Goal: Task Accomplishment & Management: Manage account settings

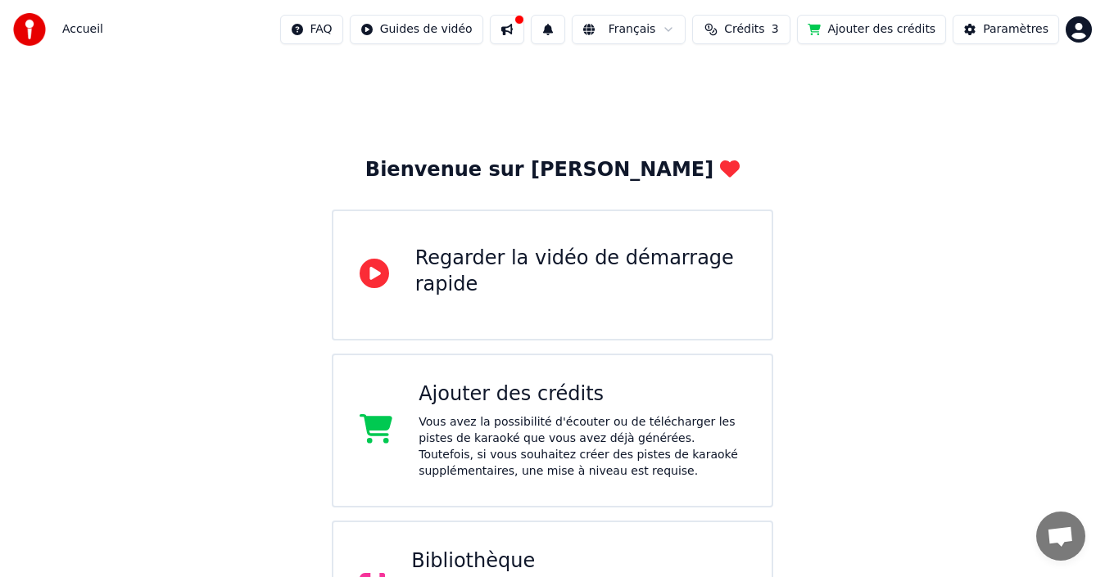
scroll to position [225, 0]
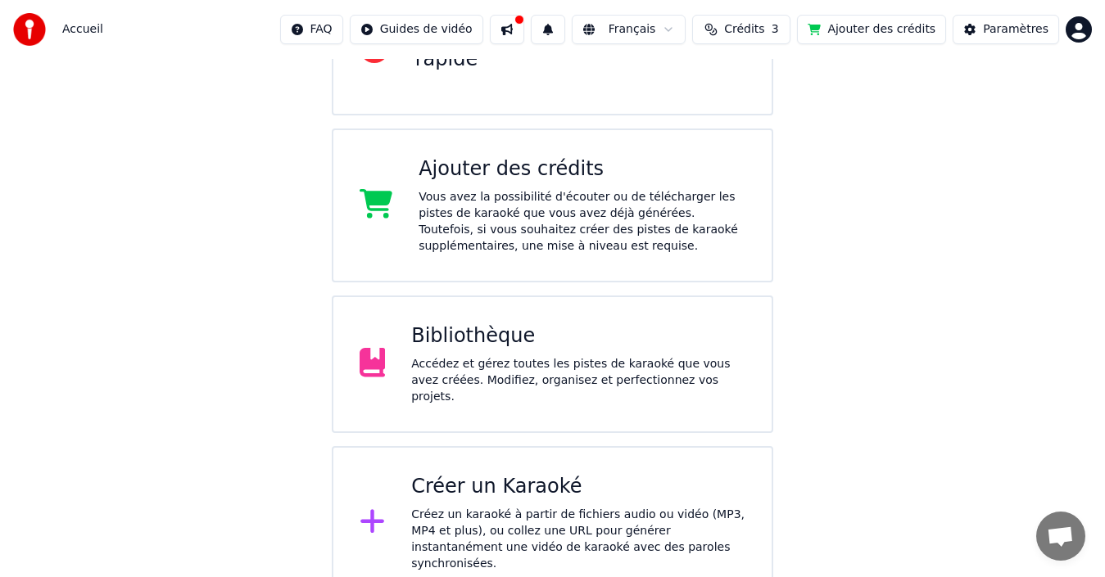
click at [483, 494] on div "Créer un Karaoké Créez un karaoké à partir de fichiers audio ou vidéo (MP3, MP4…" at bounding box center [578, 523] width 334 height 98
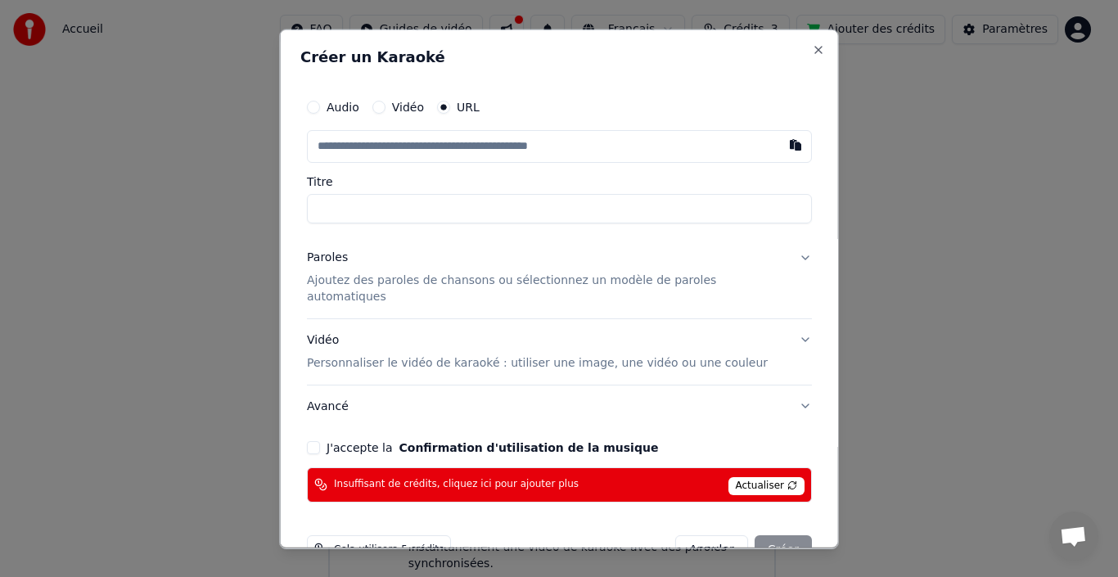
click at [714, 535] on button "Annuler" at bounding box center [711, 549] width 72 height 29
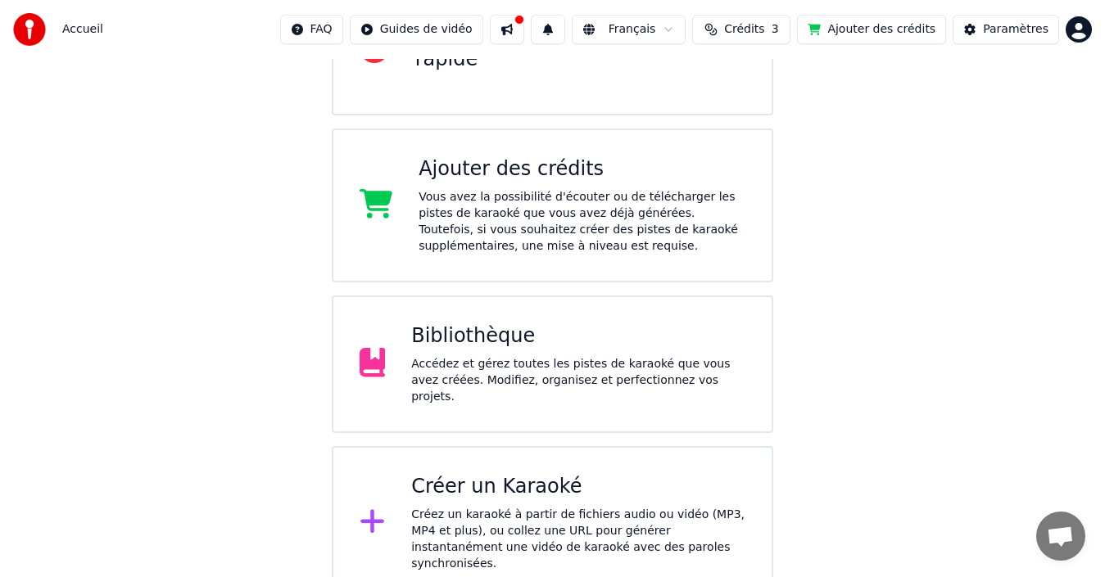
click at [662, 384] on div "Accédez et gérez toutes les pistes de karaoké que vous avez créées. Modifiez, o…" at bounding box center [578, 380] width 334 height 49
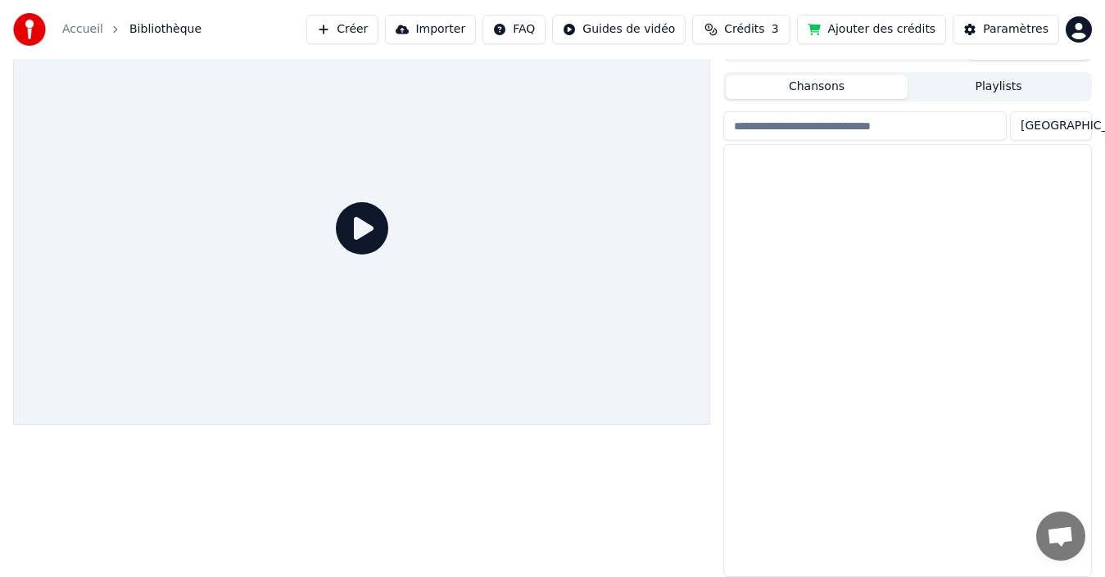
scroll to position [26, 0]
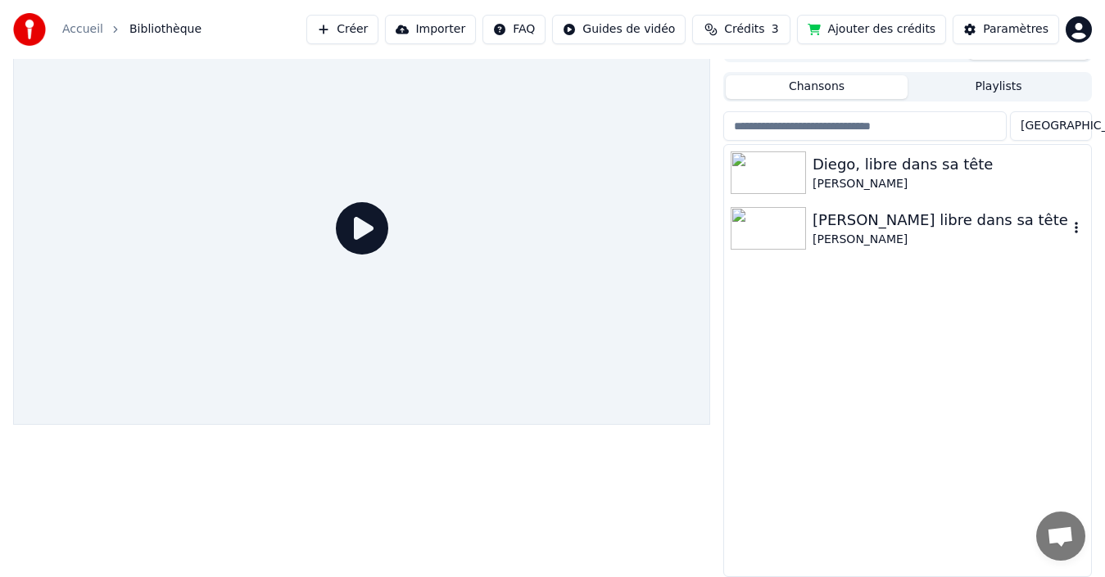
click at [878, 238] on div "[PERSON_NAME]" at bounding box center [939, 240] width 255 height 16
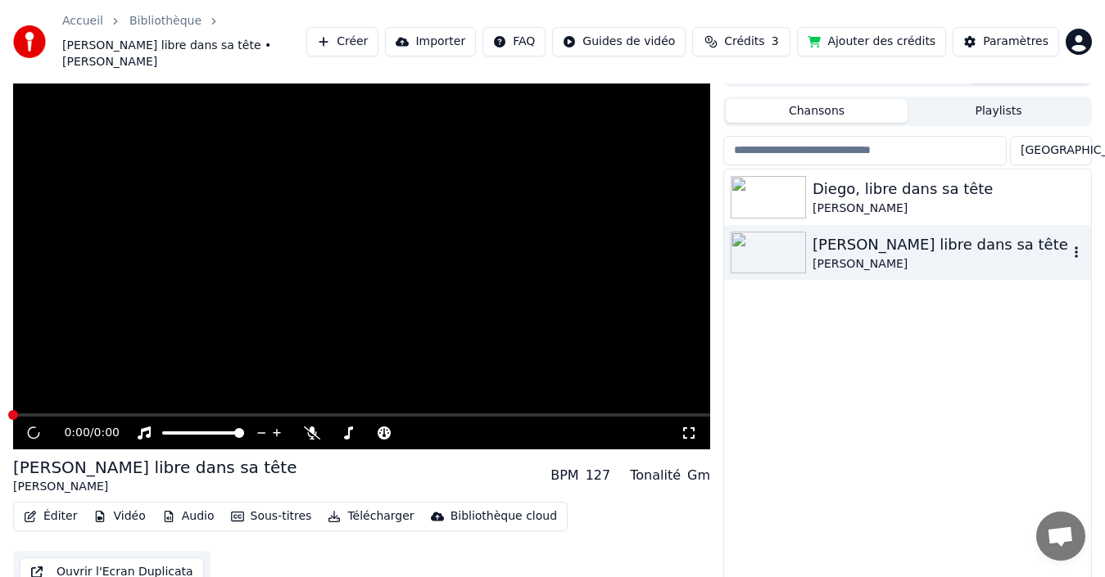
scroll to position [34, 0]
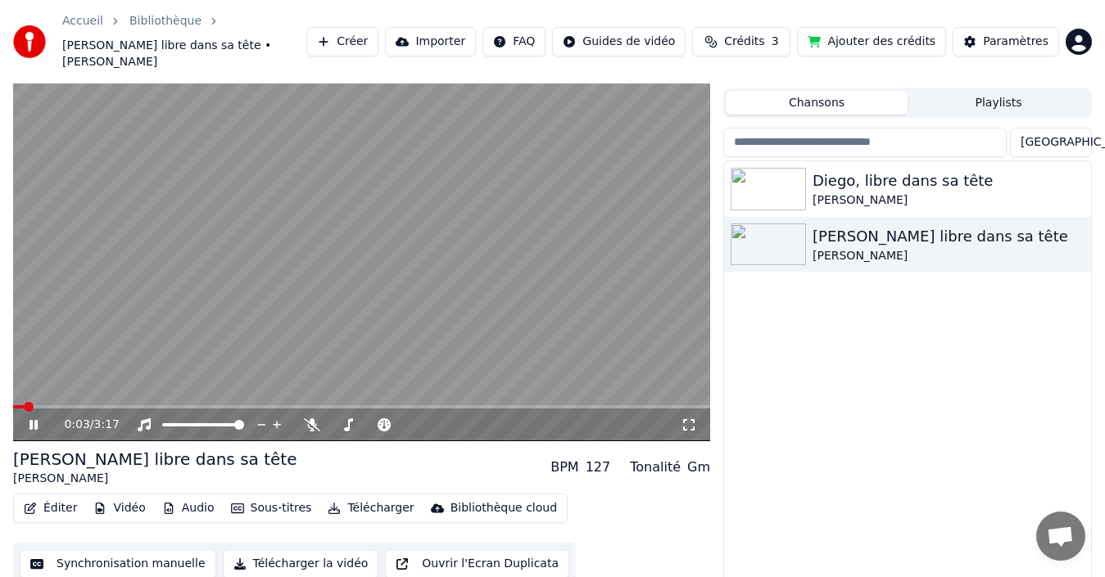
click at [32, 420] on icon at bounding box center [33, 425] width 8 height 10
click at [32, 419] on icon at bounding box center [34, 424] width 10 height 11
click at [62, 405] on span at bounding box center [37, 406] width 49 height 3
click at [77, 405] on span at bounding box center [361, 406] width 697 height 3
click at [93, 402] on span at bounding box center [95, 407] width 10 height 10
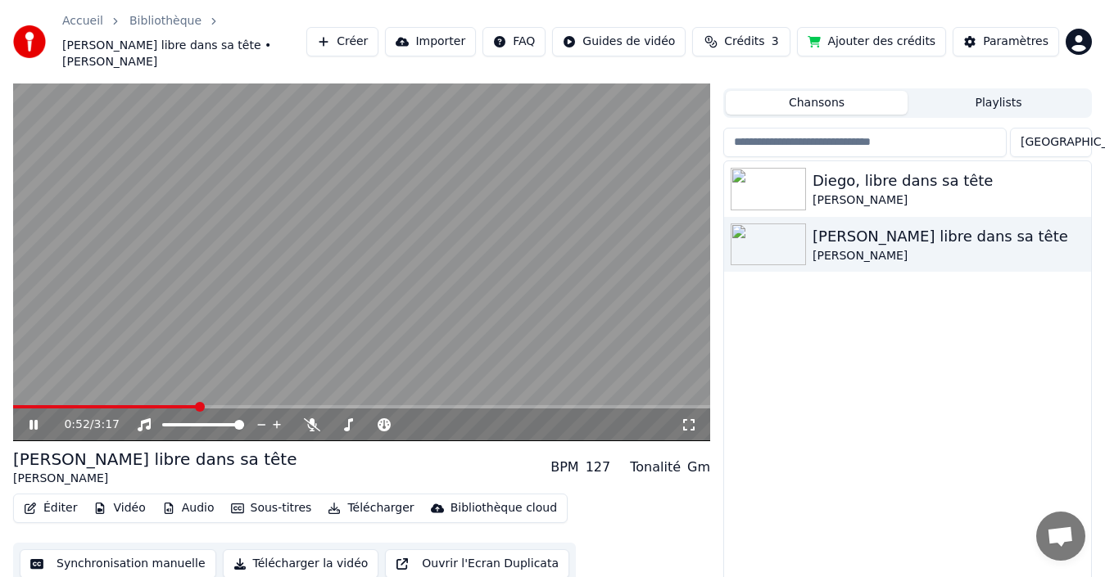
click at [37, 420] on icon at bounding box center [33, 425] width 8 height 10
click at [61, 497] on button "Éditer" at bounding box center [50, 508] width 66 height 23
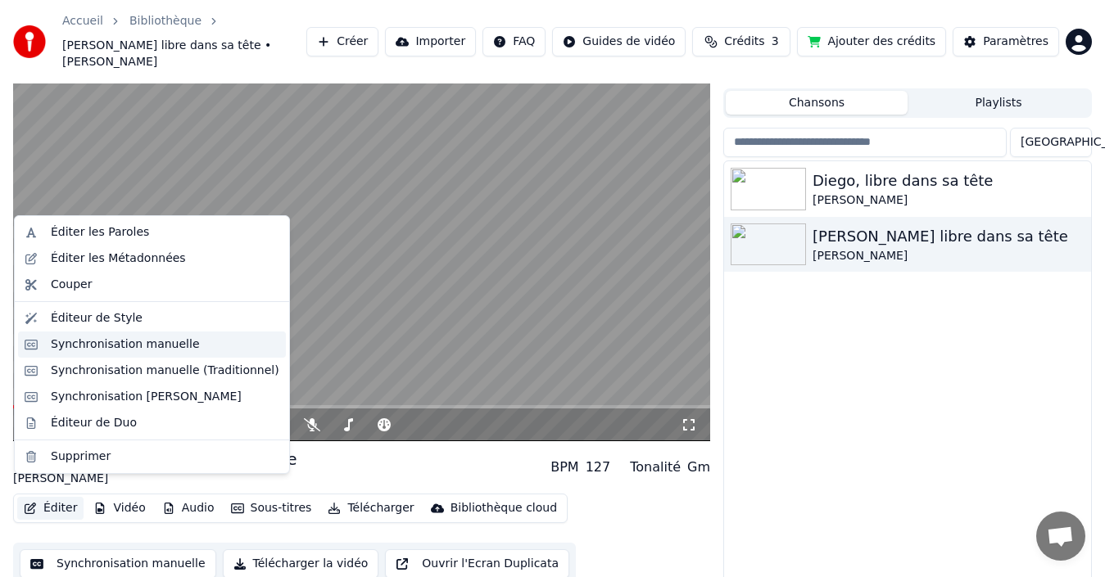
click at [143, 346] on div "Synchronisation manuelle" at bounding box center [125, 345] width 149 height 16
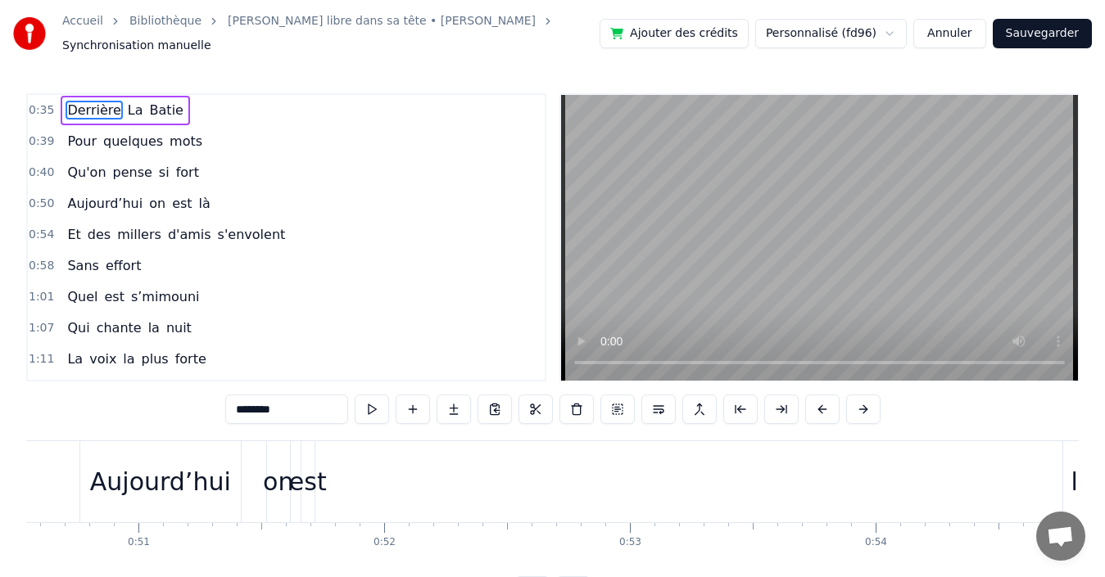
scroll to position [0, 12531]
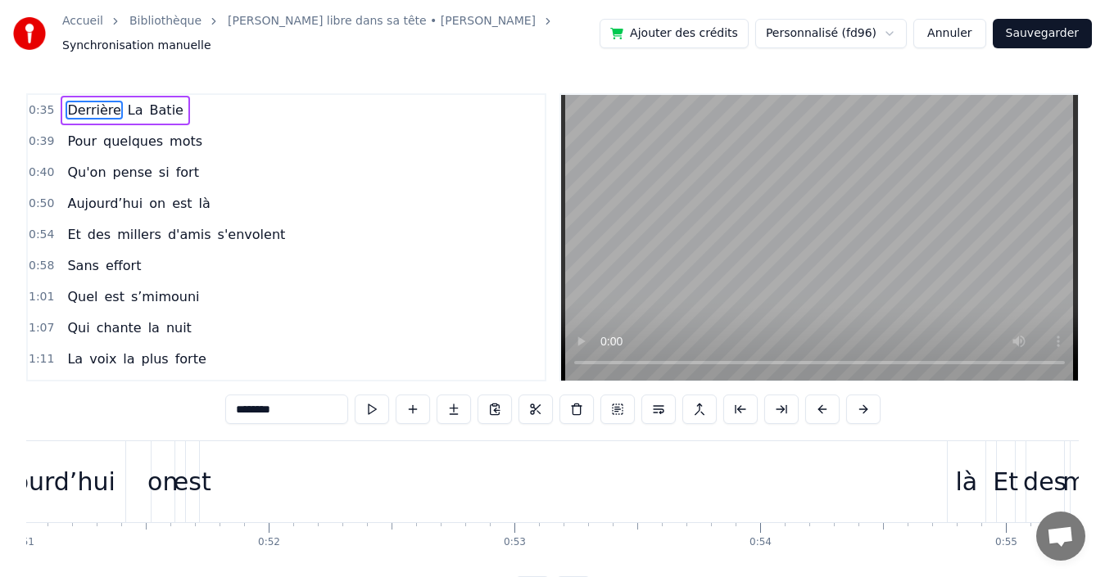
drag, startPoint x: 970, startPoint y: 487, endPoint x: 800, endPoint y: 483, distance: 170.4
click at [717, 477] on div "Aujourd’hui on est là" at bounding box center [476, 481] width 1025 height 81
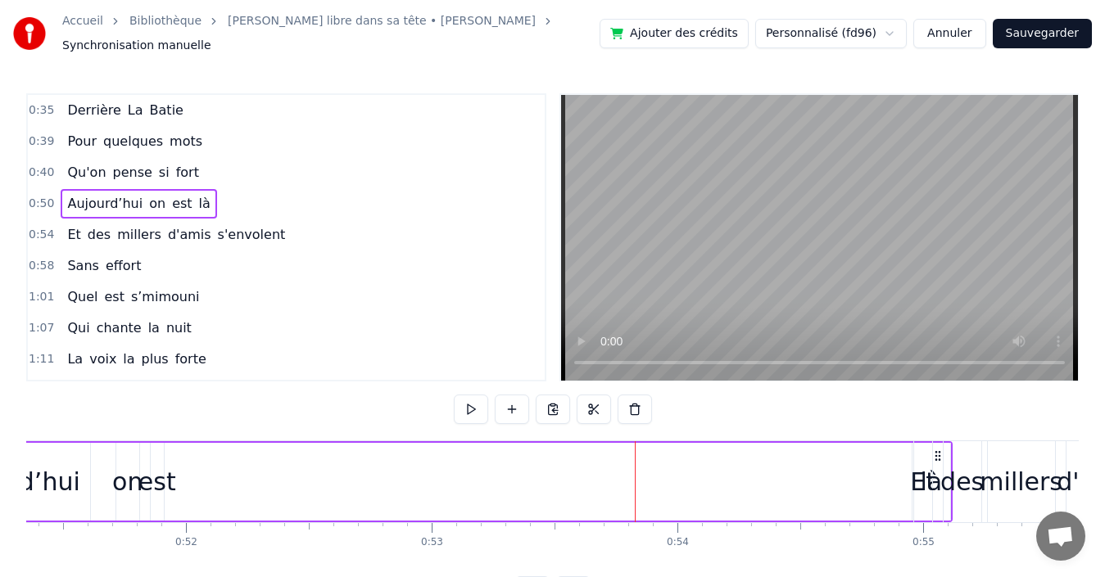
drag, startPoint x: 976, startPoint y: 450, endPoint x: 956, endPoint y: 434, distance: 25.6
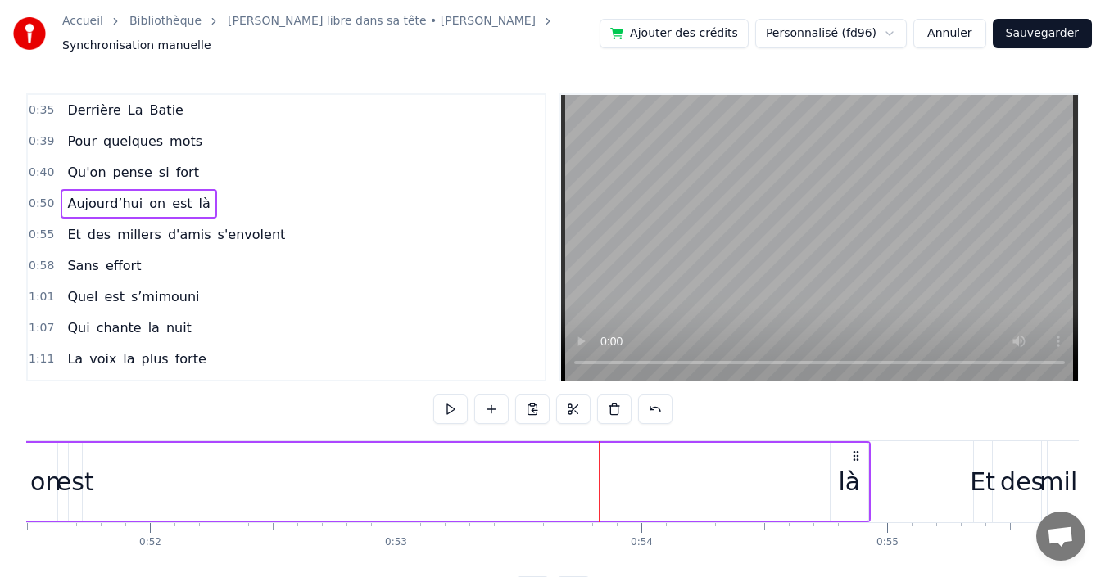
drag, startPoint x: 850, startPoint y: 471, endPoint x: 602, endPoint y: 490, distance: 248.9
click at [602, 490] on div "Aujourd’hui on est là" at bounding box center [357, 481] width 1025 height 81
drag, startPoint x: 859, startPoint y: 447, endPoint x: 869, endPoint y: 441, distance: 11.8
click at [869, 441] on div "Aujourd’hui on est là" at bounding box center [367, 481] width 1025 height 81
click at [942, 33] on button "Annuler" at bounding box center [949, 33] width 72 height 29
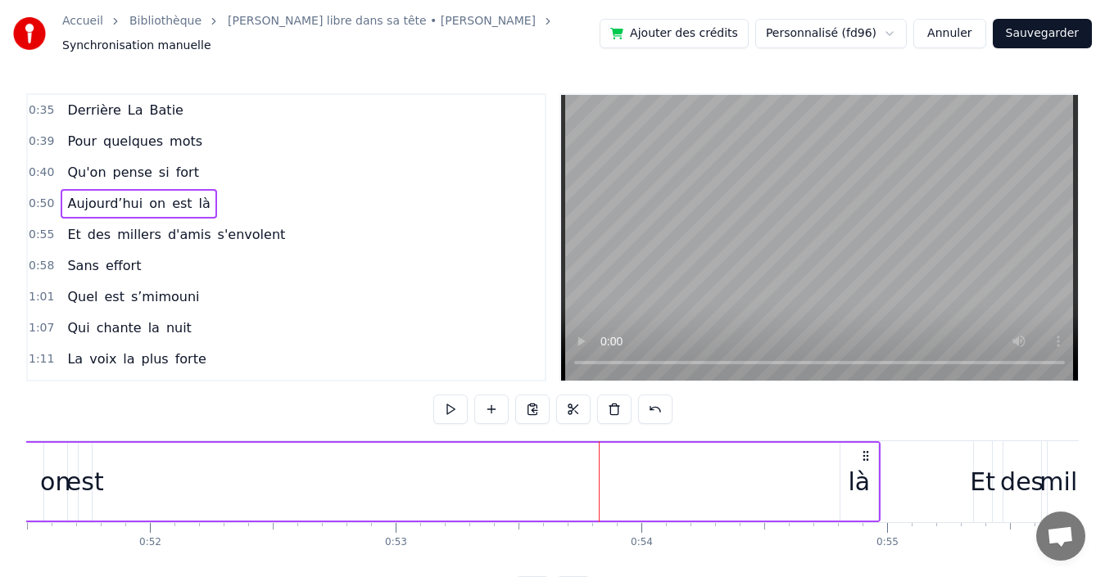
scroll to position [34, 0]
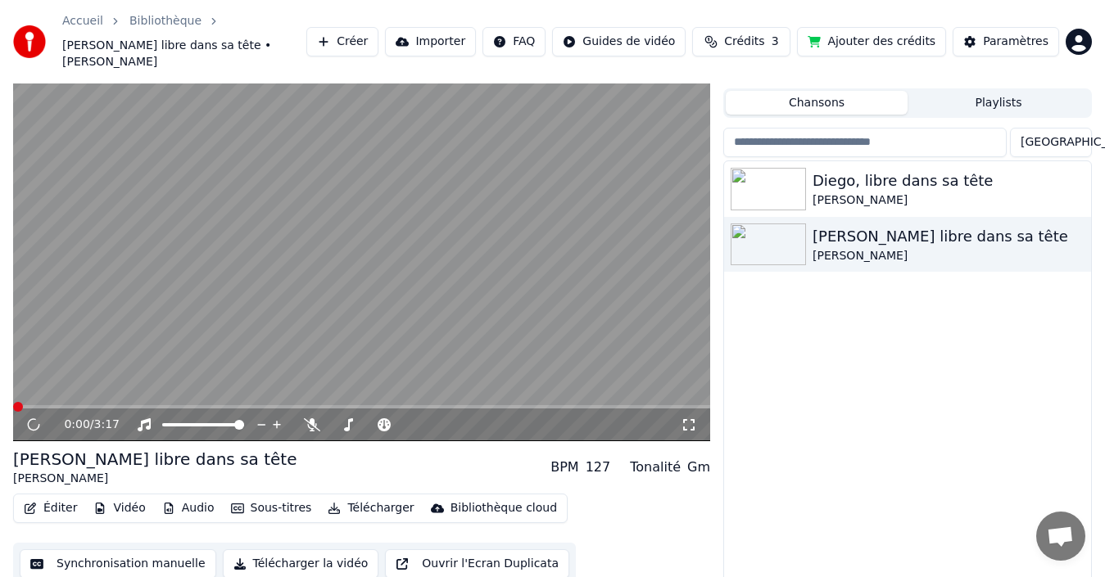
click at [42, 497] on button "Éditer" at bounding box center [50, 508] width 66 height 23
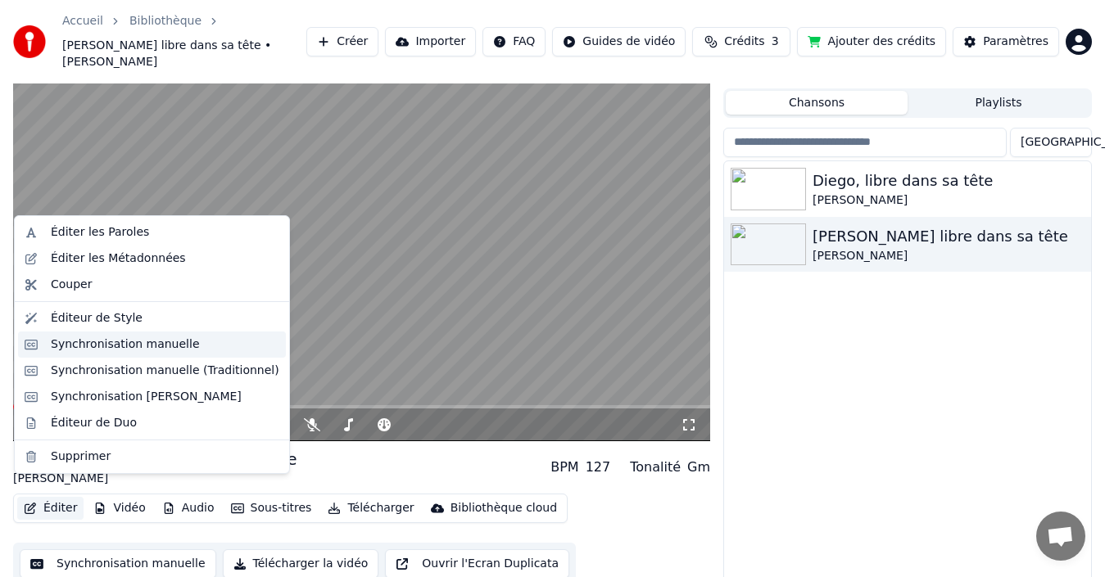
click at [73, 350] on div "Synchronisation manuelle" at bounding box center [125, 345] width 149 height 16
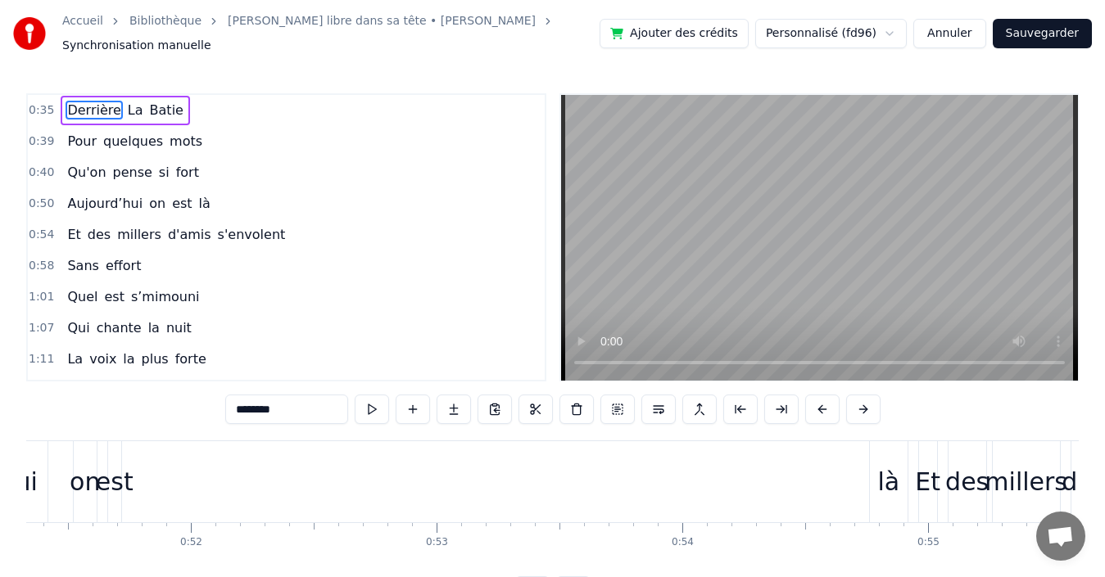
scroll to position [0, 12647]
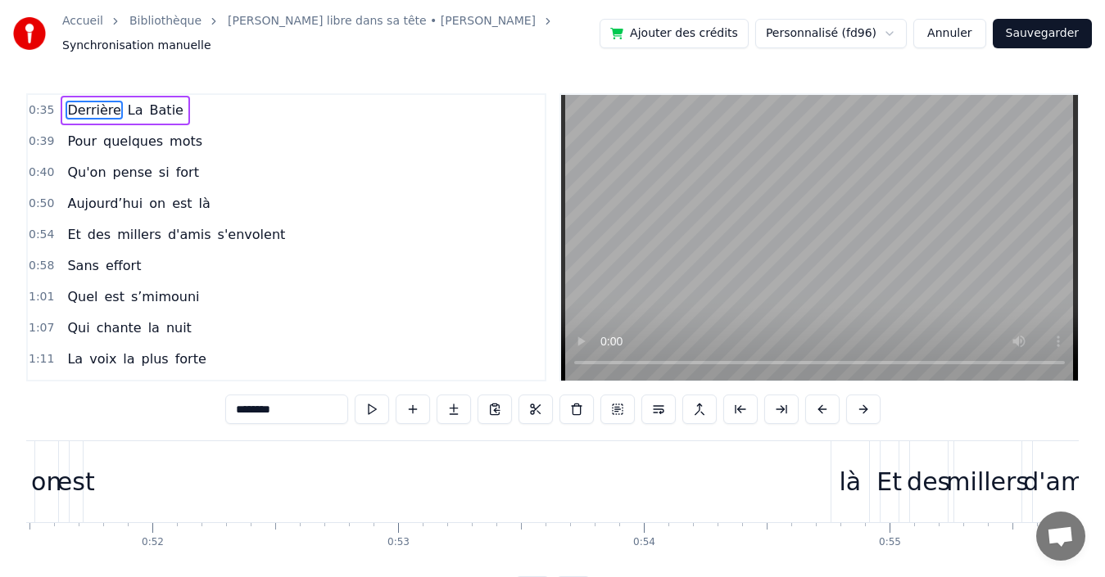
click at [848, 469] on div "là" at bounding box center [849, 481] width 22 height 37
type input "**"
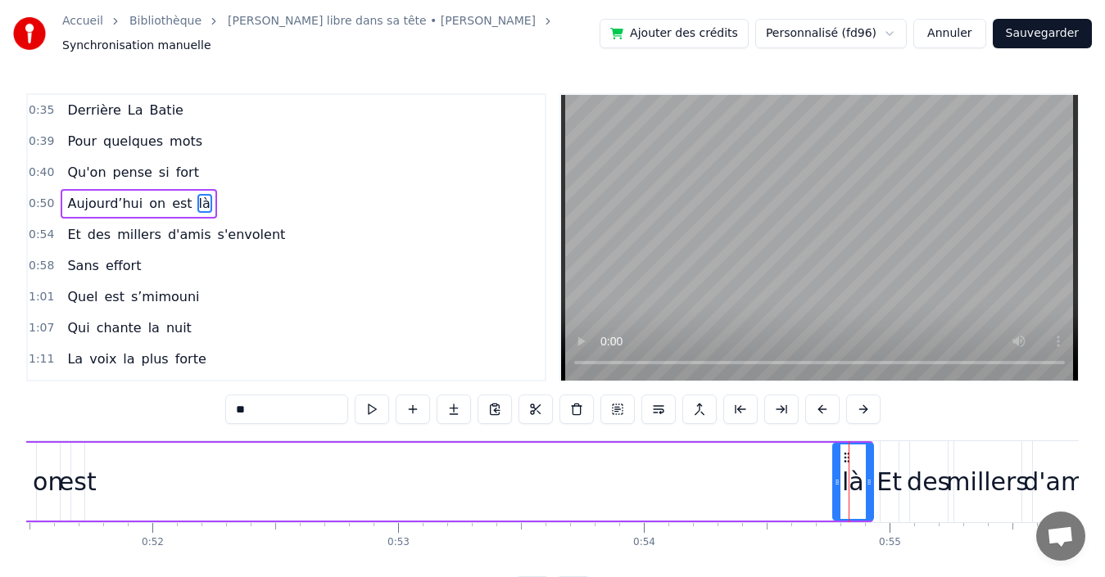
click at [870, 476] on icon at bounding box center [868, 482] width 7 height 13
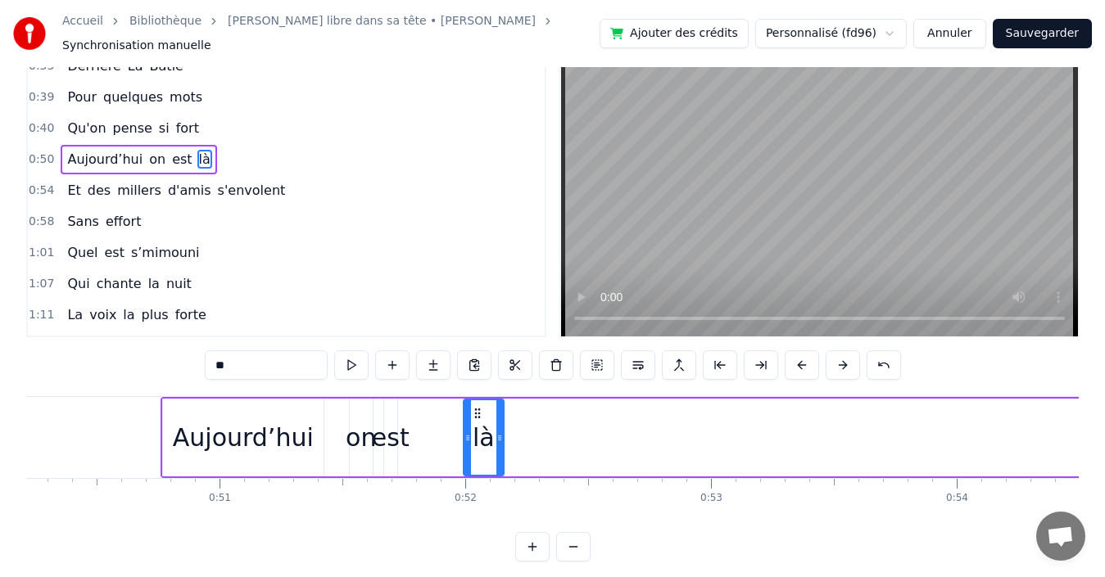
scroll to position [0, 12332]
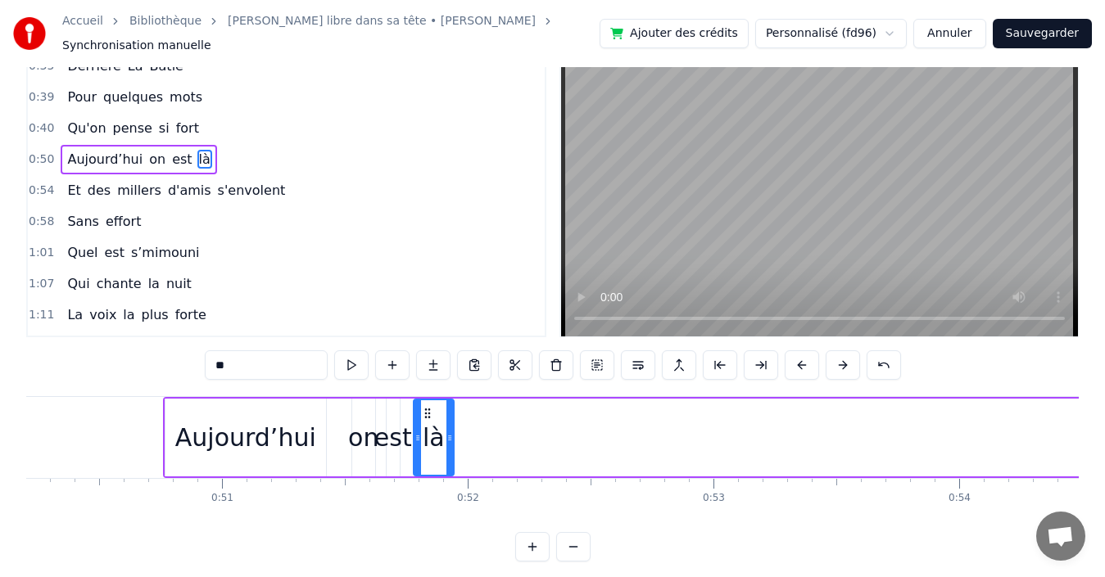
drag, startPoint x: 847, startPoint y: 450, endPoint x: 242, endPoint y: 404, distance: 606.8
click at [242, 404] on div "Aujourd’hui on est là" at bounding box center [677, 437] width 1028 height 81
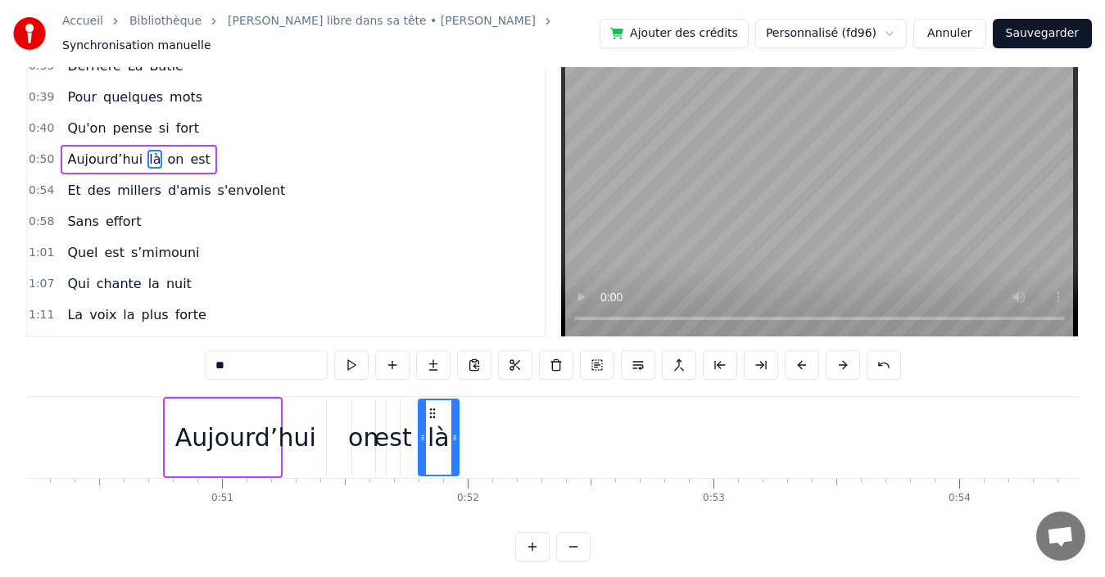
drag, startPoint x: 254, startPoint y: 405, endPoint x: 432, endPoint y: 388, distance: 179.3
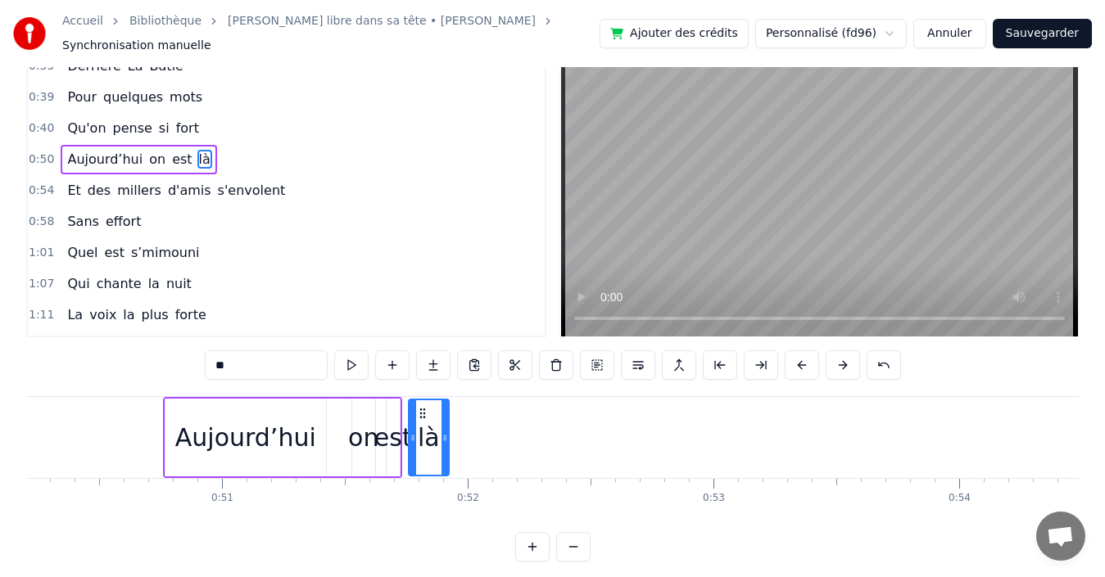
drag, startPoint x: 434, startPoint y: 405, endPoint x: 424, endPoint y: 404, distance: 10.0
click at [424, 407] on icon at bounding box center [422, 413] width 13 height 13
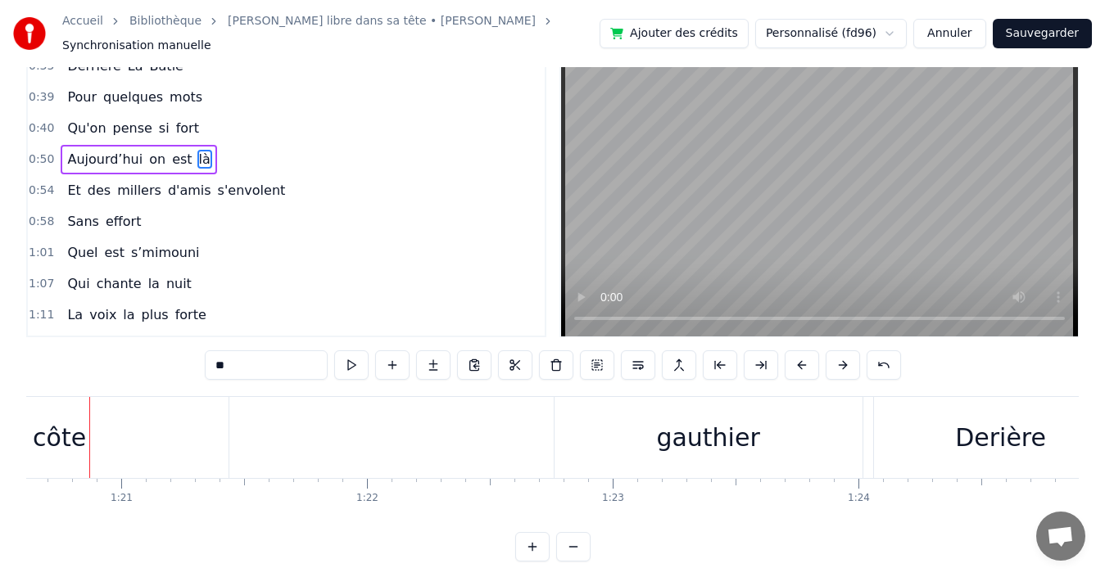
scroll to position [0, 19724]
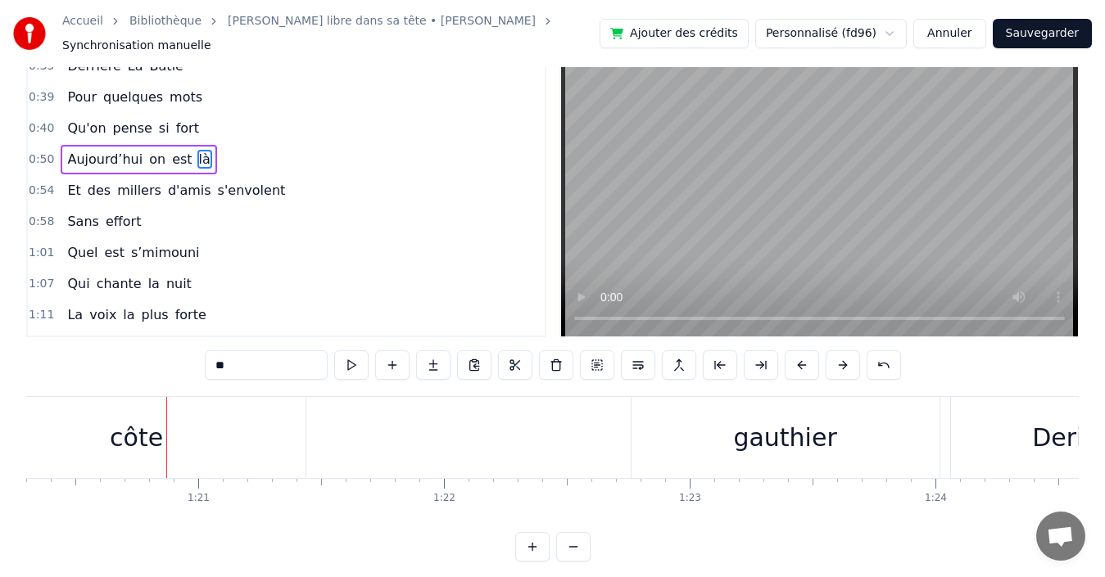
click at [788, 426] on div "gauthier" at bounding box center [784, 437] width 103 height 37
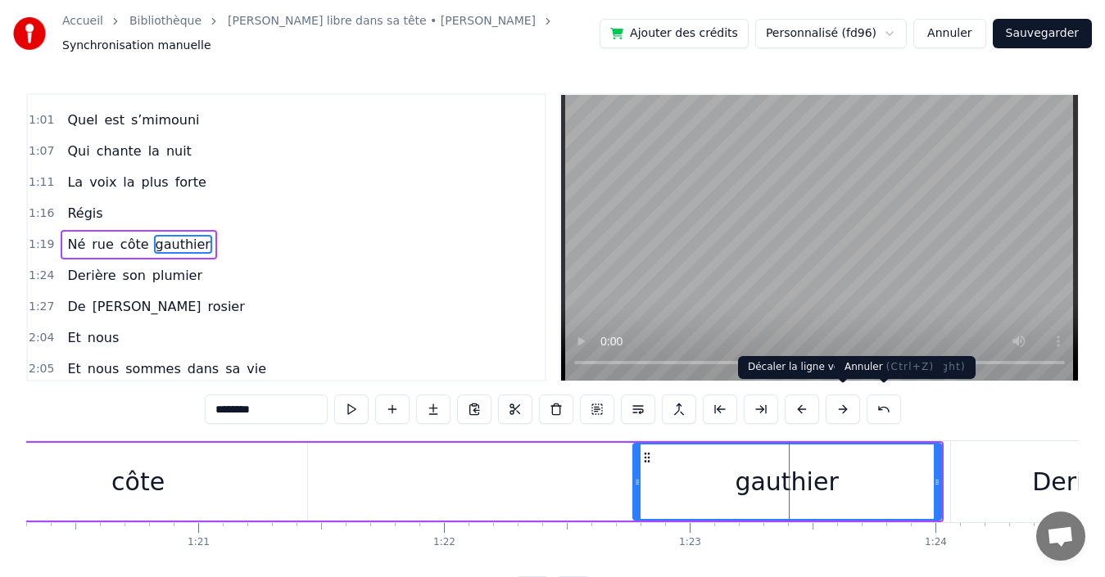
scroll to position [183, 0]
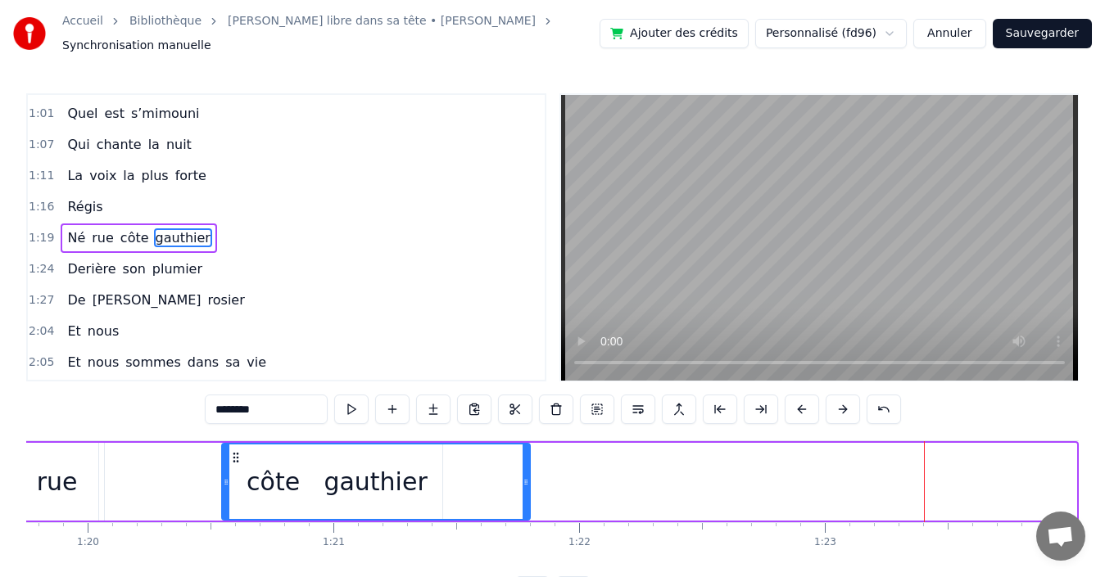
drag, startPoint x: 643, startPoint y: 450, endPoint x: 220, endPoint y: 442, distance: 422.6
click at [223, 445] on div "gauthier" at bounding box center [376, 482] width 306 height 75
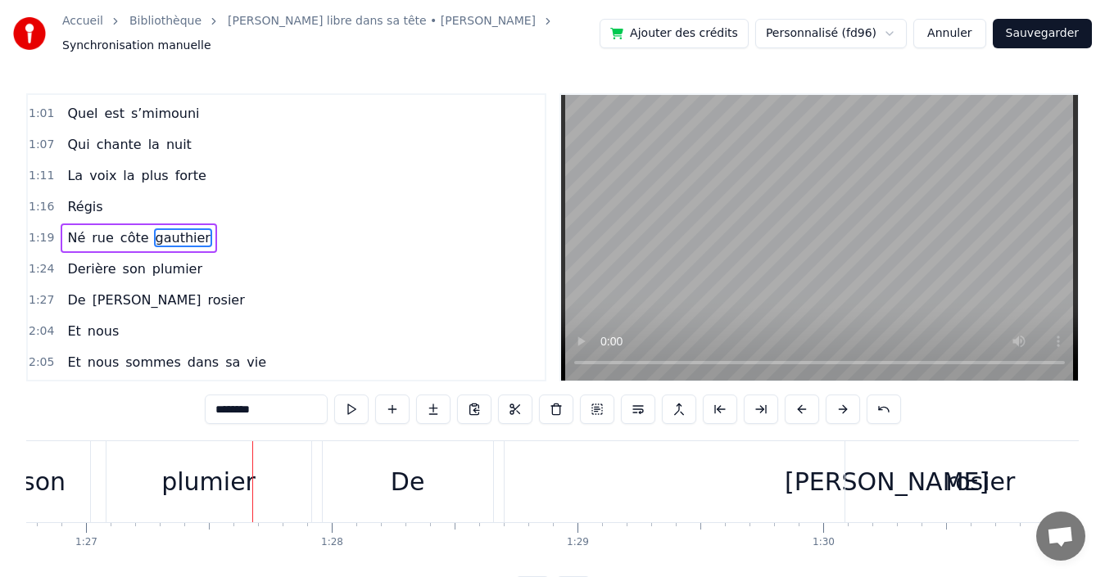
scroll to position [0, 21348]
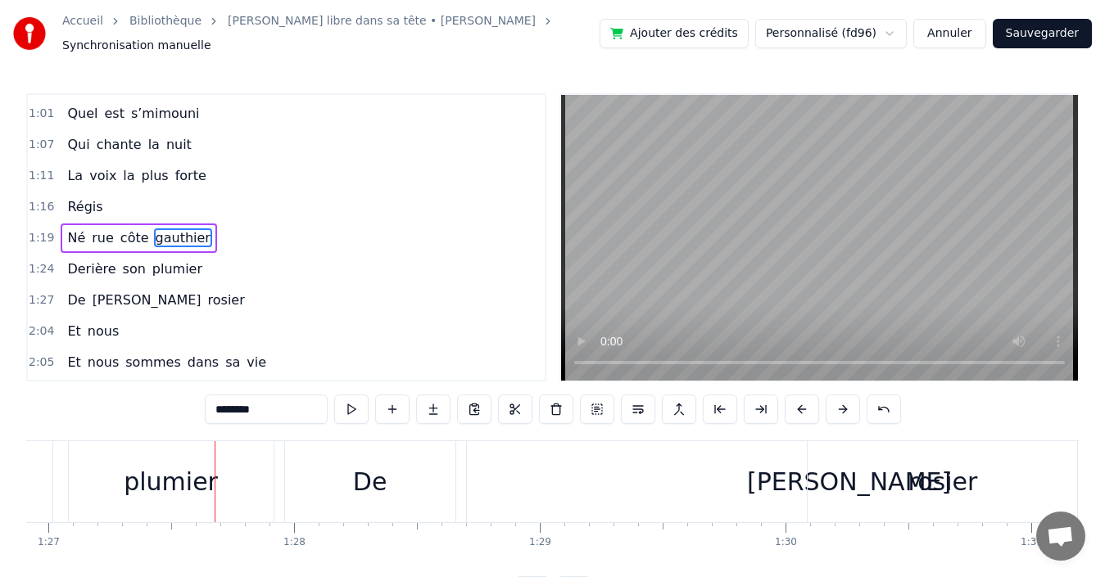
click at [348, 457] on div "De" at bounding box center [370, 481] width 170 height 81
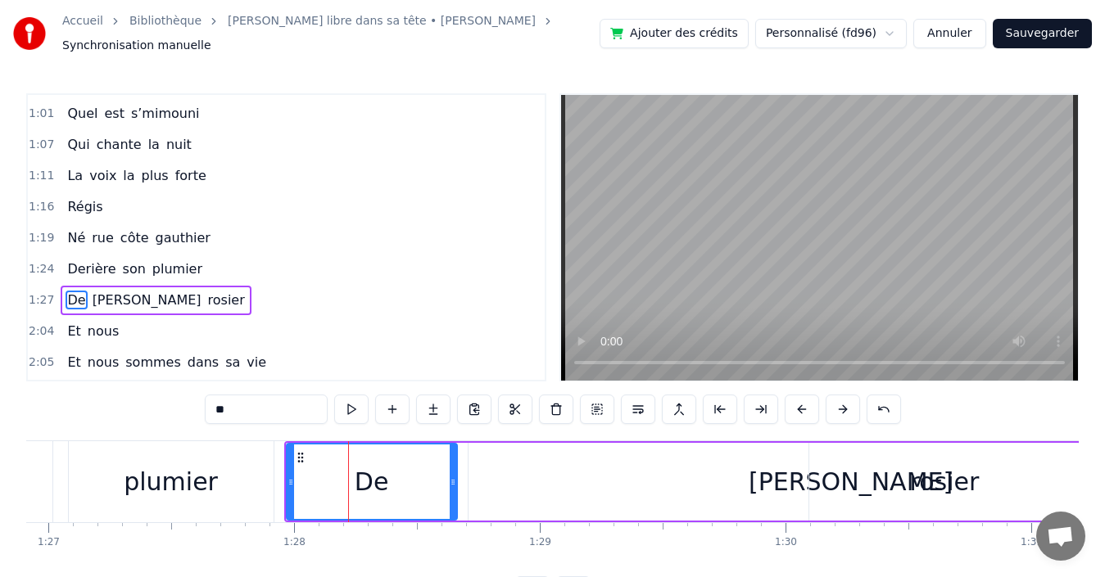
scroll to position [246, 0]
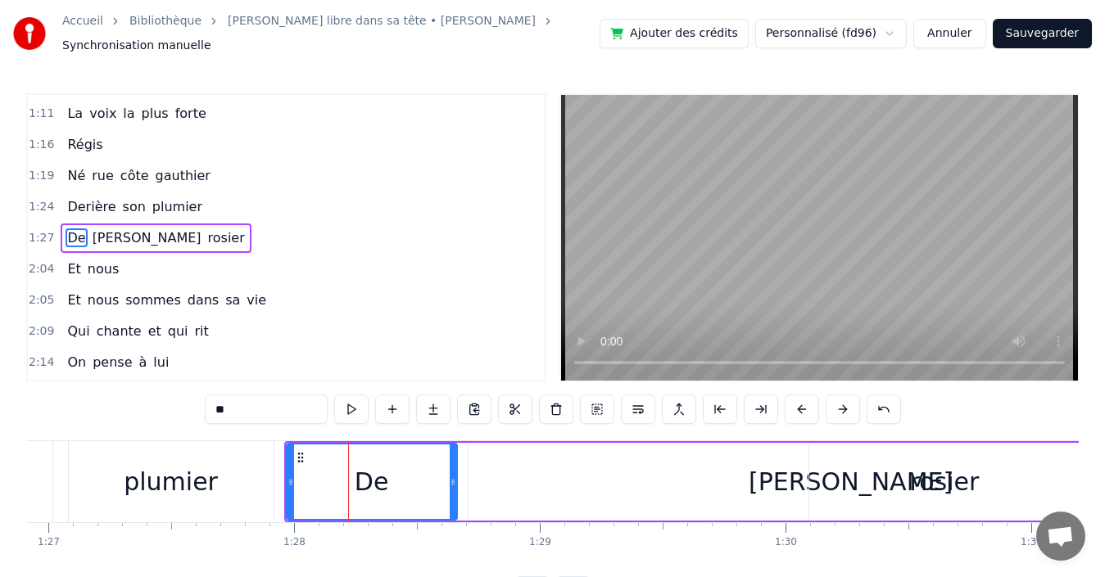
click at [293, 445] on div at bounding box center [290, 482] width 7 height 75
click at [296, 451] on icon at bounding box center [302, 457] width 13 height 13
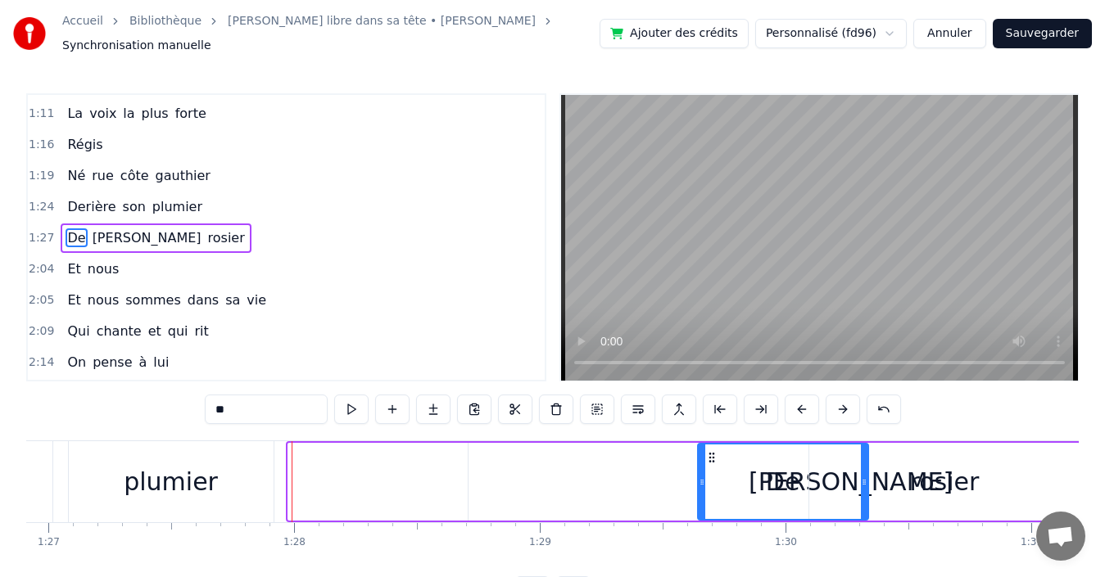
drag, startPoint x: 296, startPoint y: 446, endPoint x: 705, endPoint y: 448, distance: 408.6
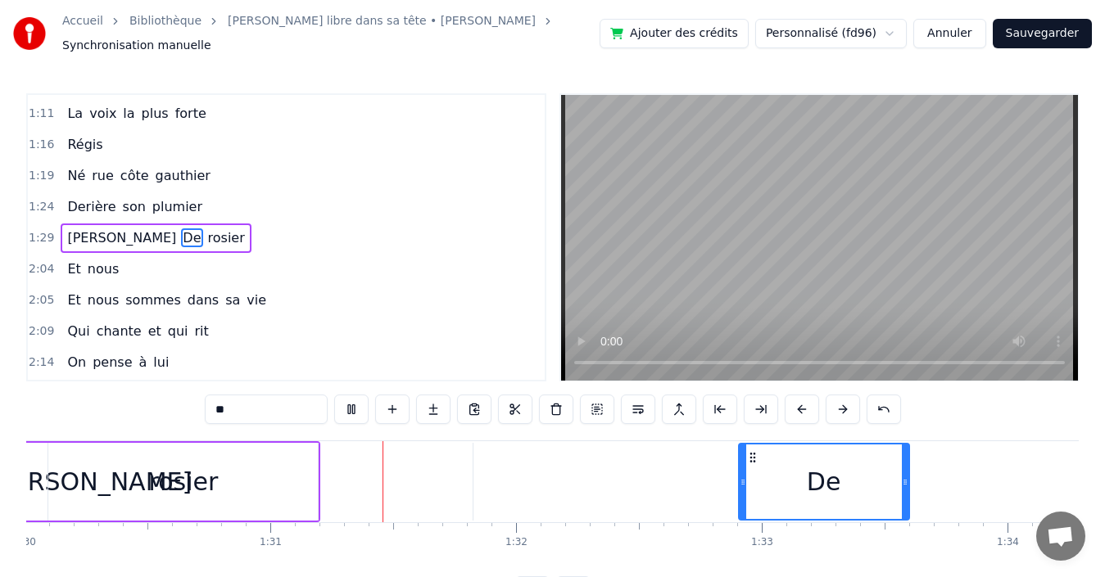
drag, startPoint x: 707, startPoint y: 446, endPoint x: 684, endPoint y: 446, distance: 22.1
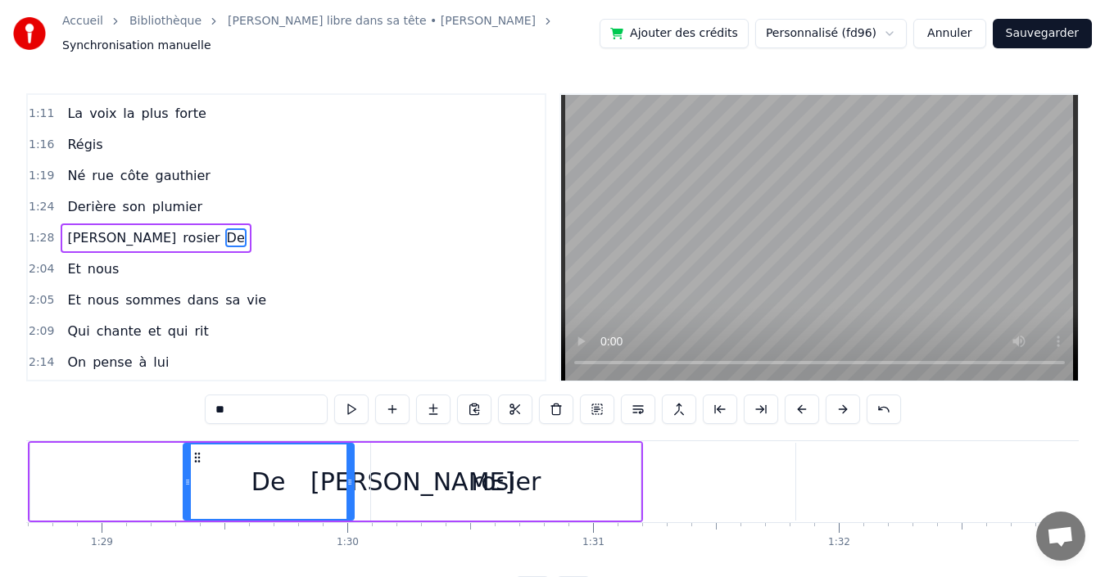
scroll to position [0, 21780]
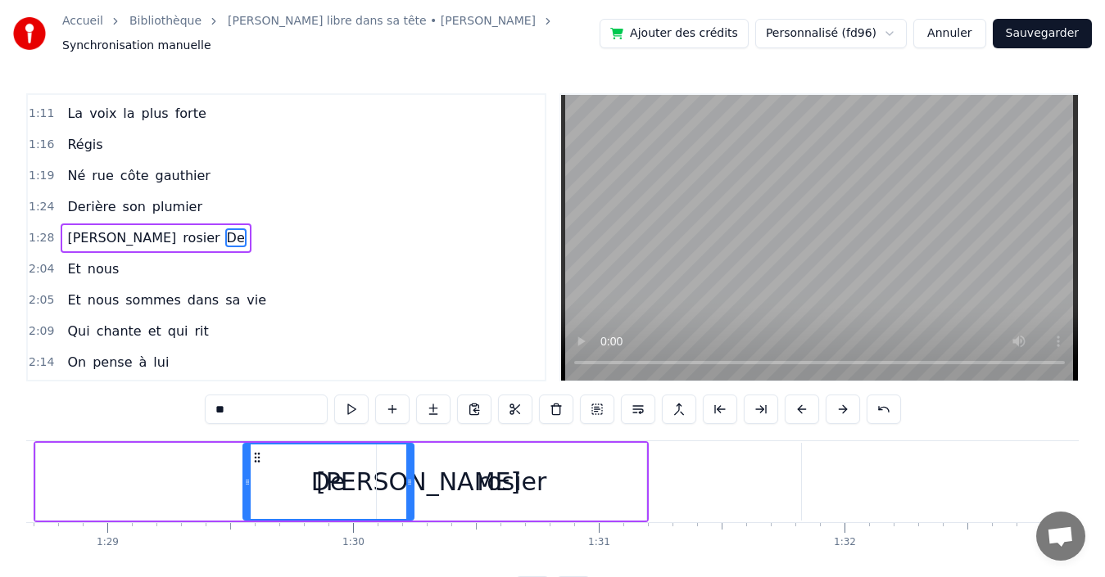
drag, startPoint x: 915, startPoint y: 450, endPoint x: 257, endPoint y: 438, distance: 658.4
click at [257, 445] on div "De" at bounding box center [328, 482] width 169 height 75
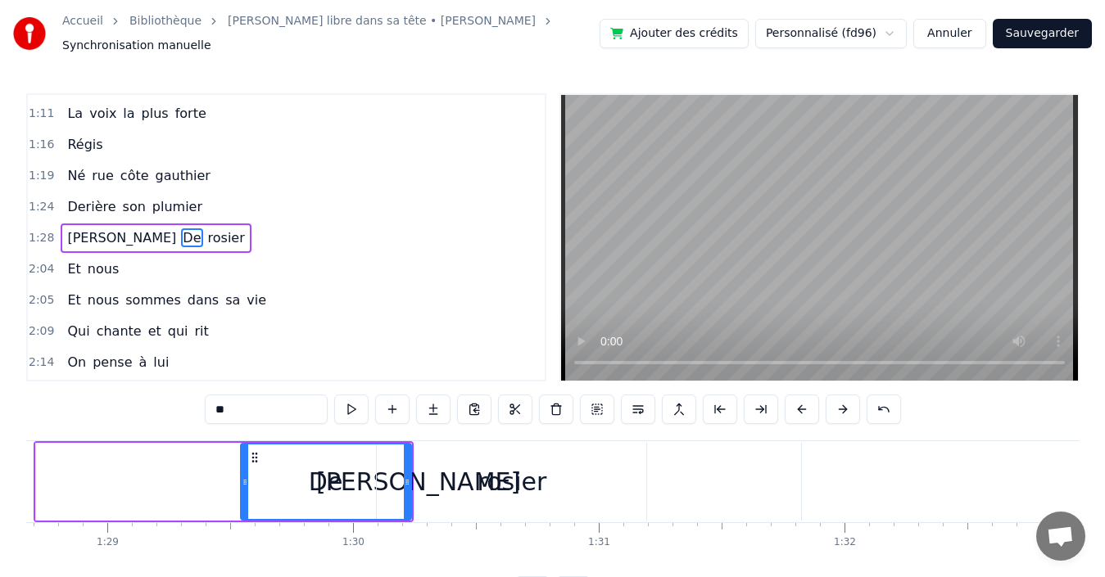
click at [169, 406] on div "0:35 Derrière [PERSON_NAME] 0:39 Pour quelques mots 0:40 Qu'on pense si fort 0:…" at bounding box center [552, 349] width 1052 height 513
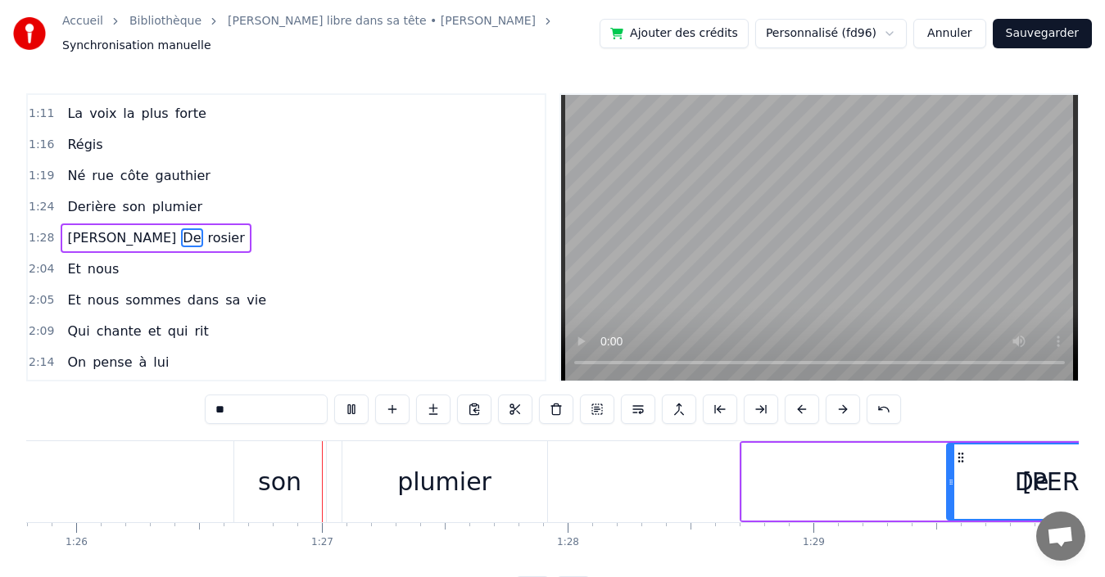
scroll to position [0, 21191]
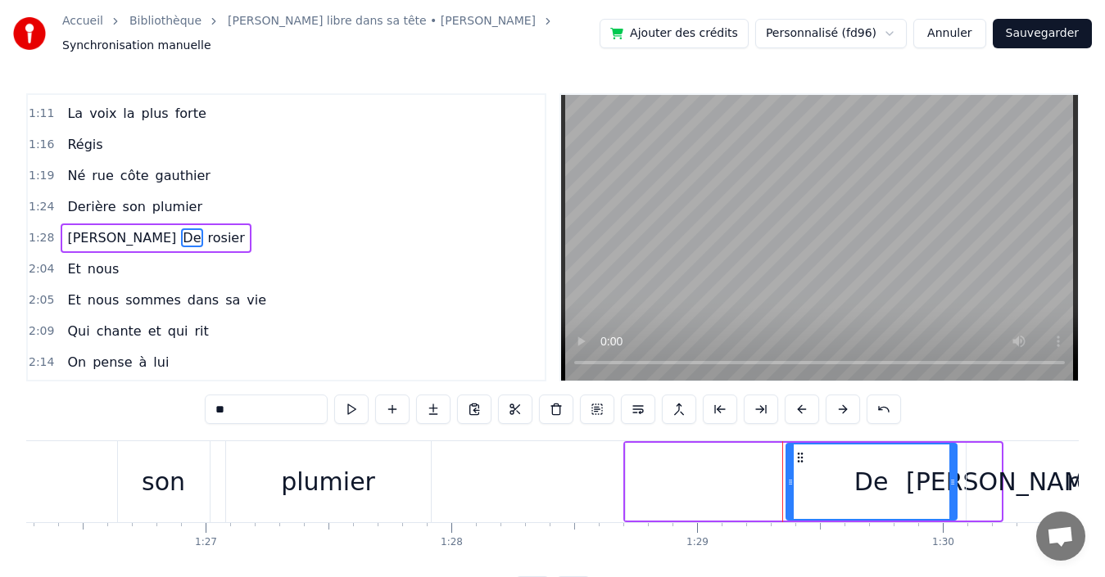
drag, startPoint x: 842, startPoint y: 445, endPoint x: 797, endPoint y: 444, distance: 44.2
click at [797, 451] on icon at bounding box center [799, 457] width 13 height 13
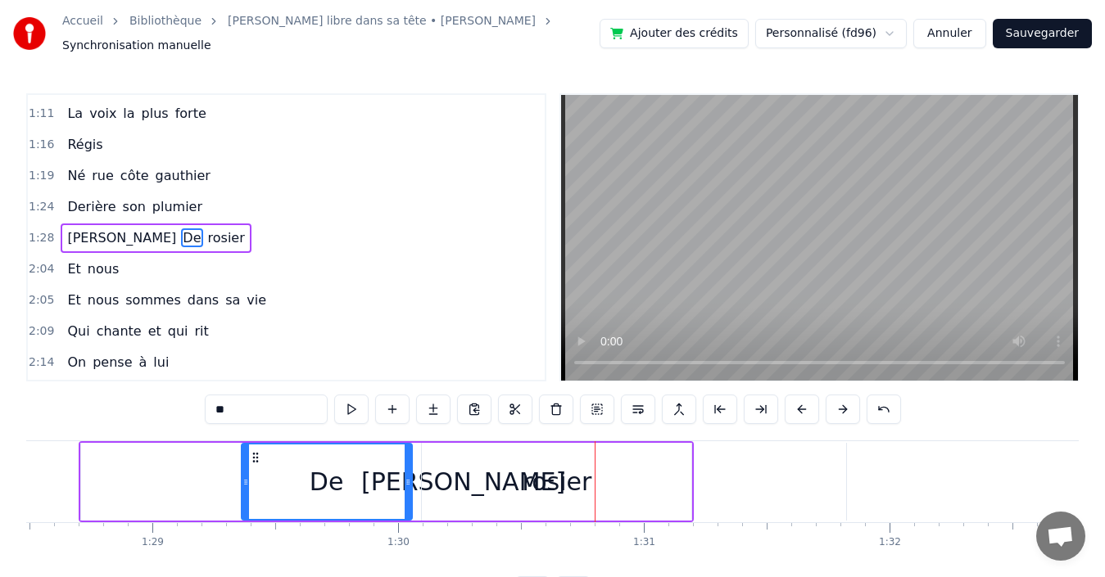
scroll to position [0, 21696]
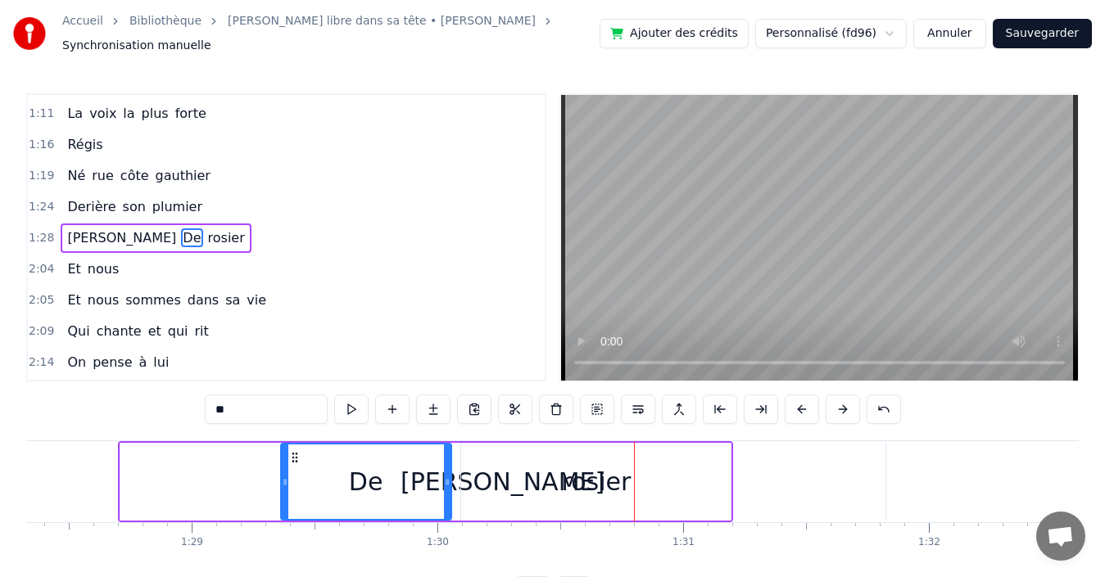
click at [452, 473] on div "[PERSON_NAME]" at bounding box center [502, 482] width 765 height 78
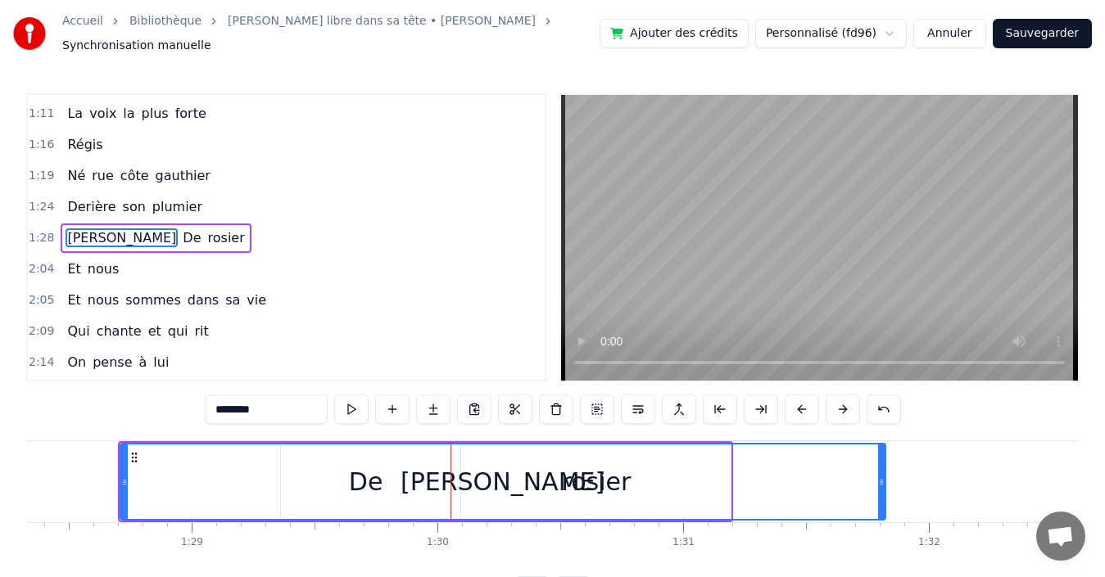
click at [364, 490] on div "[PERSON_NAME]" at bounding box center [502, 482] width 763 height 75
click at [181, 228] on span "De" at bounding box center [191, 237] width 21 height 19
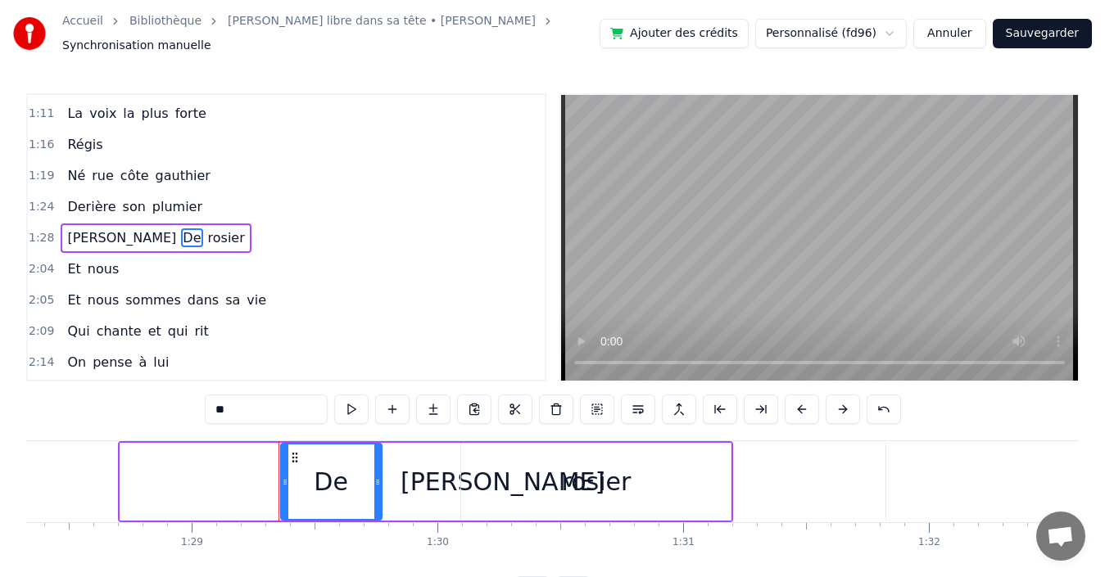
drag, startPoint x: 446, startPoint y: 472, endPoint x: 377, endPoint y: 472, distance: 69.6
click at [377, 476] on icon at bounding box center [377, 482] width 7 height 13
click at [138, 470] on div "[PERSON_NAME]" at bounding box center [502, 482] width 765 height 78
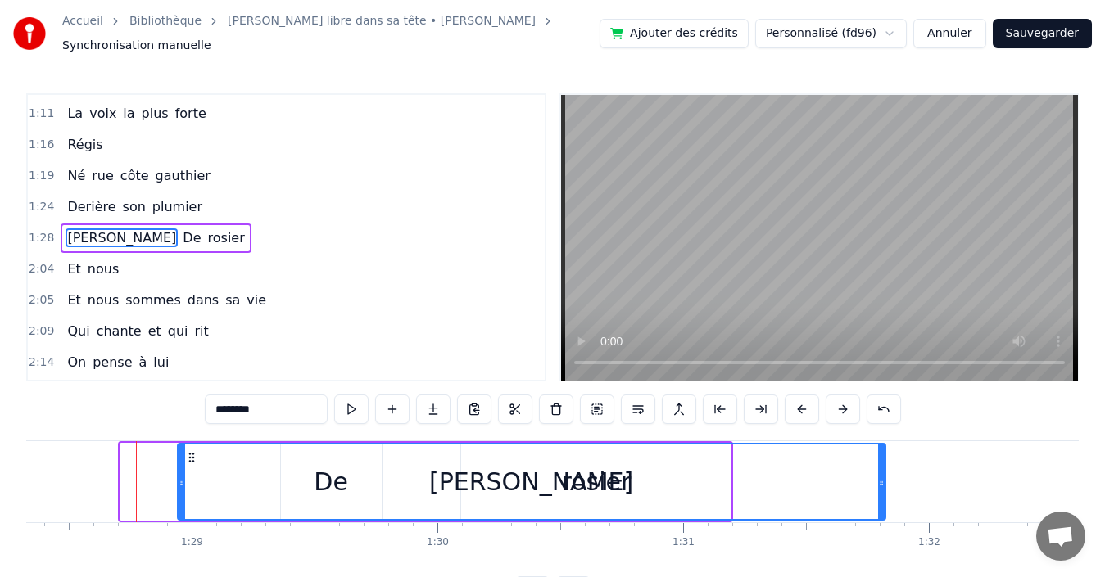
drag, startPoint x: 120, startPoint y: 470, endPoint x: 178, endPoint y: 450, distance: 60.6
click at [178, 450] on div at bounding box center [181, 482] width 7 height 75
drag, startPoint x: 338, startPoint y: 482, endPoint x: 282, endPoint y: 480, distance: 55.7
click at [282, 480] on div "[PERSON_NAME]" at bounding box center [531, 482] width 706 height 75
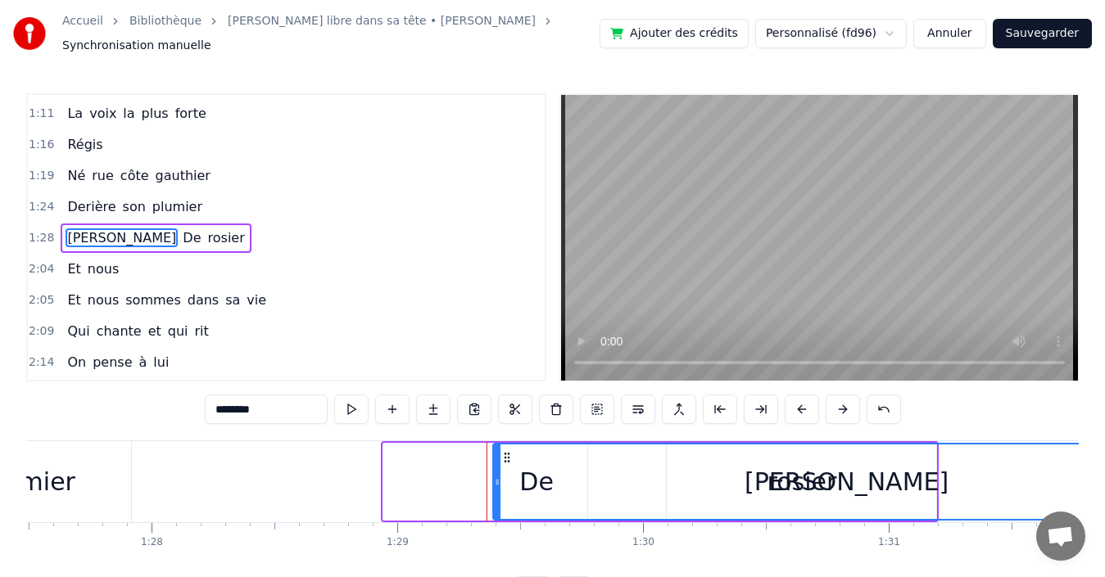
scroll to position [0, 21490]
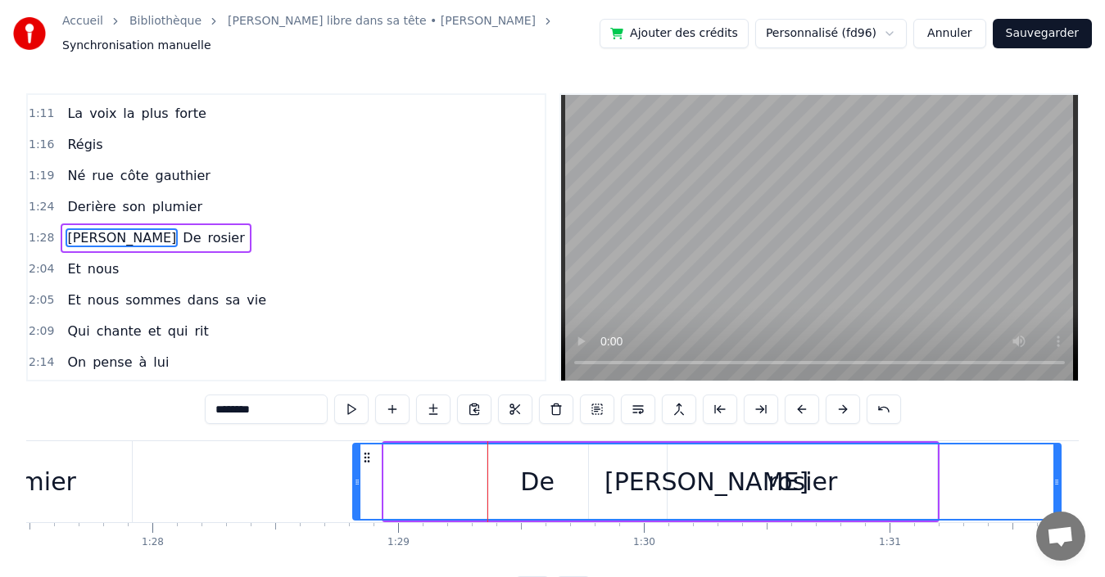
drag, startPoint x: 192, startPoint y: 451, endPoint x: 368, endPoint y: 457, distance: 176.1
click at [368, 457] on div "[PERSON_NAME]" at bounding box center [707, 482] width 706 height 75
click at [181, 228] on span "De" at bounding box center [191, 237] width 21 height 19
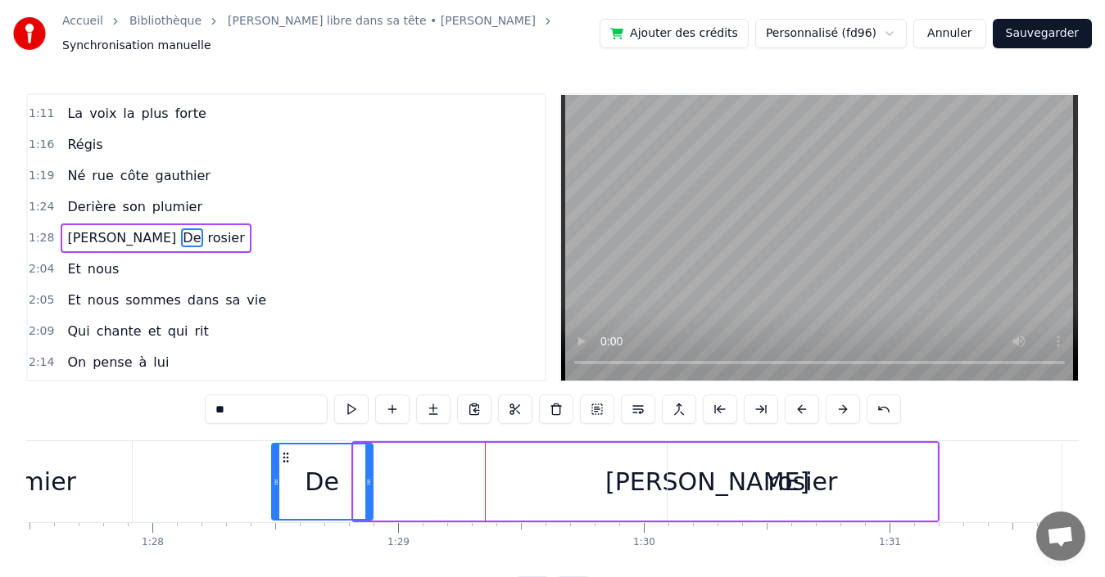
click at [283, 451] on icon at bounding box center [286, 457] width 13 height 13
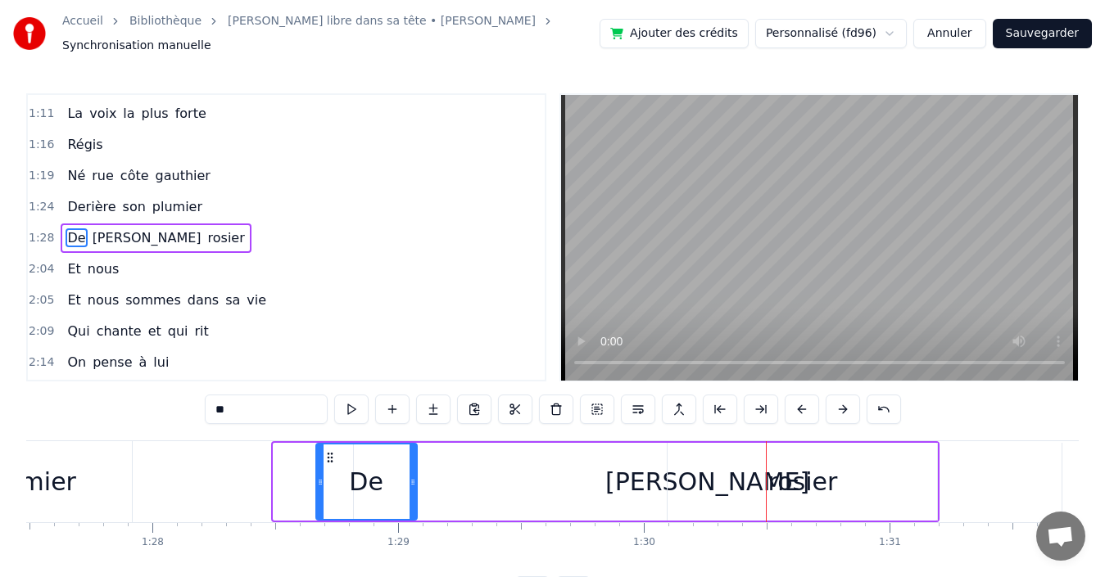
drag, startPoint x: 283, startPoint y: 449, endPoint x: 326, endPoint y: 453, distance: 42.8
click at [326, 453] on icon at bounding box center [329, 457] width 13 height 13
click at [329, 455] on icon at bounding box center [328, 457] width 13 height 13
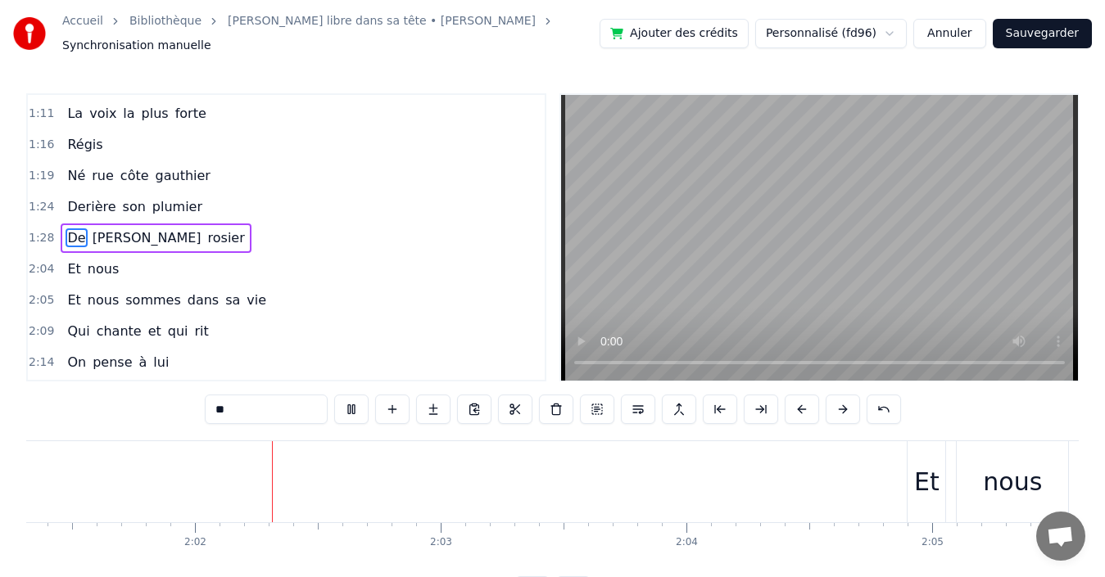
scroll to position [0, 29835]
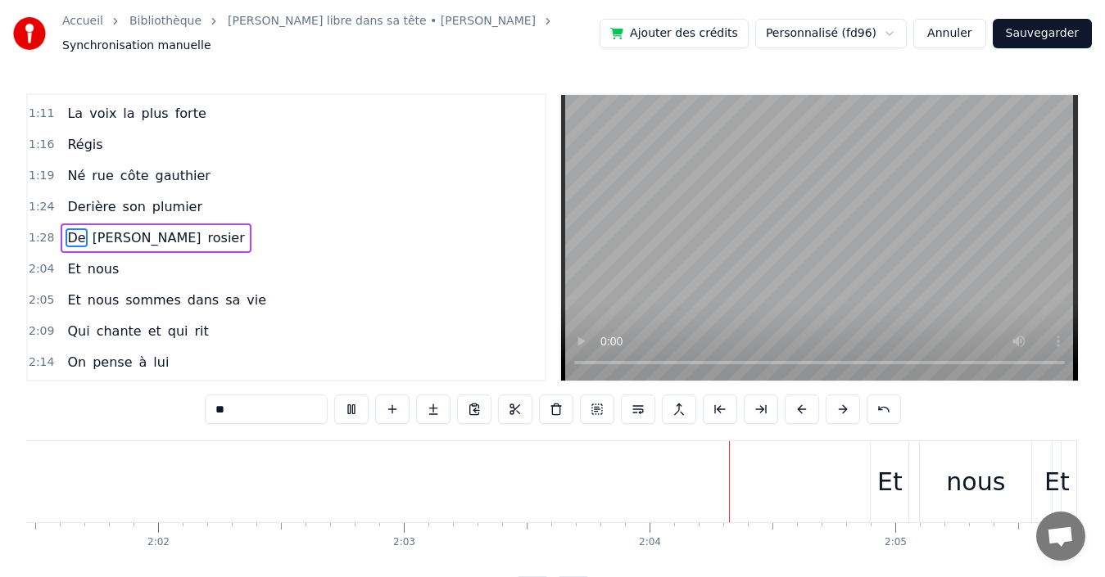
click at [126, 400] on div "0:35 Derrière [PERSON_NAME] 0:39 Pour quelques mots 0:40 Qu'on pense si fort 0:…" at bounding box center [552, 349] width 1052 height 513
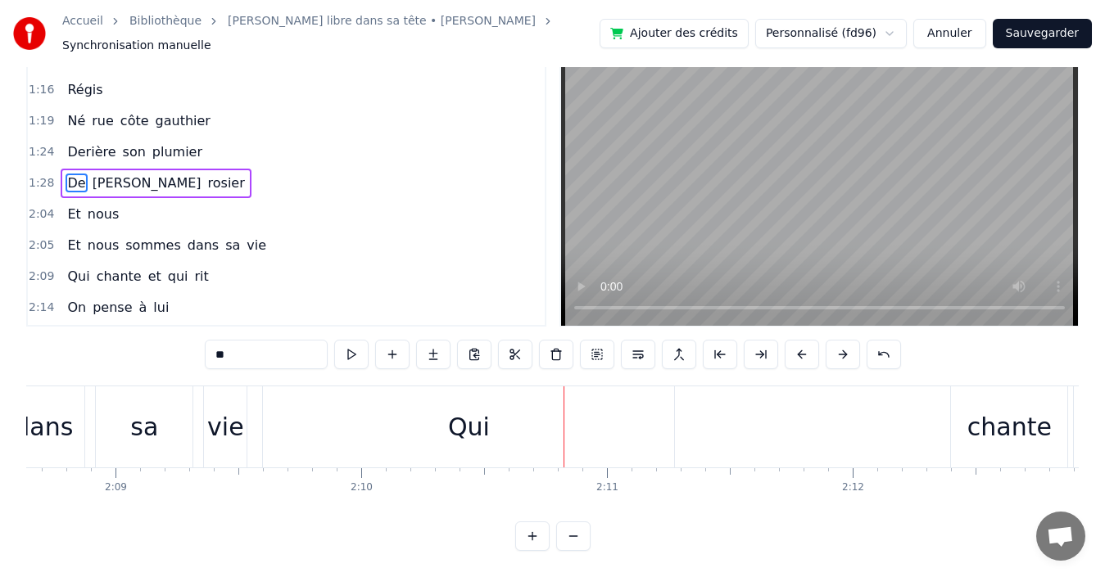
scroll to position [0, 31636]
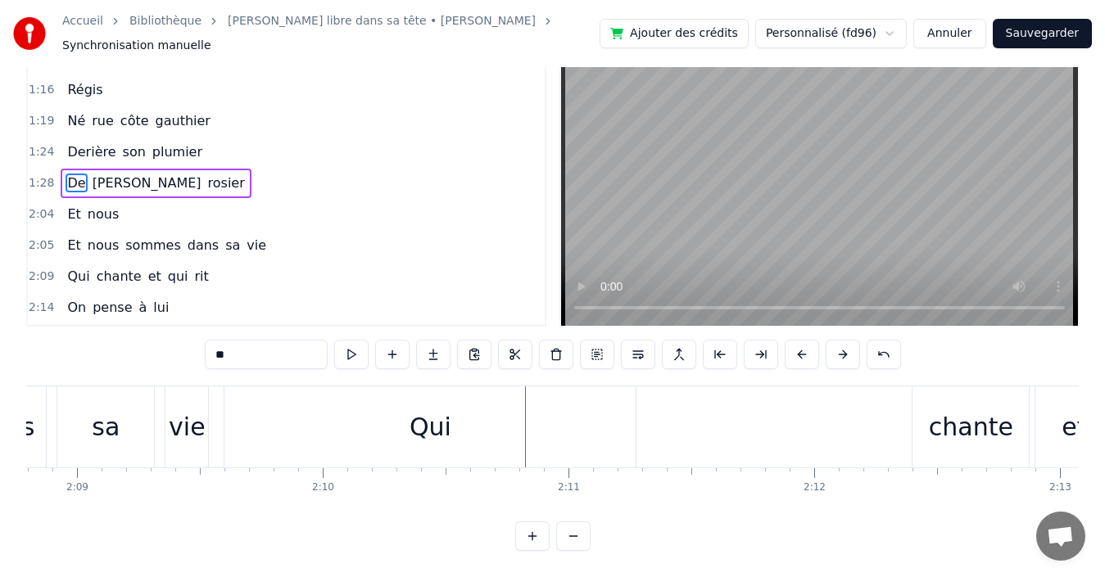
click at [253, 399] on div "Qui" at bounding box center [429, 426] width 411 height 81
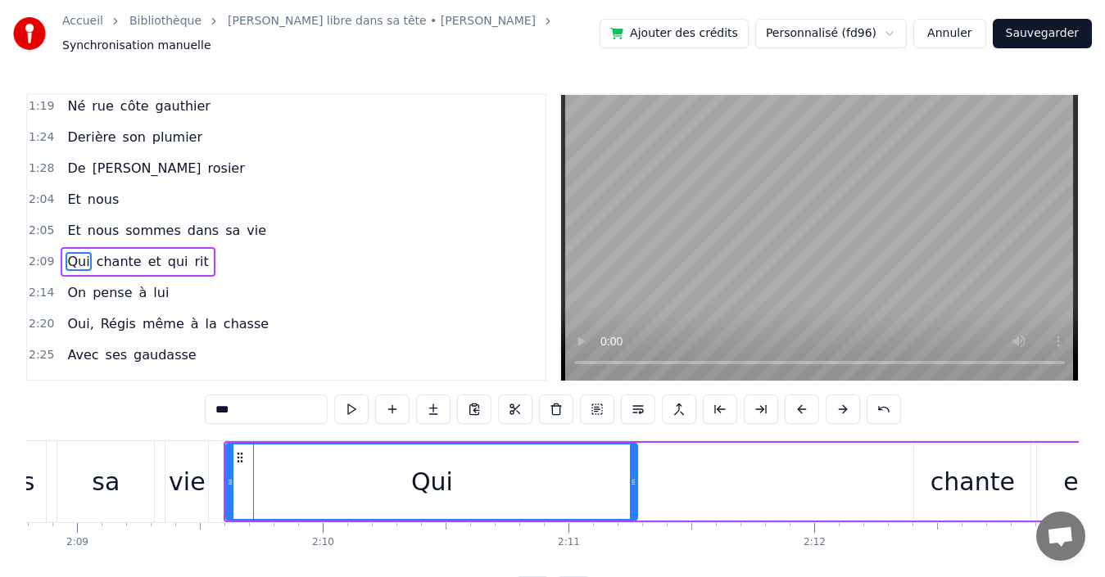
scroll to position [339, 0]
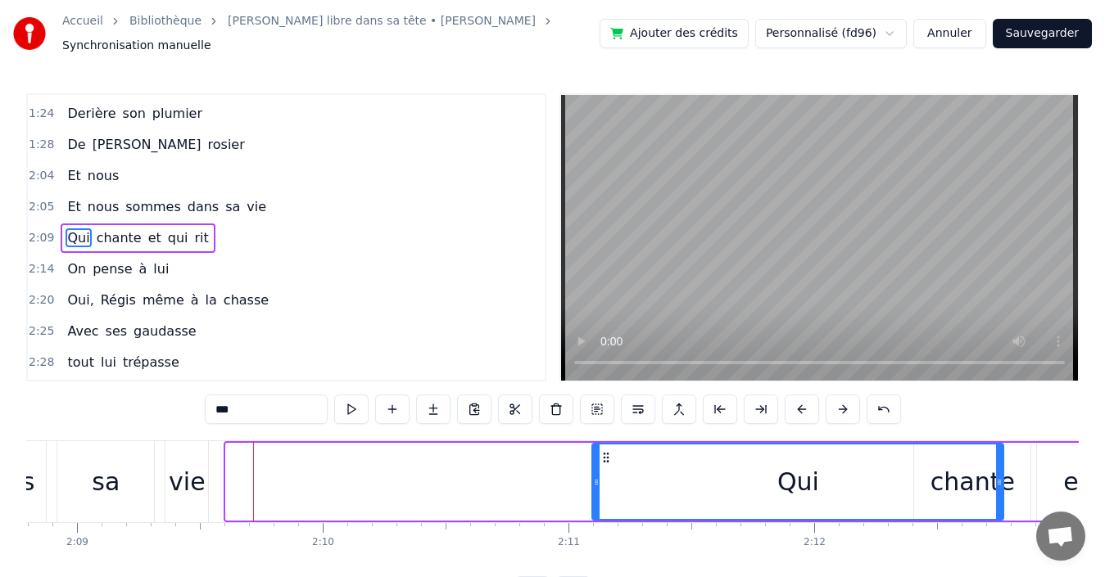
drag, startPoint x: 241, startPoint y: 448, endPoint x: 604, endPoint y: 421, distance: 364.5
click at [604, 421] on div "0:35 Derrière [PERSON_NAME] 0:39 Pour quelques mots 0:40 Qu'on pense si fort 0:…" at bounding box center [552, 349] width 1052 height 513
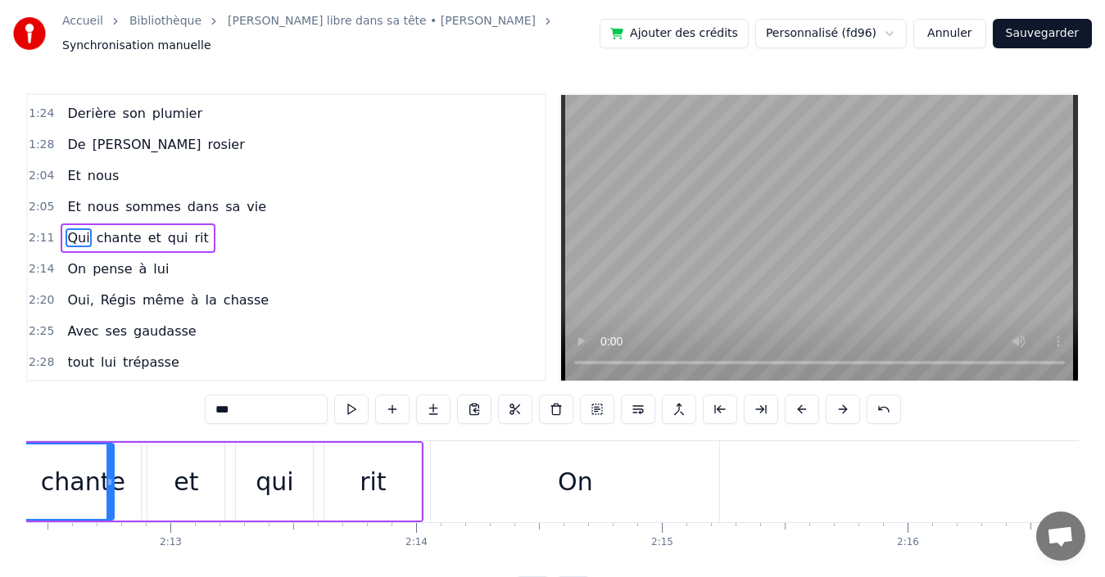
scroll to position [0, 32641]
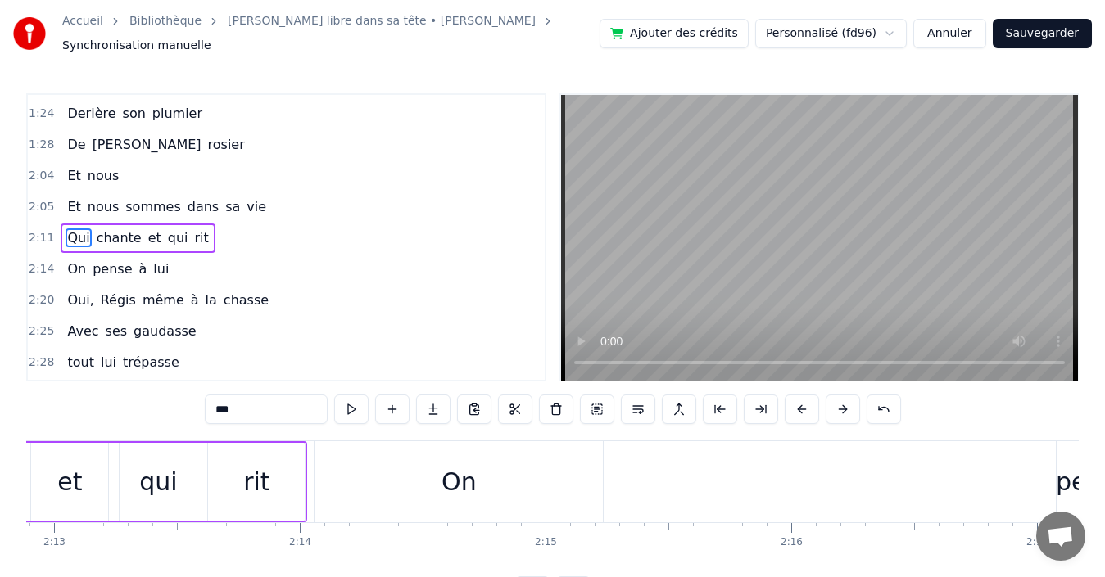
click at [341, 451] on div "On" at bounding box center [458, 481] width 288 height 81
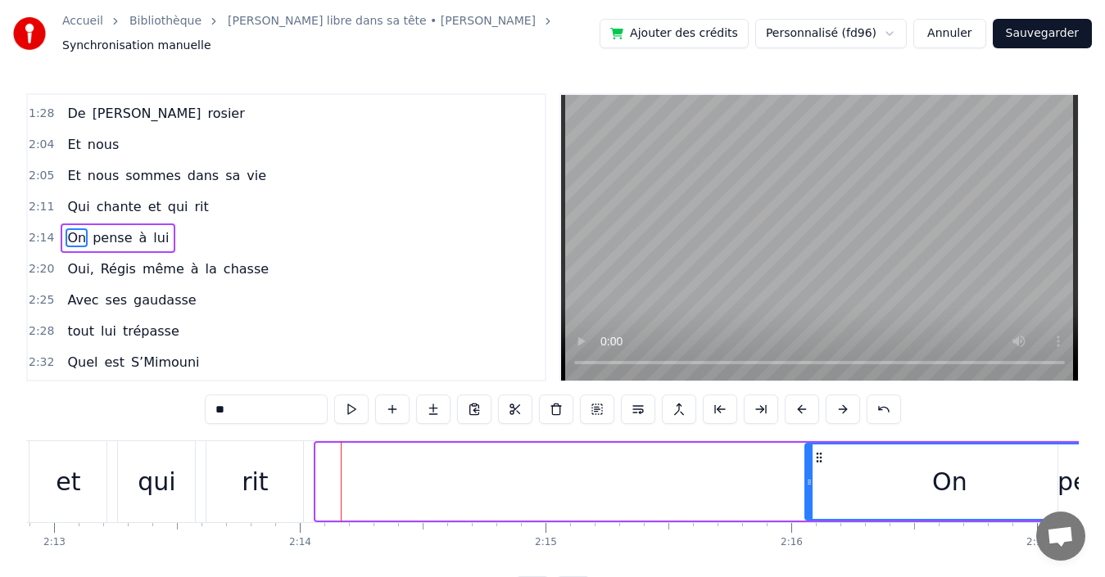
drag, startPoint x: 328, startPoint y: 446, endPoint x: 817, endPoint y: 457, distance: 488.9
click at [817, 457] on div "On" at bounding box center [949, 482] width 287 height 75
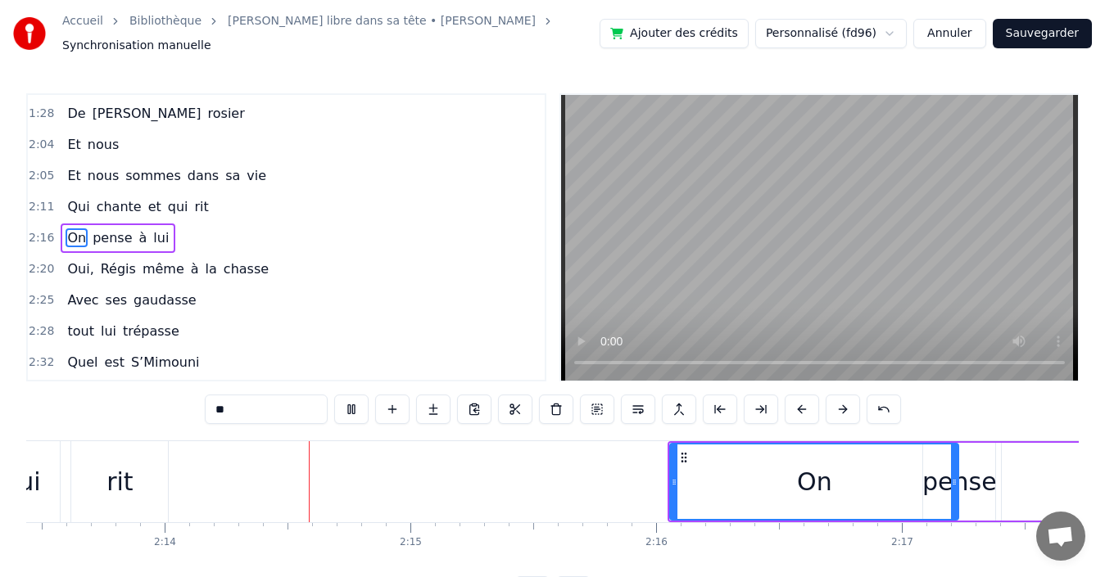
scroll to position [0, 32830]
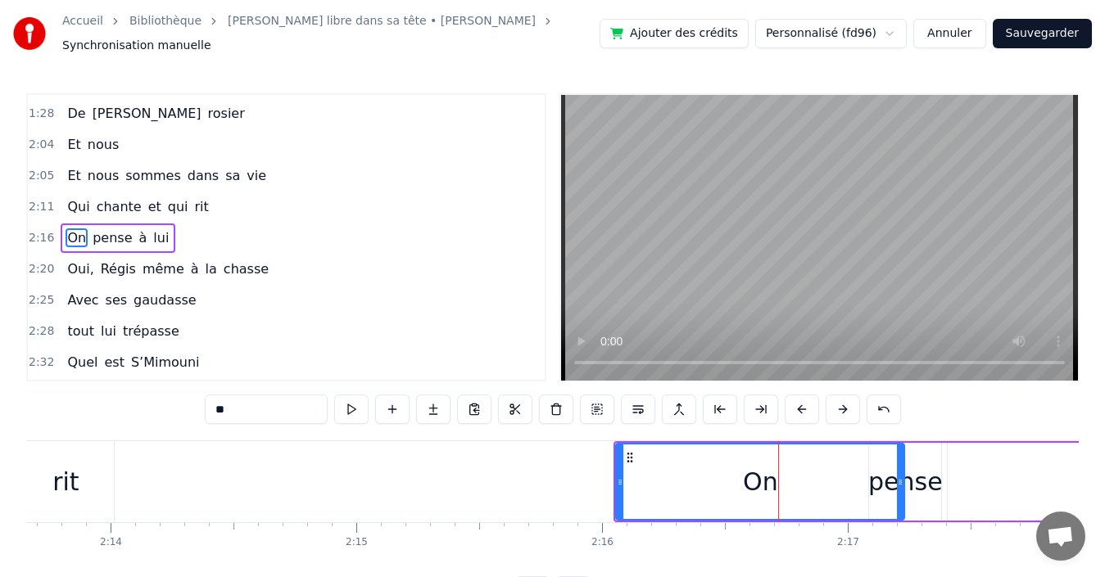
click at [749, 563] on div "Derrière [PERSON_NAME] Pour quelques mots Qu'on pense si fort Aujourd’hui on es…" at bounding box center [552, 502] width 1052 height 123
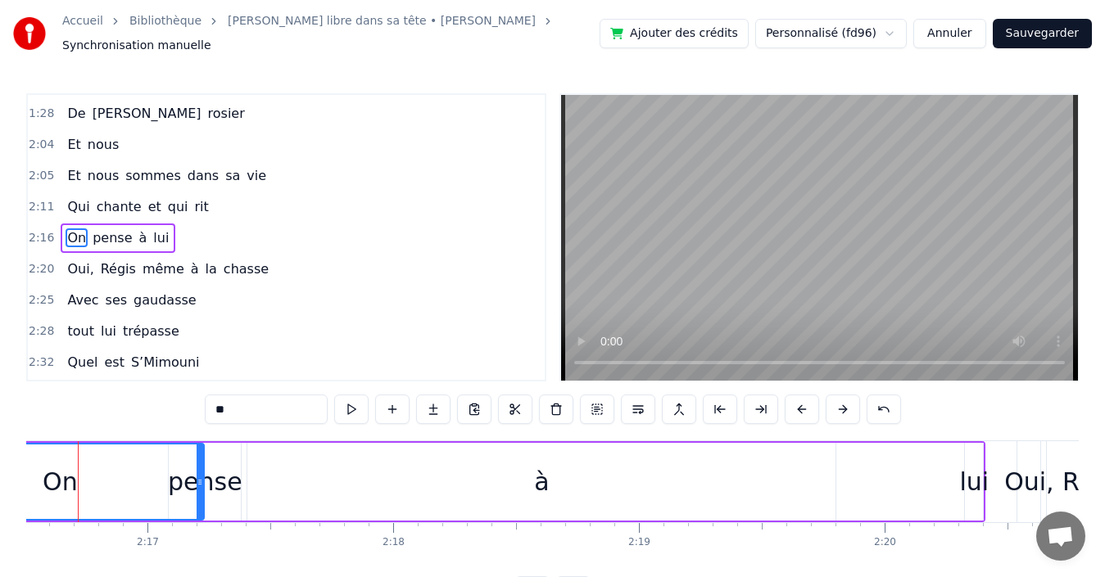
scroll to position [0, 33608]
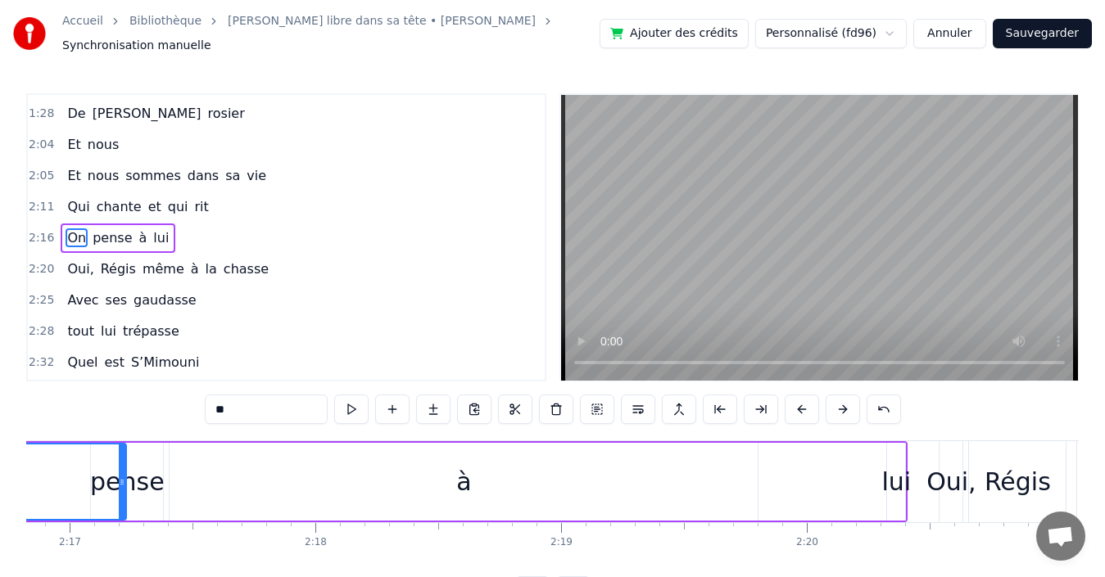
click at [897, 468] on div "lui" at bounding box center [896, 481] width 29 height 37
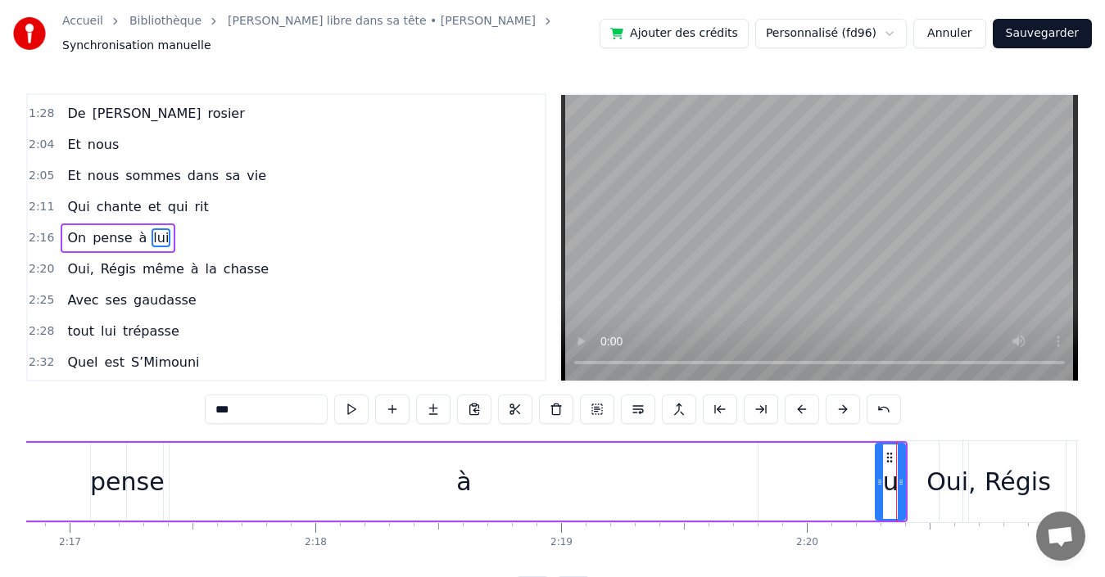
drag, startPoint x: 893, startPoint y: 446, endPoint x: 881, endPoint y: 448, distance: 12.4
click at [881, 448] on div at bounding box center [879, 482] width 7 height 75
drag, startPoint x: 889, startPoint y: 447, endPoint x: 532, endPoint y: 453, distance: 357.0
click at [532, 453] on icon at bounding box center [532, 457] width 13 height 13
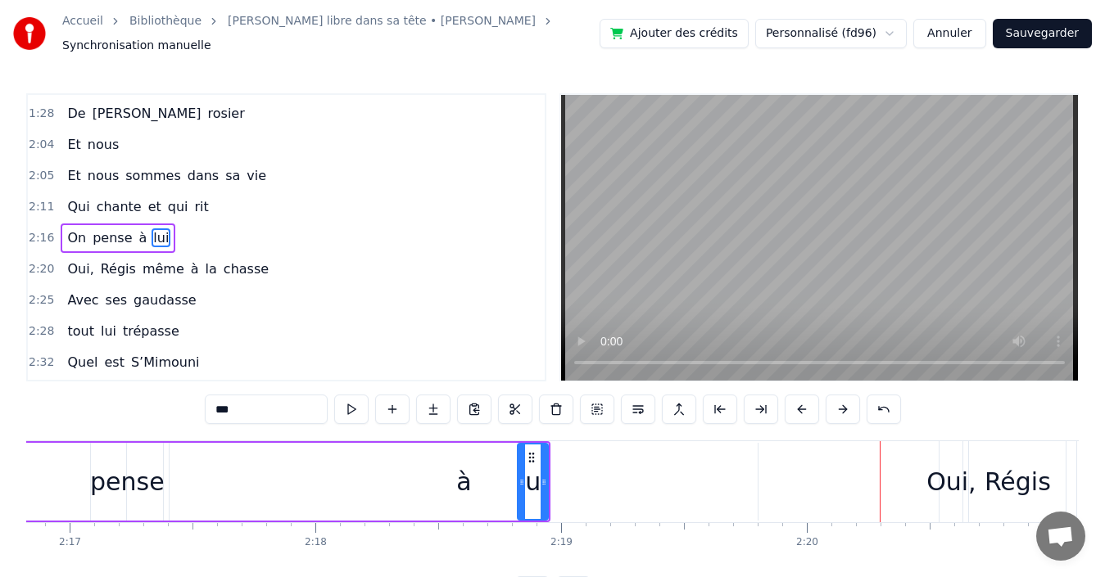
click at [467, 481] on div "à" at bounding box center [463, 481] width 15 height 37
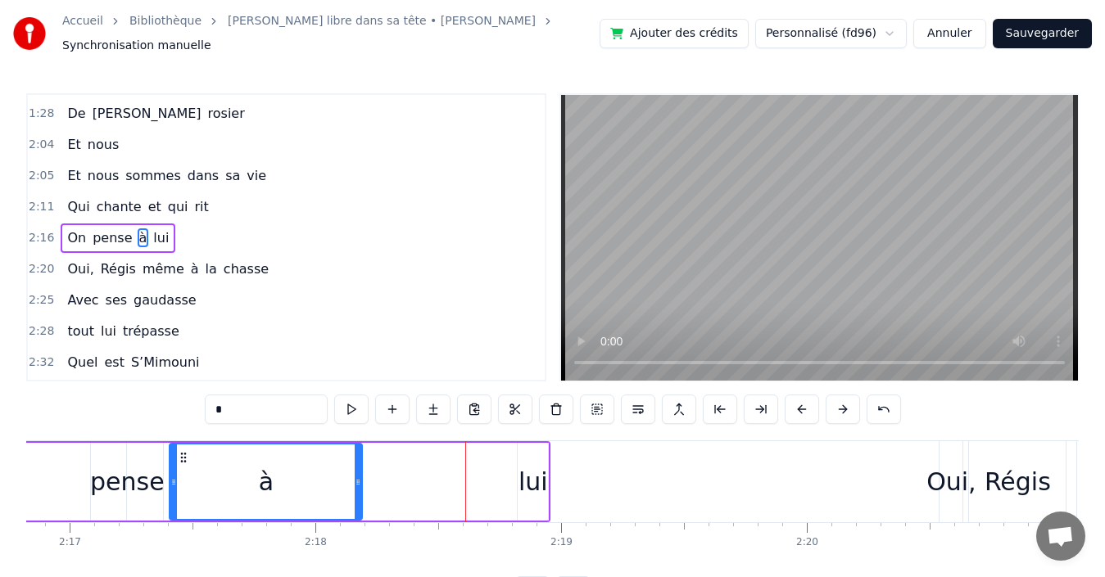
drag, startPoint x: 754, startPoint y: 477, endPoint x: 359, endPoint y: 465, distance: 395.7
click at [359, 465] on div at bounding box center [358, 482] width 7 height 75
click at [531, 483] on div "lui" at bounding box center [532, 481] width 29 height 37
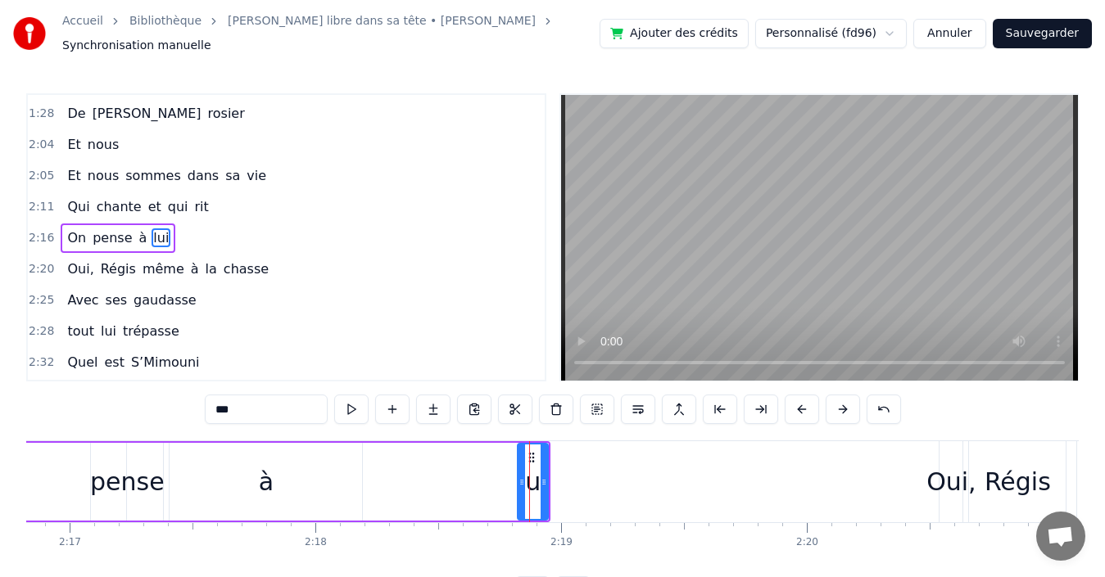
click at [517, 480] on div "lui" at bounding box center [533, 482] width 32 height 78
drag, startPoint x: 521, startPoint y: 480, endPoint x: 490, endPoint y: 478, distance: 31.2
click at [490, 478] on icon at bounding box center [491, 482] width 7 height 13
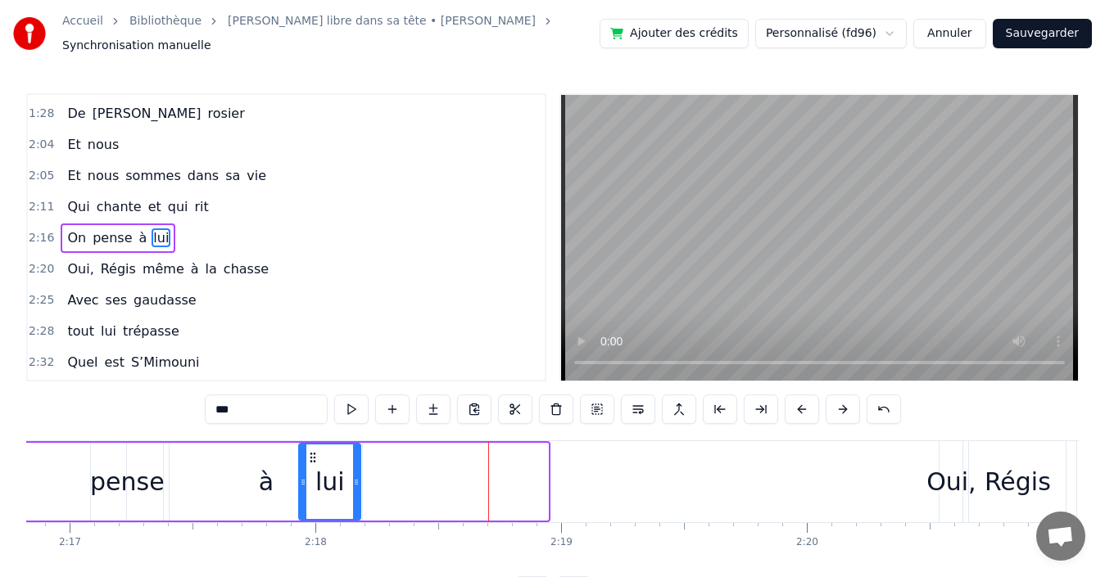
drag, startPoint x: 501, startPoint y: 452, endPoint x: 314, endPoint y: 445, distance: 187.6
click at [314, 451] on icon at bounding box center [312, 457] width 13 height 13
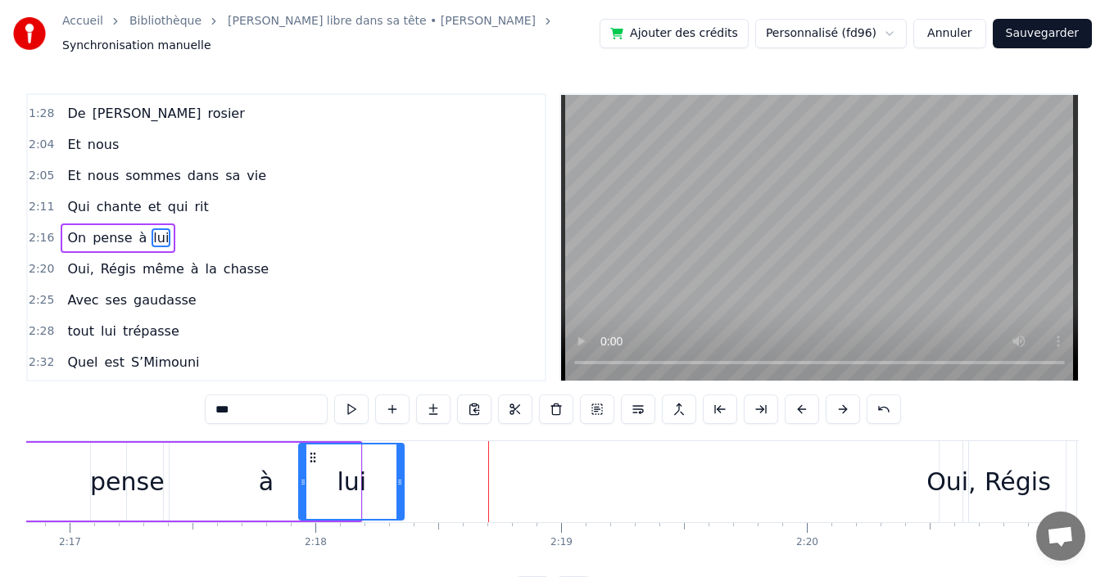
drag, startPoint x: 359, startPoint y: 473, endPoint x: 407, endPoint y: 470, distance: 47.6
click at [404, 470] on div "lui" at bounding box center [351, 482] width 106 height 78
click at [321, 451] on icon at bounding box center [318, 457] width 13 height 13
drag, startPoint x: 266, startPoint y: 477, endPoint x: 252, endPoint y: 477, distance: 13.9
click at [252, 477] on div "à" at bounding box center [265, 482] width 192 height 78
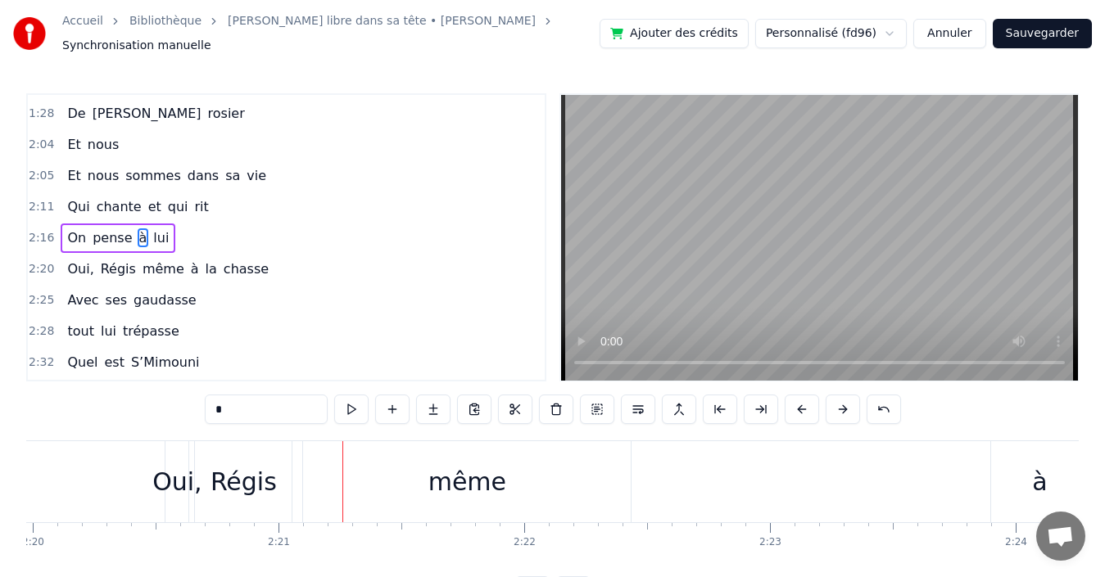
scroll to position [0, 34459]
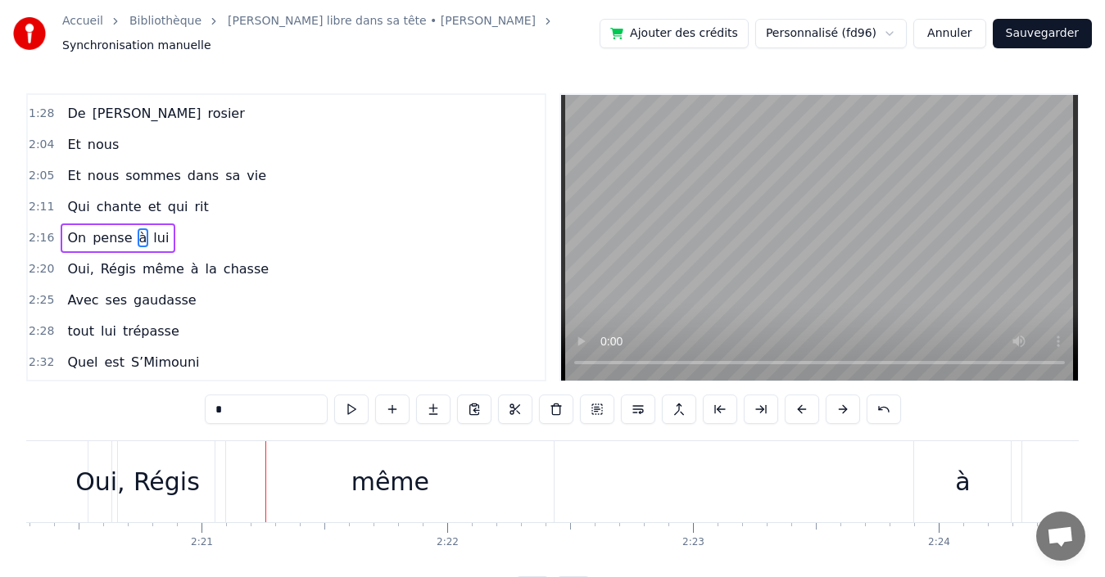
click at [309, 481] on div "même" at bounding box center [390, 481] width 328 height 81
type input "****"
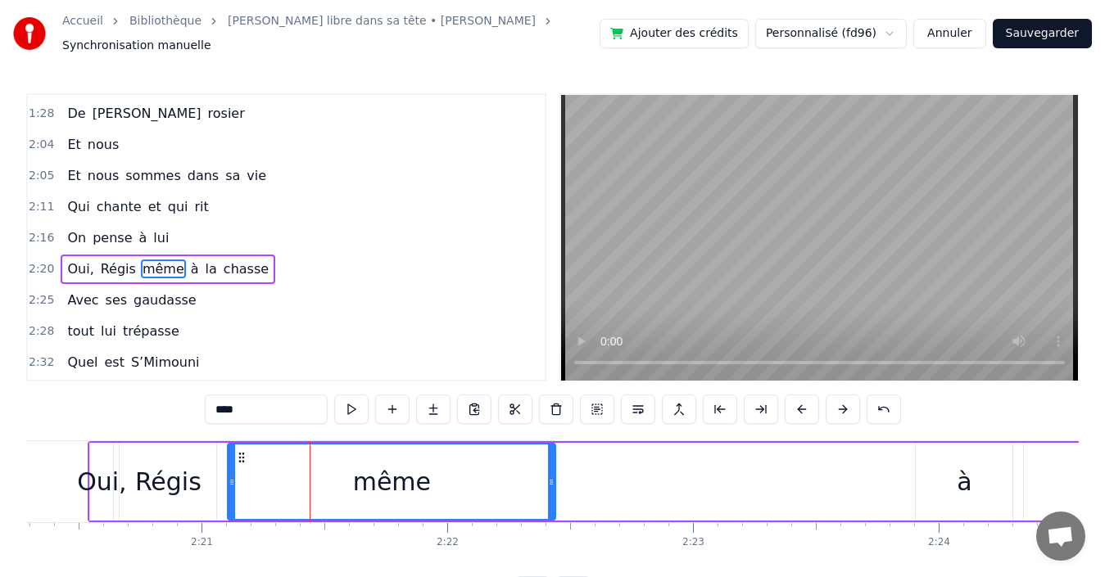
scroll to position [401, 0]
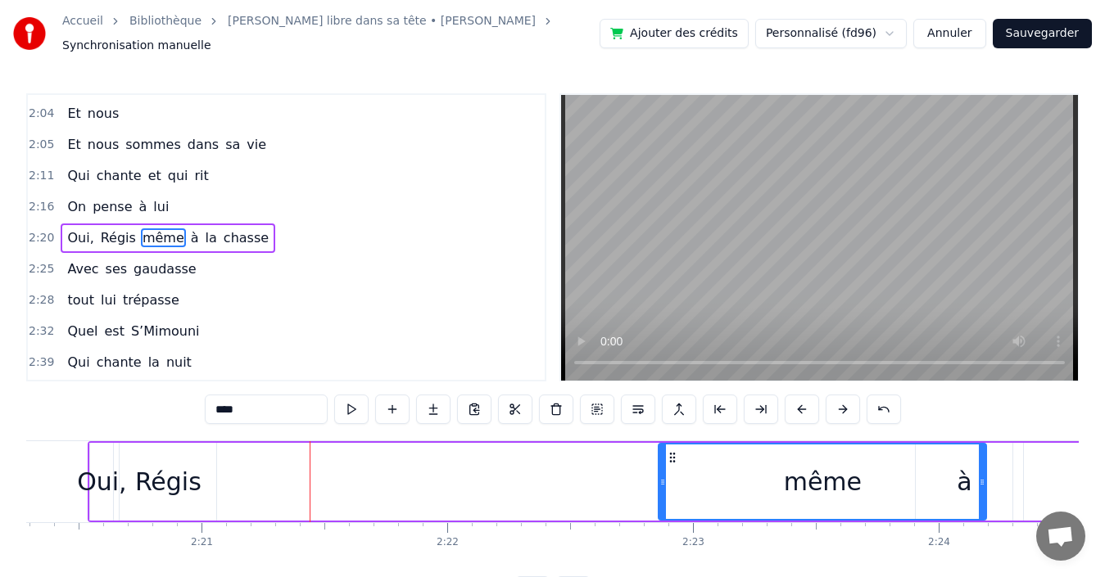
drag, startPoint x: 239, startPoint y: 450, endPoint x: 676, endPoint y: 441, distance: 437.3
click at [676, 445] on div "même" at bounding box center [822, 482] width 326 height 75
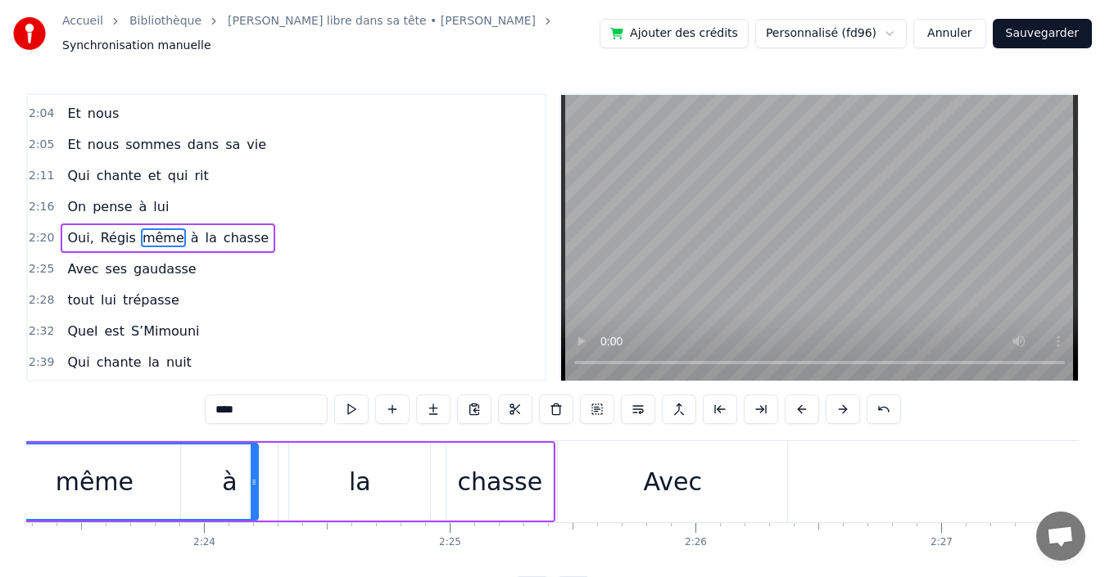
scroll to position [0, 34923]
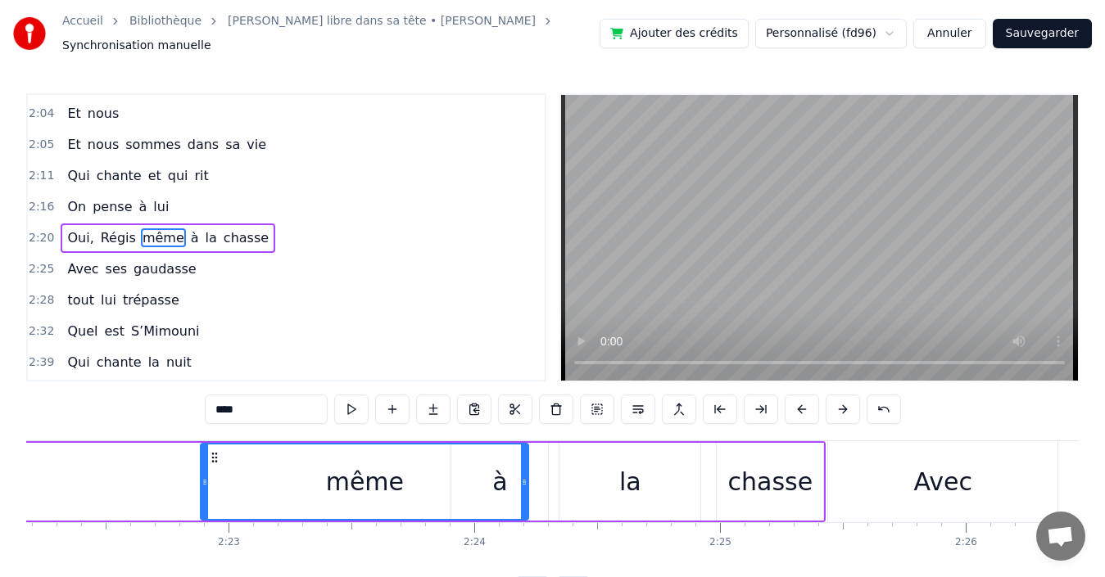
click at [124, 415] on div "0:35 Derrière [PERSON_NAME] 0:39 Pour quelques mots 0:40 Qu'on pense si fort 0:…" at bounding box center [552, 349] width 1052 height 513
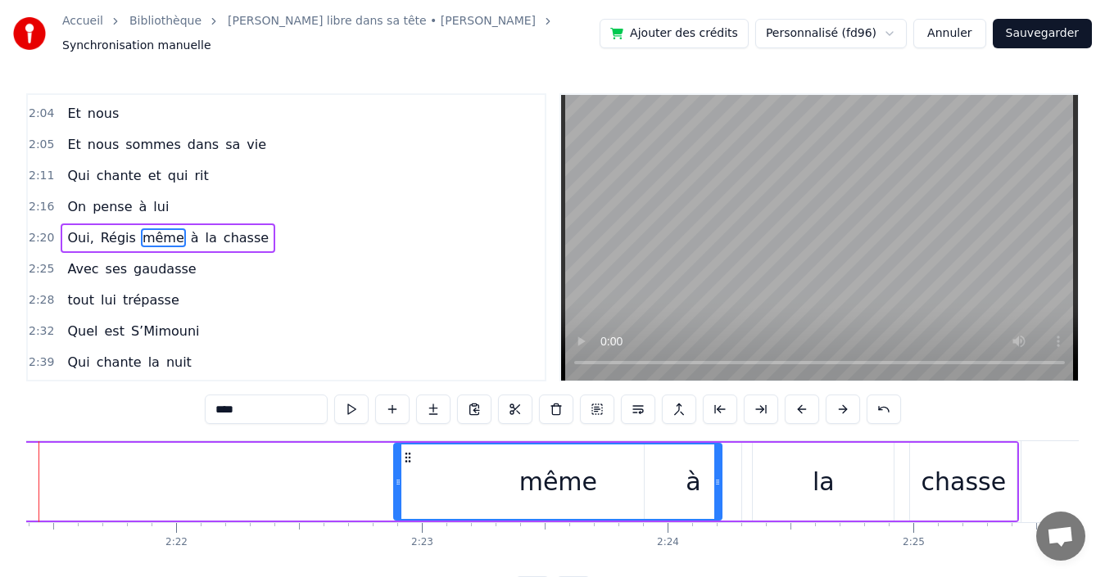
scroll to position [0, 34691]
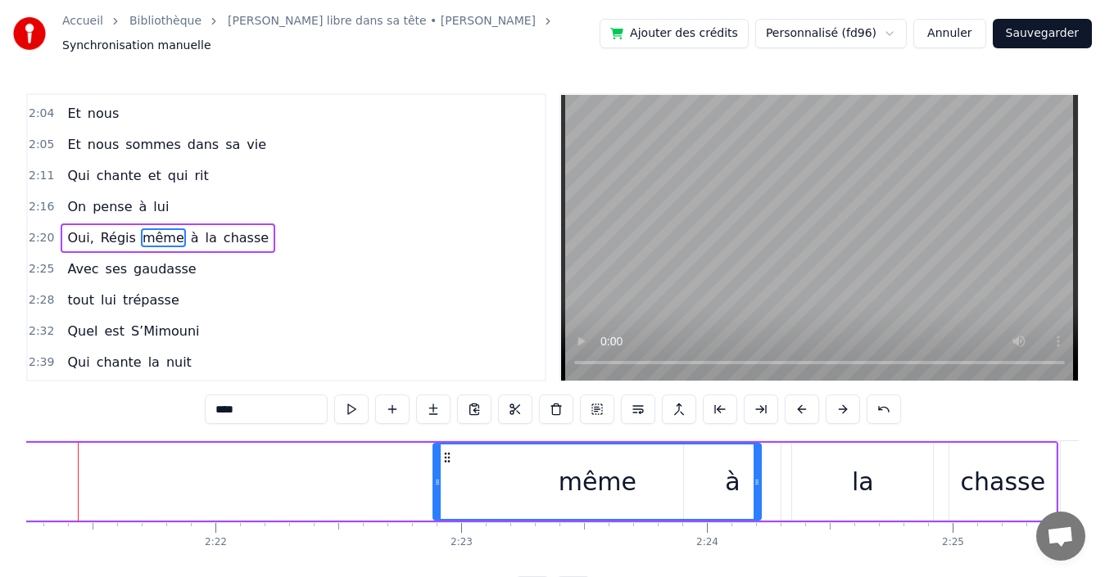
click at [133, 470] on div "Oui, Régis même à [PERSON_NAME]" at bounding box center [457, 481] width 1202 height 81
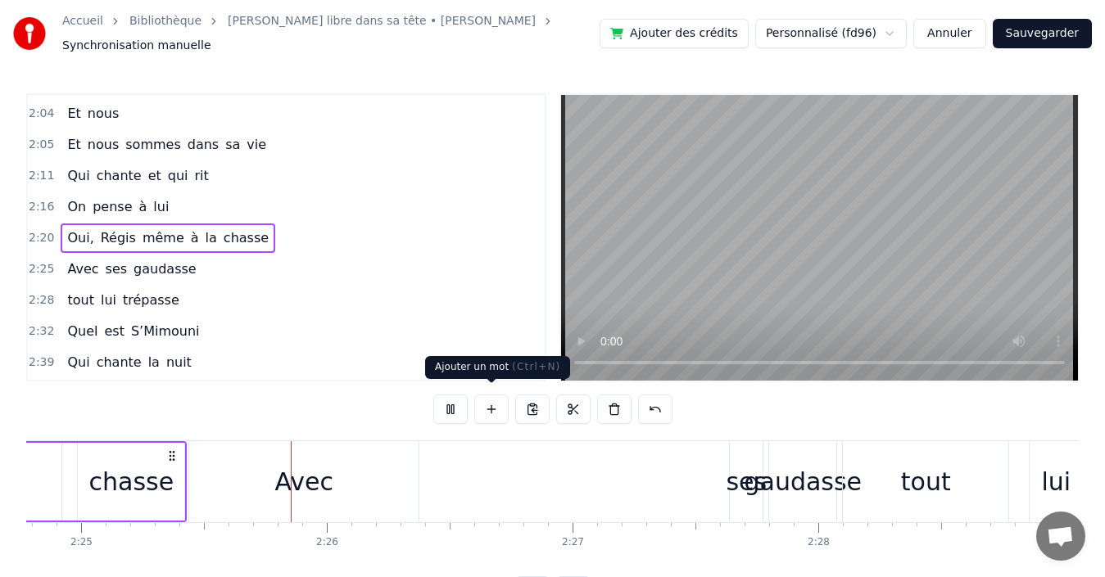
scroll to position [0, 35614]
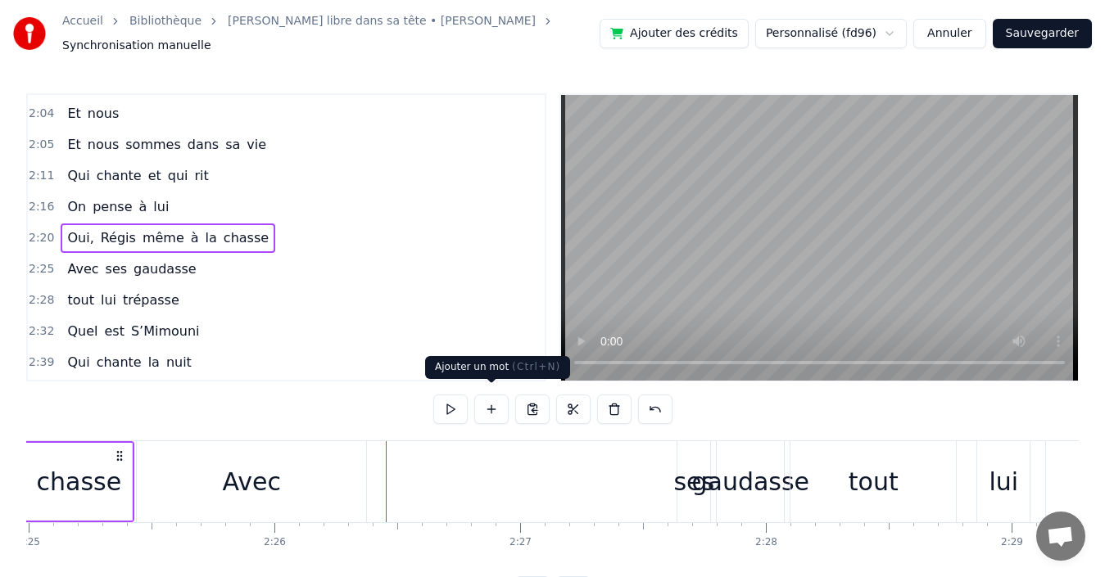
click at [161, 455] on div "Avec" at bounding box center [251, 481] width 229 height 81
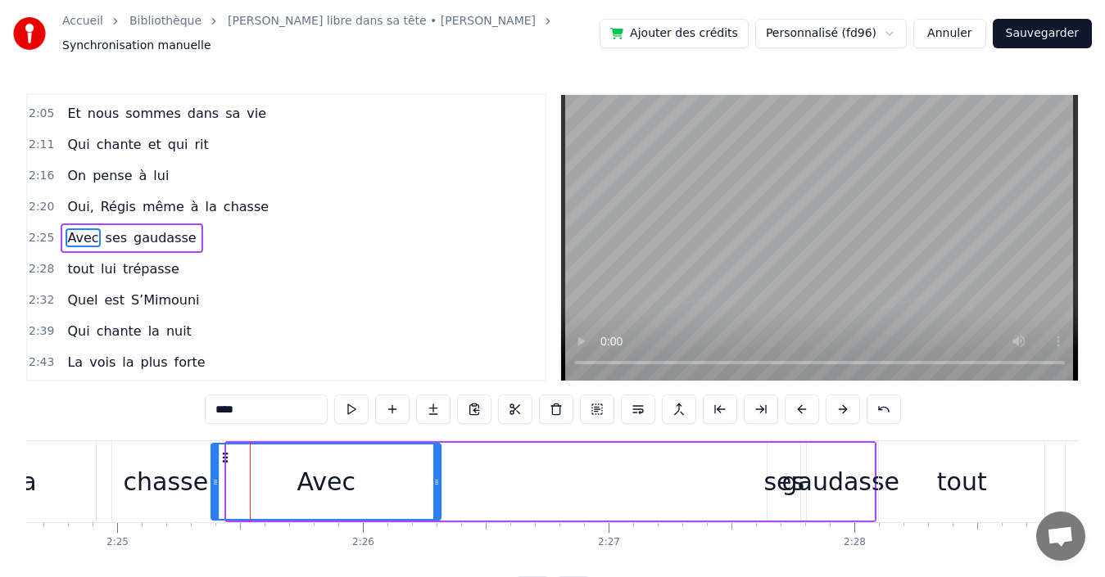
scroll to position [0, 35526]
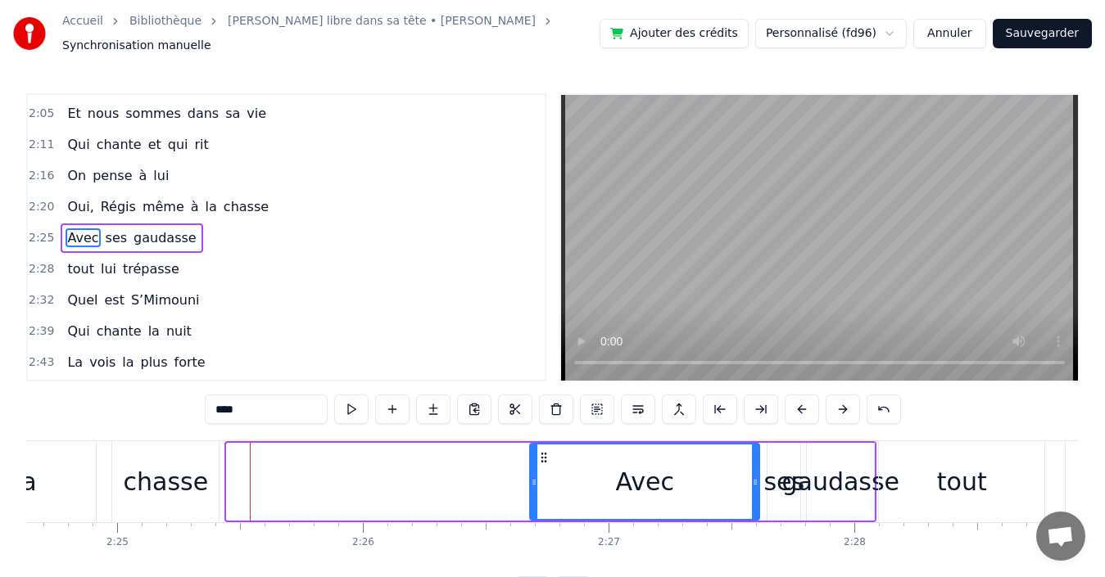
drag, startPoint x: 155, startPoint y: 452, endPoint x: 544, endPoint y: 423, distance: 390.8
click at [544, 423] on div "0:35 Derrière [PERSON_NAME] 0:39 Pour quelques mots 0:40 Qu'on pense si fort 0:…" at bounding box center [552, 349] width 1052 height 513
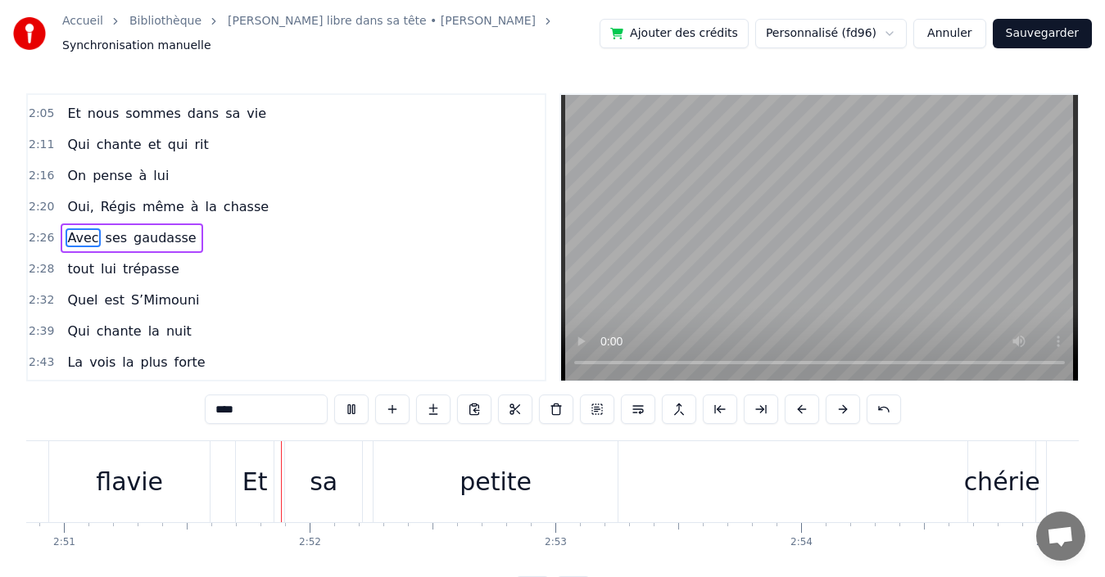
scroll to position [0, 41985]
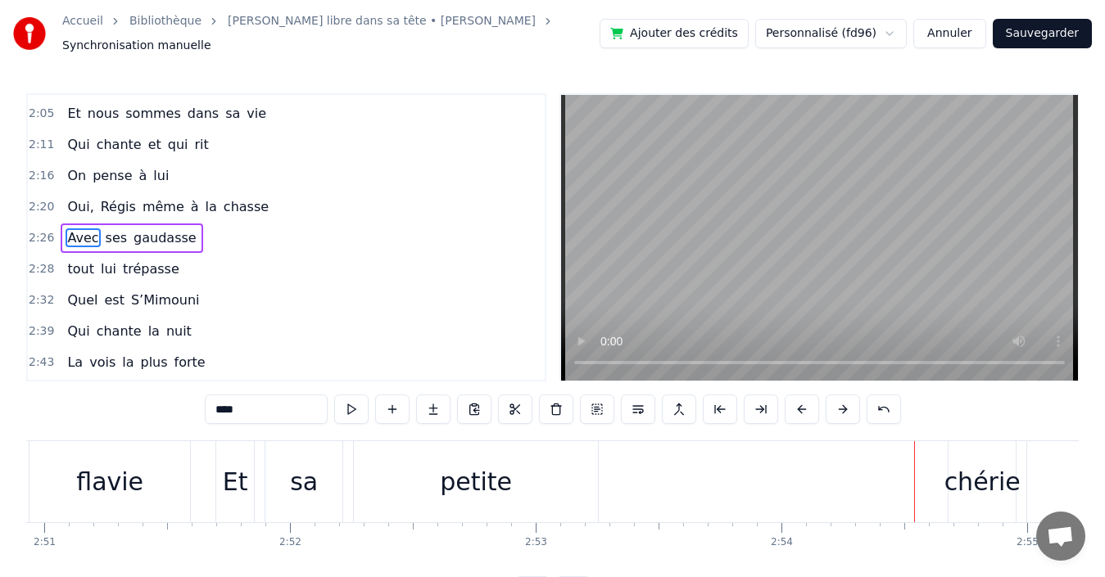
click at [987, 474] on div "chérie" at bounding box center [982, 481] width 76 height 37
type input "******"
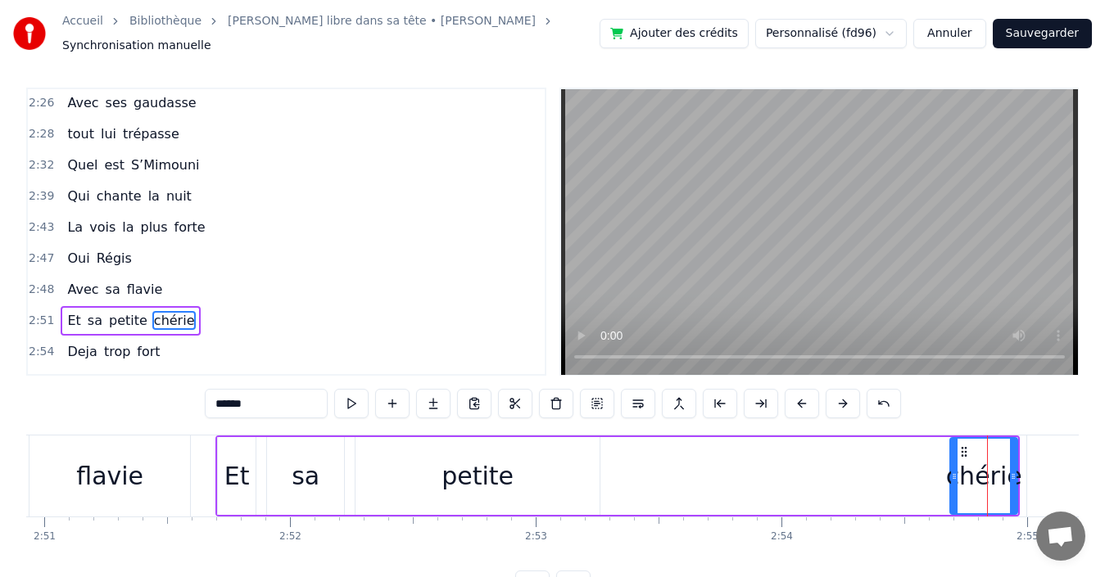
scroll to position [585, 0]
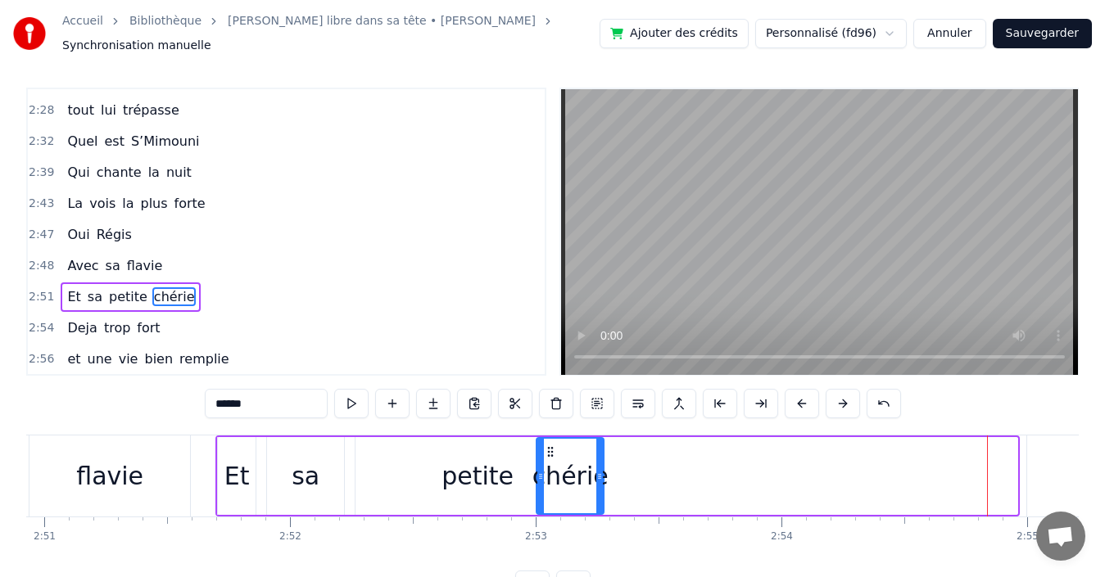
drag, startPoint x: 963, startPoint y: 442, endPoint x: 549, endPoint y: 454, distance: 413.7
click at [549, 454] on div "chérie" at bounding box center [570, 476] width 66 height 75
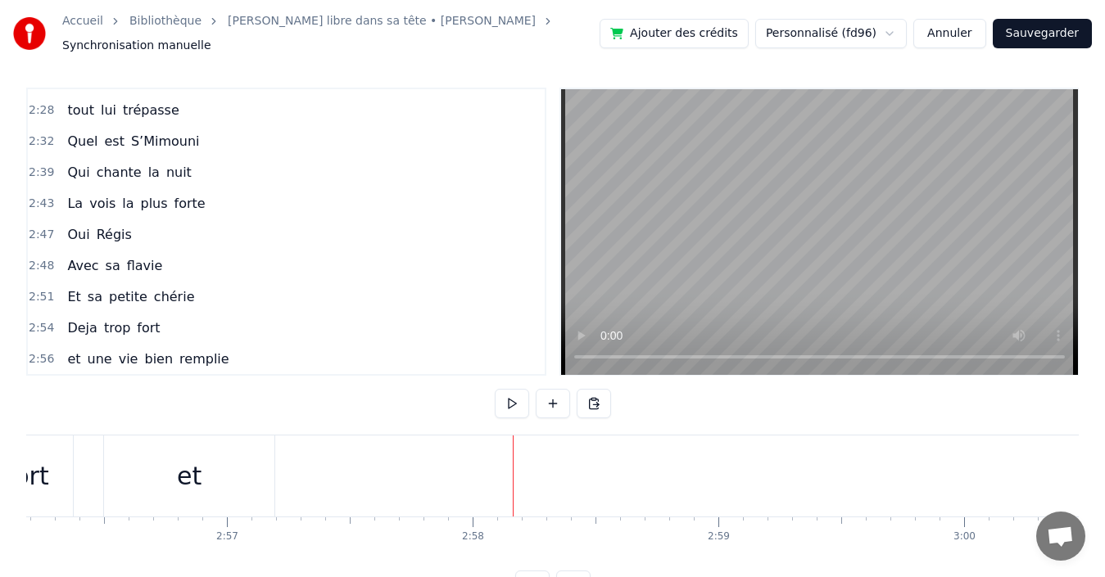
scroll to position [0, 43199]
click at [247, 454] on div "et" at bounding box center [266, 476] width 170 height 81
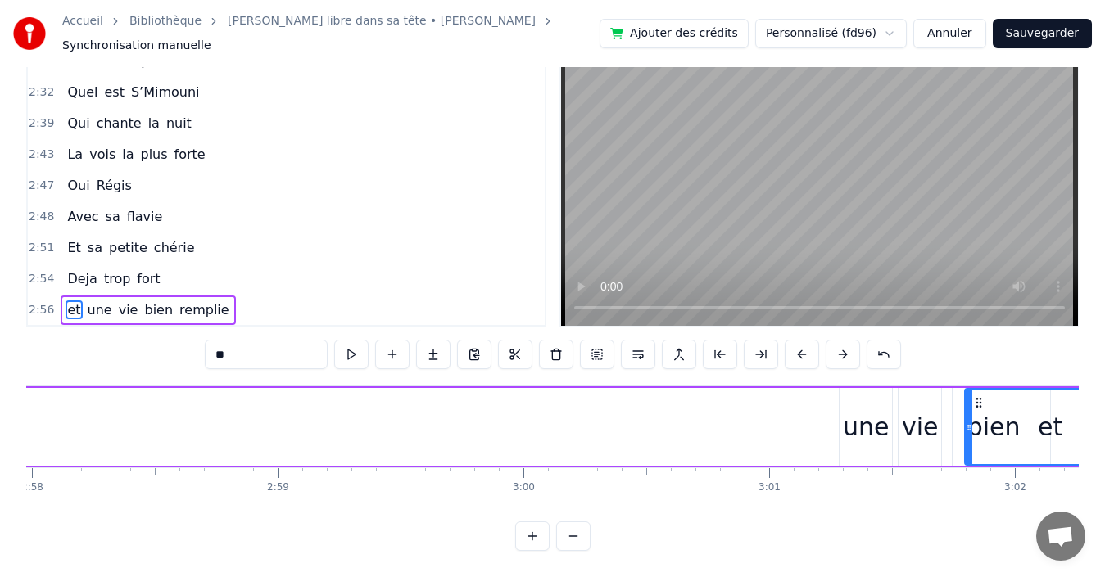
scroll to position [0, 43734]
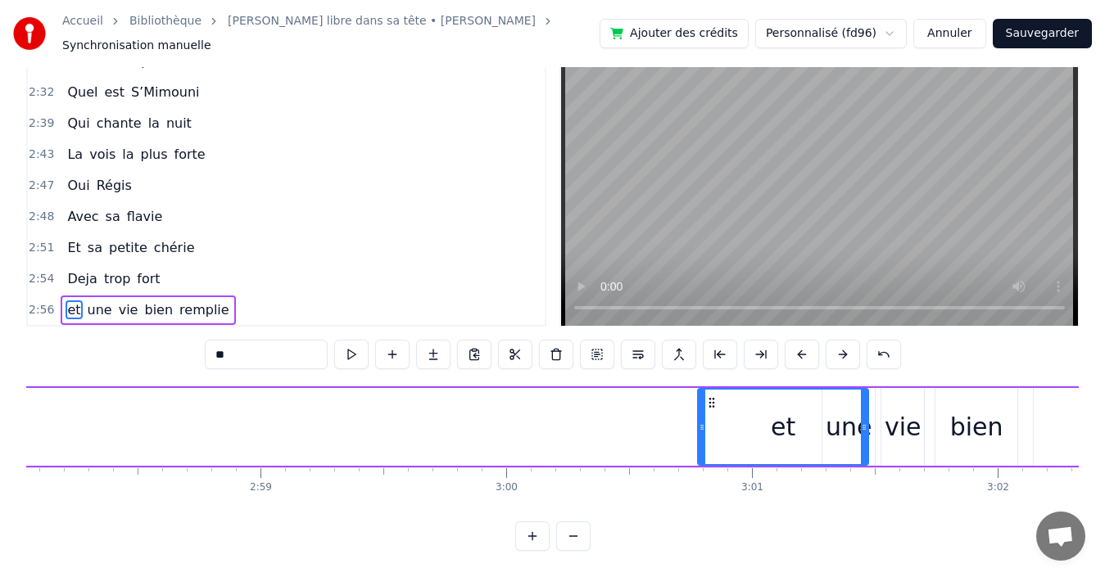
drag, startPoint x: 201, startPoint y: 390, endPoint x: 712, endPoint y: 421, distance: 512.7
click at [712, 421] on div "et" at bounding box center [782, 427] width 169 height 75
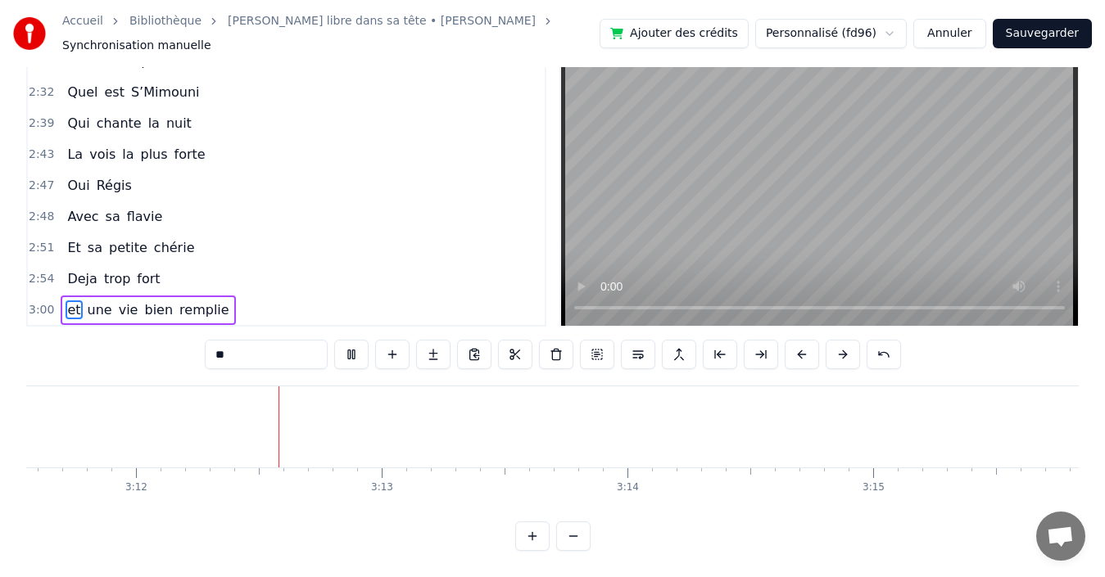
scroll to position [0, 47071]
click at [1023, 37] on button "Sauvegarder" at bounding box center [1041, 33] width 99 height 29
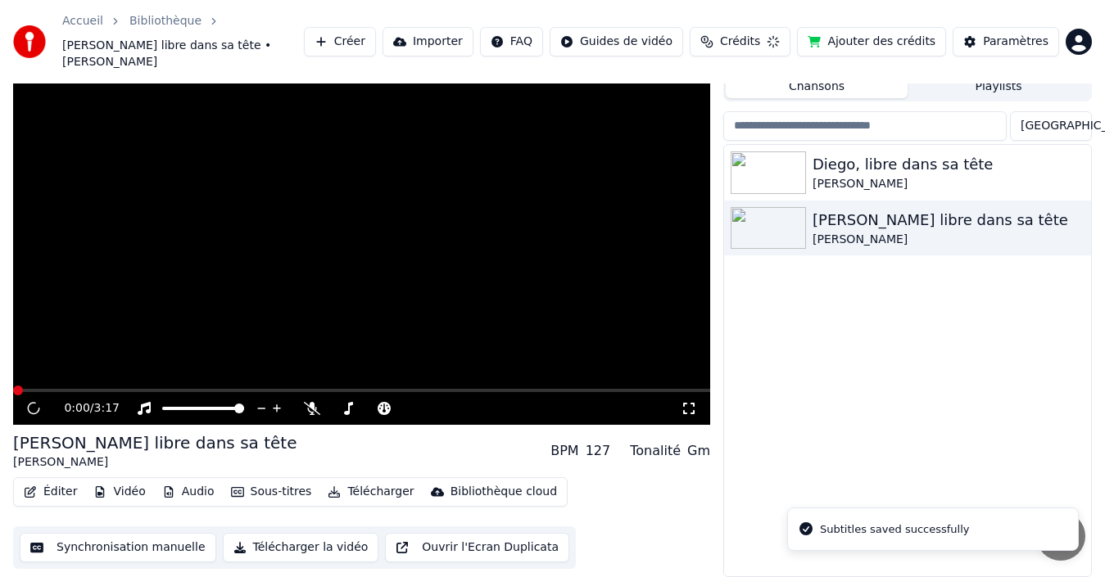
scroll to position [34, 0]
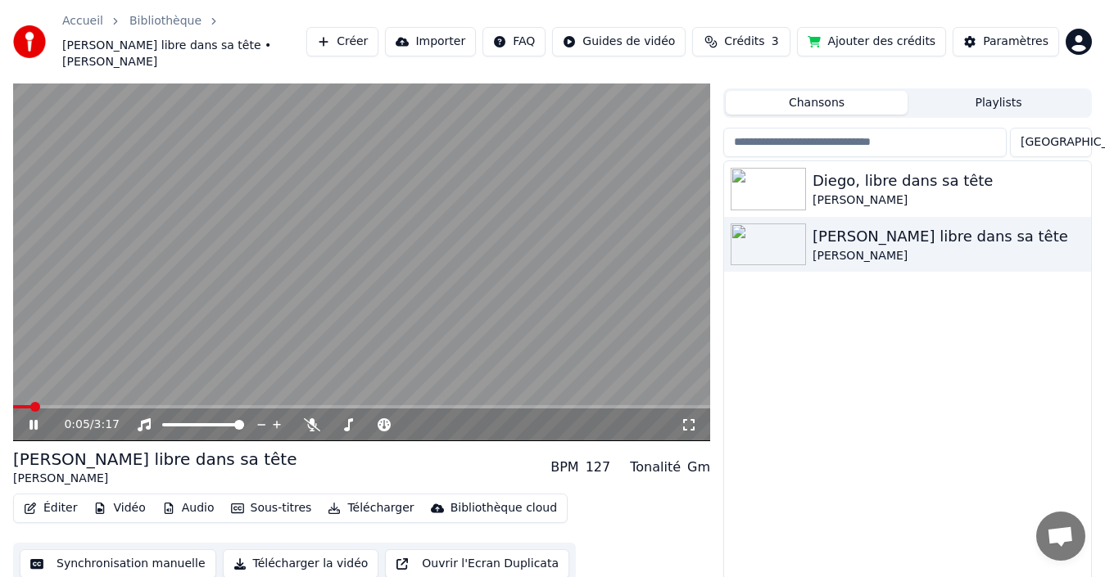
click at [688, 418] on icon at bounding box center [688, 424] width 16 height 13
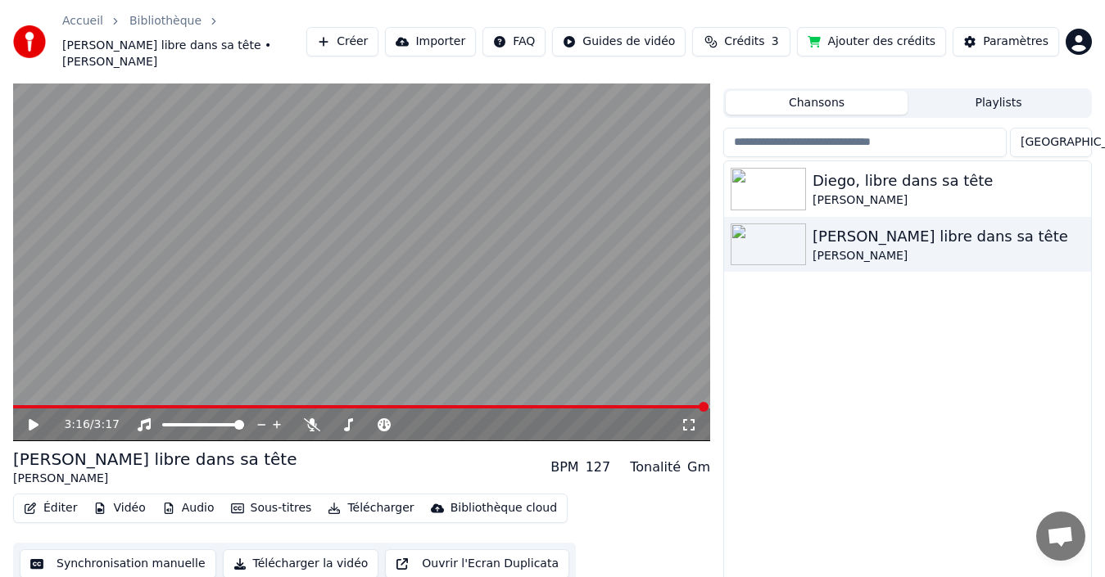
click at [53, 497] on button "Éditer" at bounding box center [50, 508] width 66 height 23
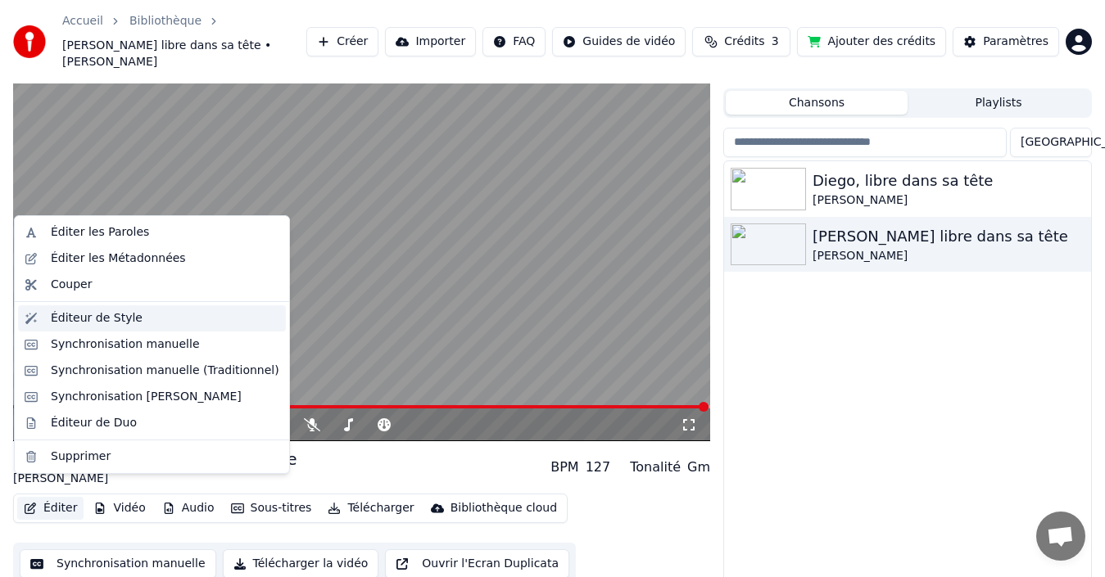
click at [179, 323] on div "Éditeur de Style" at bounding box center [165, 318] width 228 height 16
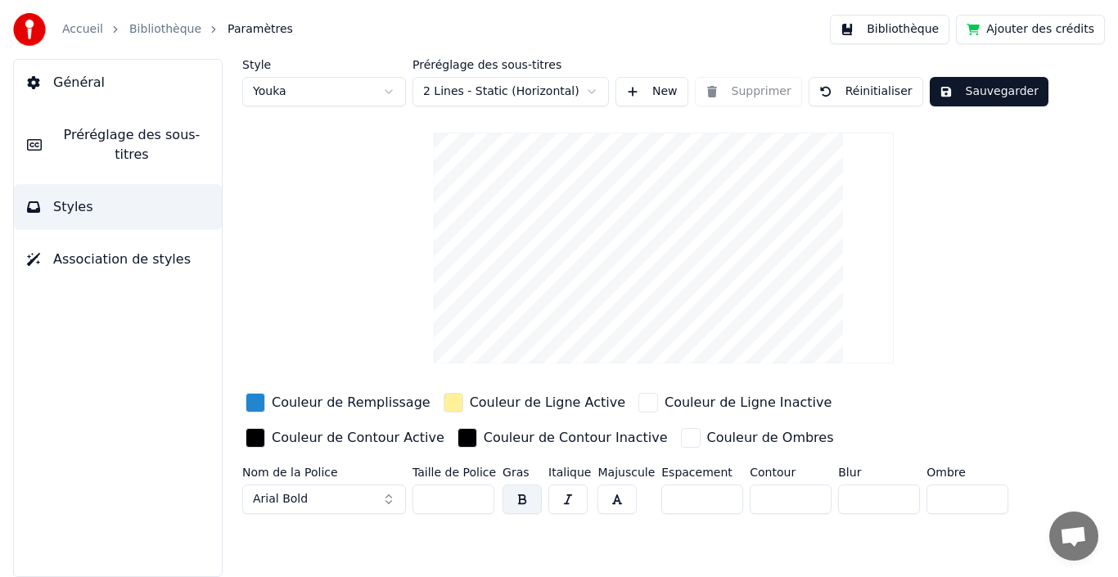
click at [141, 250] on span "Association de styles" at bounding box center [122, 260] width 138 height 20
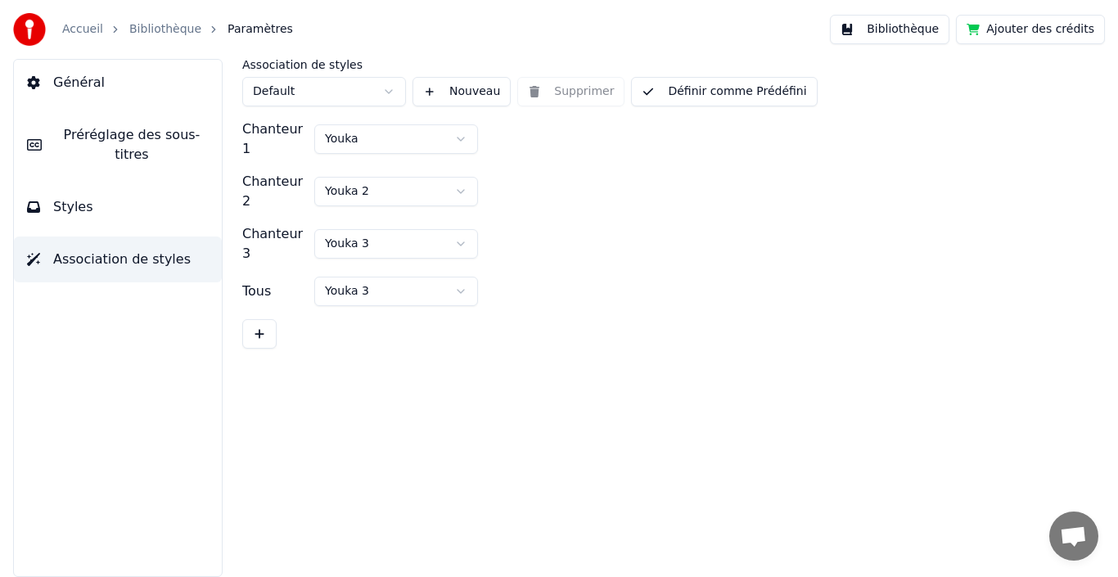
click at [122, 205] on button "Styles" at bounding box center [118, 207] width 208 height 46
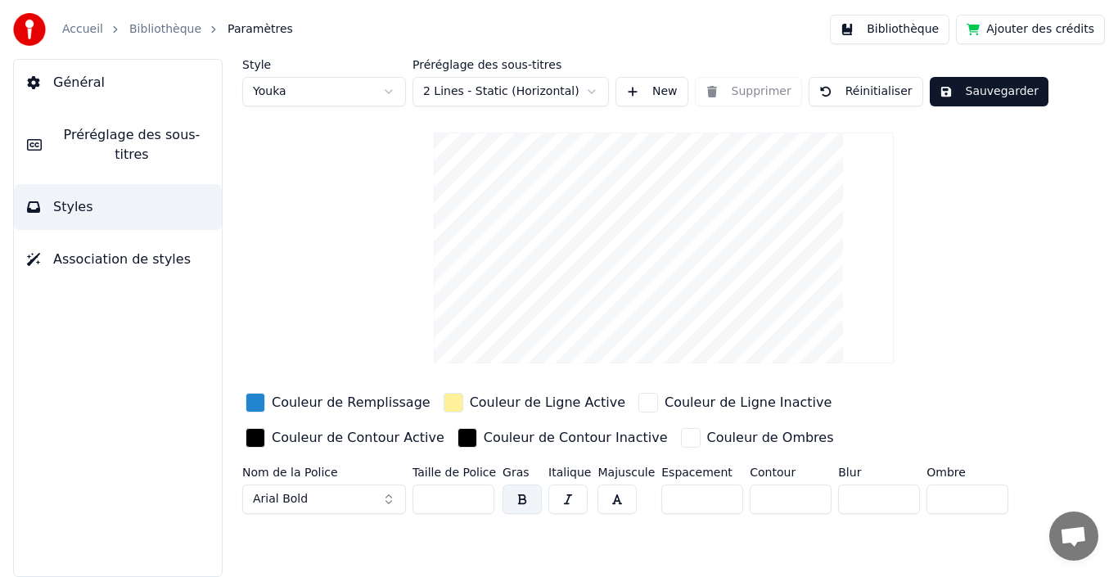
click at [363, 110] on div "Style Youka Préréglage des sous-titres 2 Lines - Static (Horizontal) New Suppri…" at bounding box center [663, 290] width 843 height 462
click at [146, 72] on button "Général" at bounding box center [118, 83] width 208 height 46
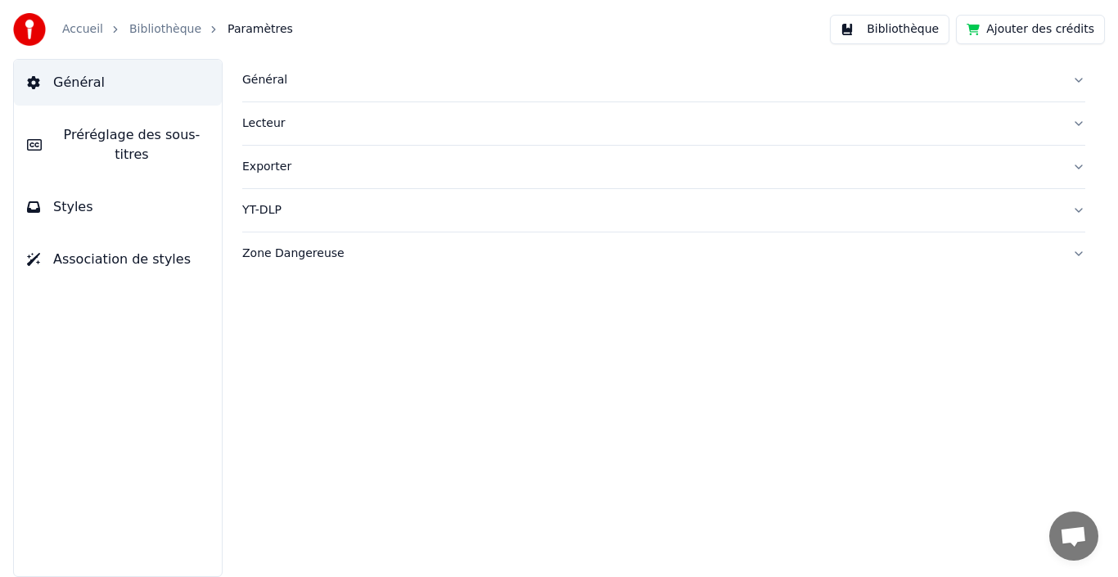
click at [748, 91] on button "Général" at bounding box center [663, 80] width 843 height 43
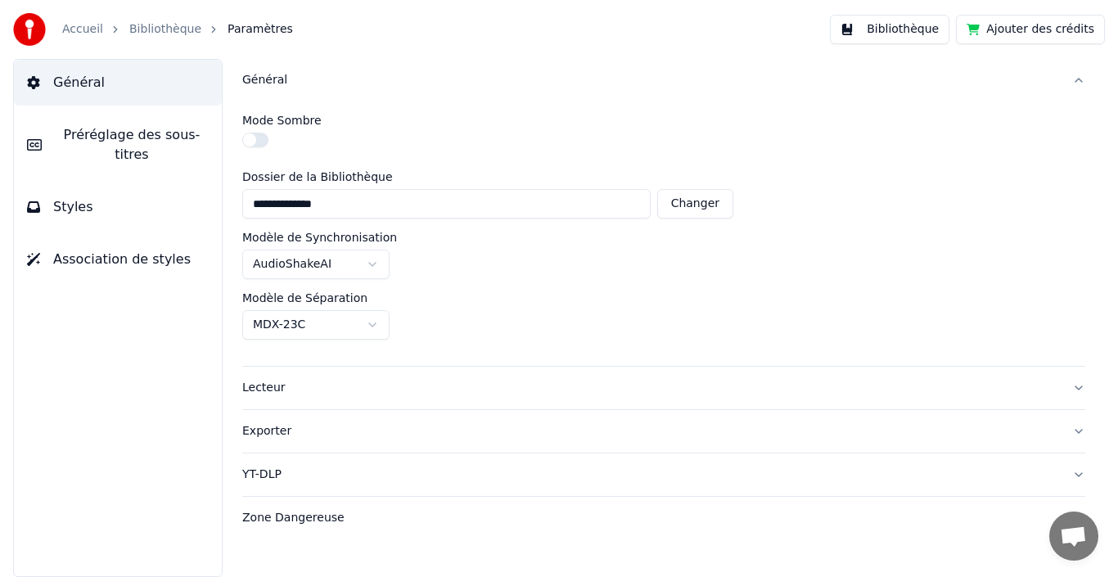
click at [682, 79] on div "Général" at bounding box center [650, 80] width 817 height 16
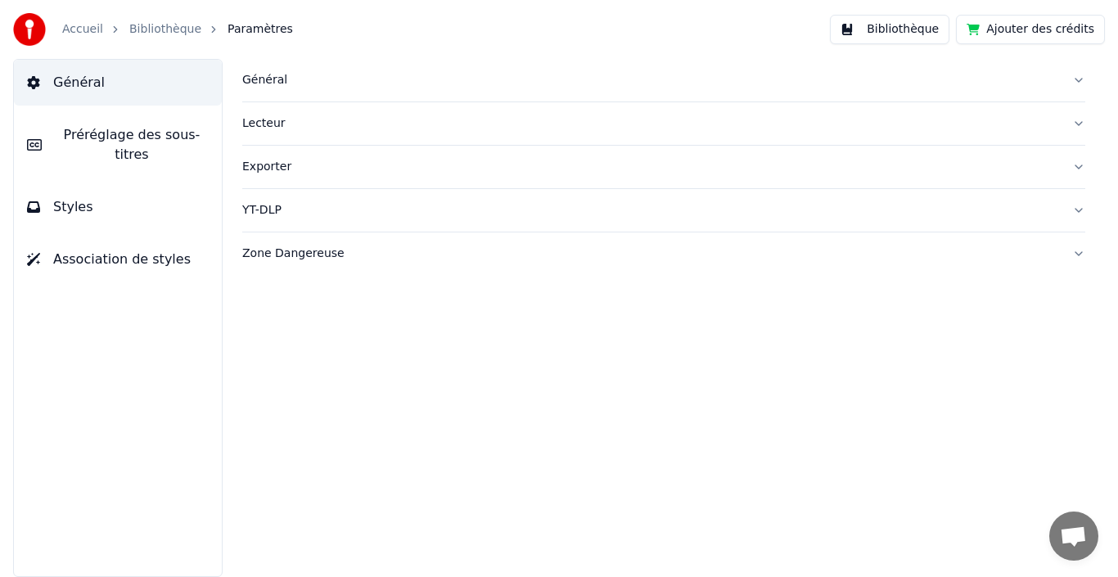
click at [665, 129] on div "Lecteur" at bounding box center [650, 123] width 817 height 16
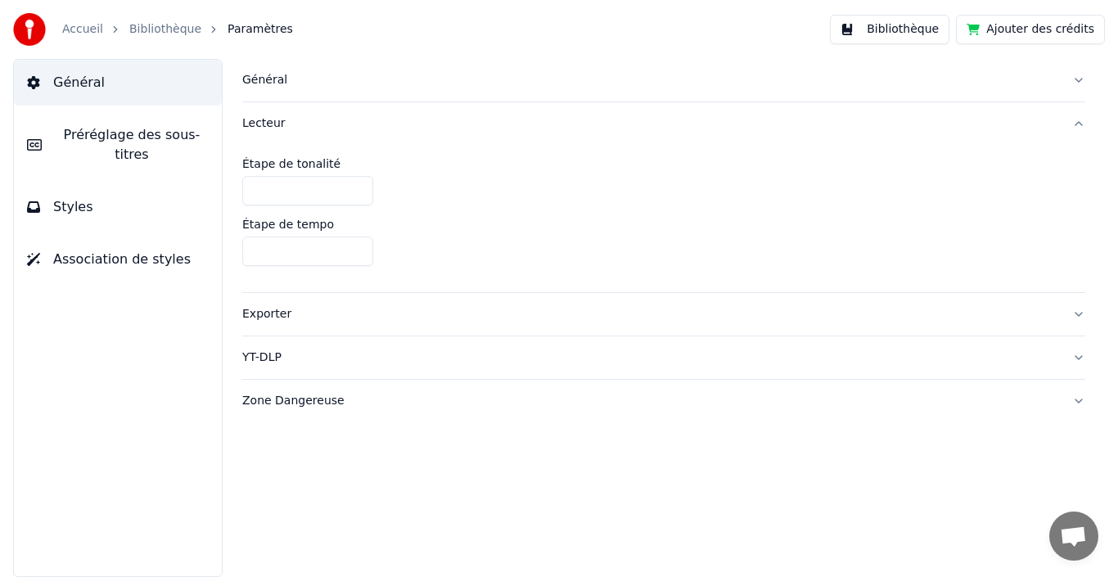
click at [89, 99] on button "Général" at bounding box center [118, 83] width 208 height 46
click at [165, 30] on link "Bibliothèque" at bounding box center [165, 29] width 72 height 16
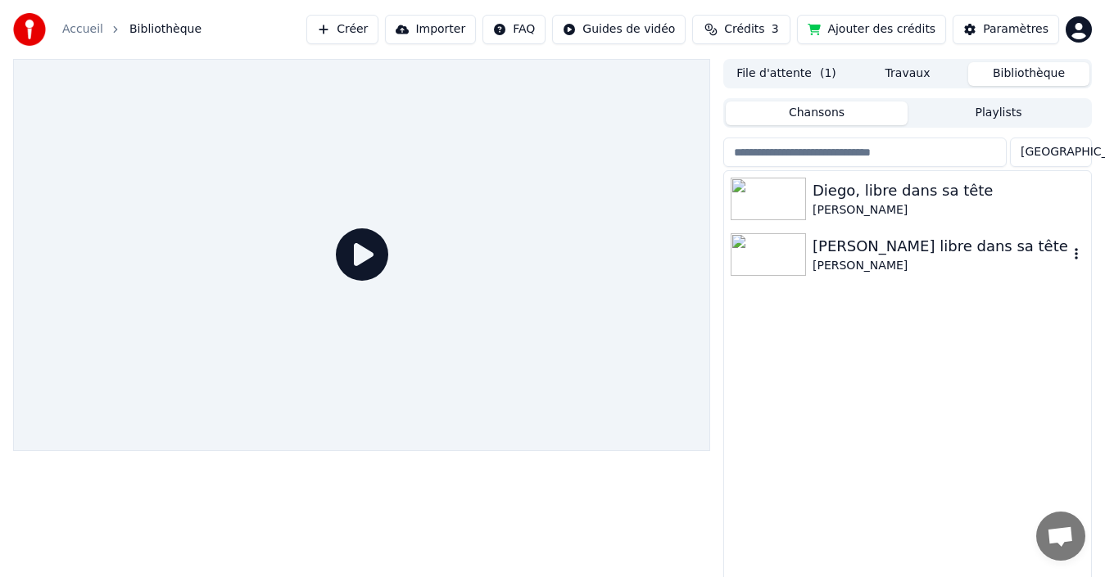
click at [867, 270] on div "[PERSON_NAME]" at bounding box center [939, 266] width 255 height 16
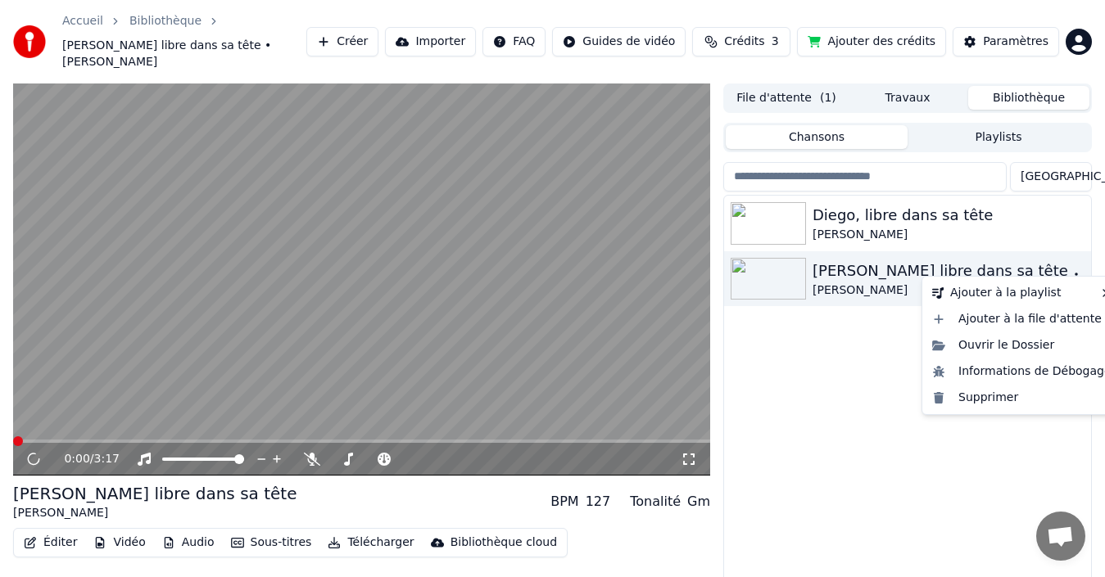
click at [1073, 272] on icon "button" at bounding box center [1076, 278] width 16 height 13
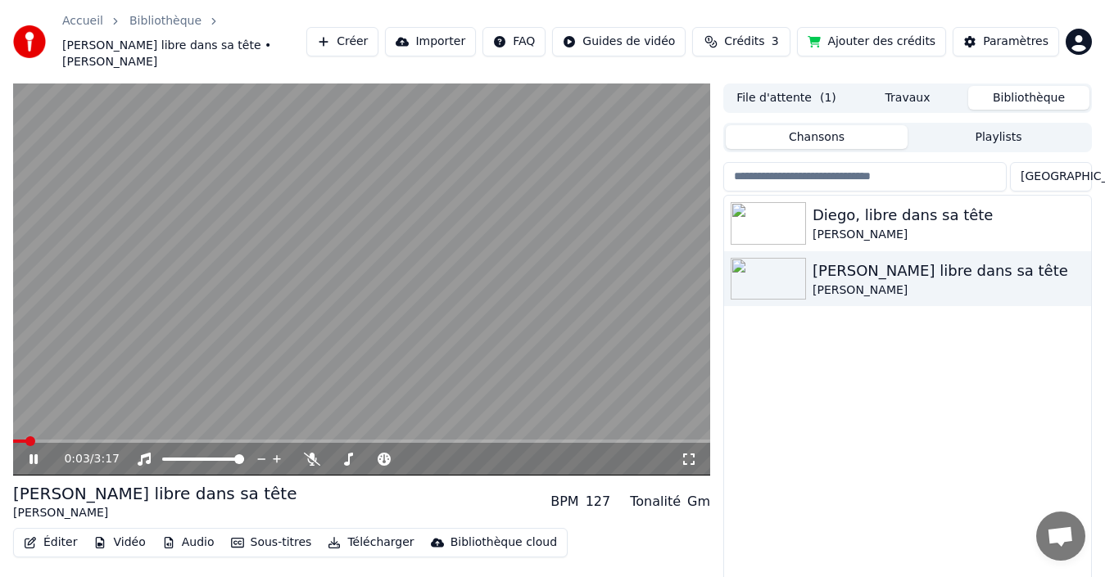
click at [28, 453] on icon at bounding box center [45, 459] width 38 height 13
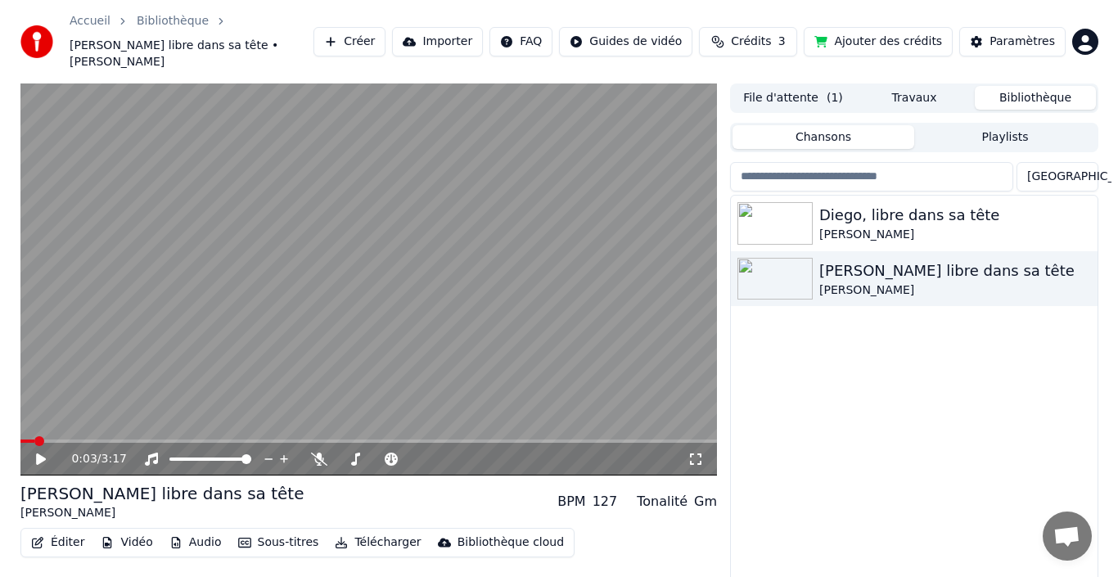
scroll to position [34, 0]
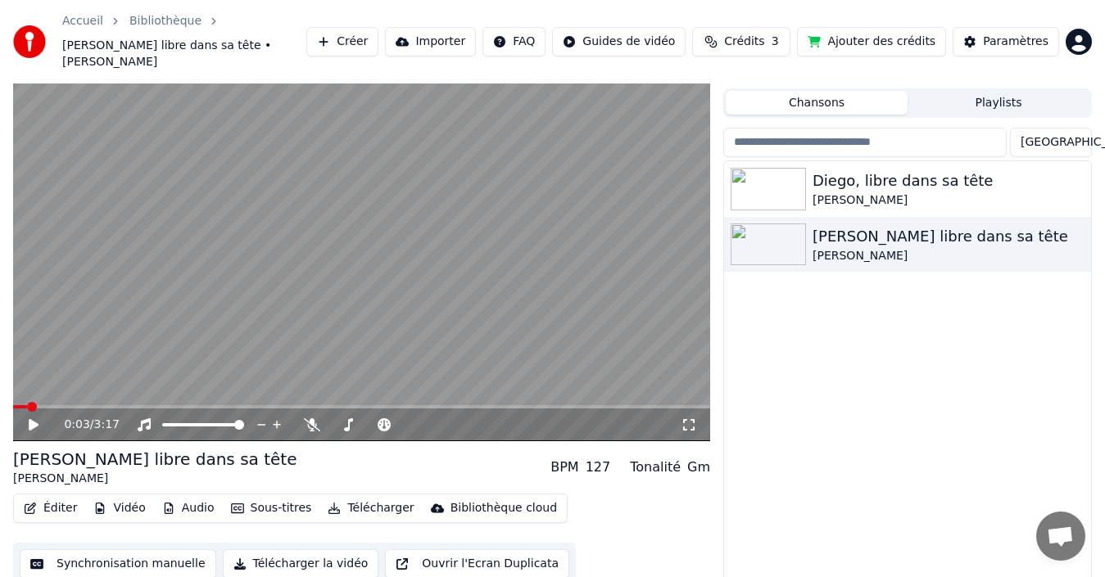
click at [111, 497] on button "Vidéo" at bounding box center [119, 508] width 65 height 23
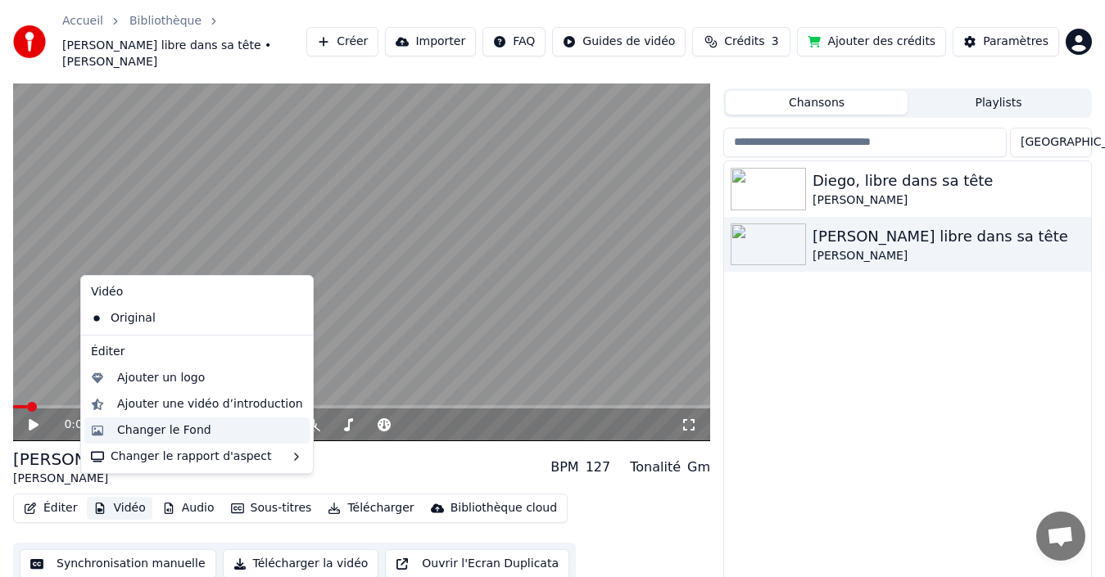
click at [183, 430] on div "Changer le Fond" at bounding box center [164, 430] width 94 height 16
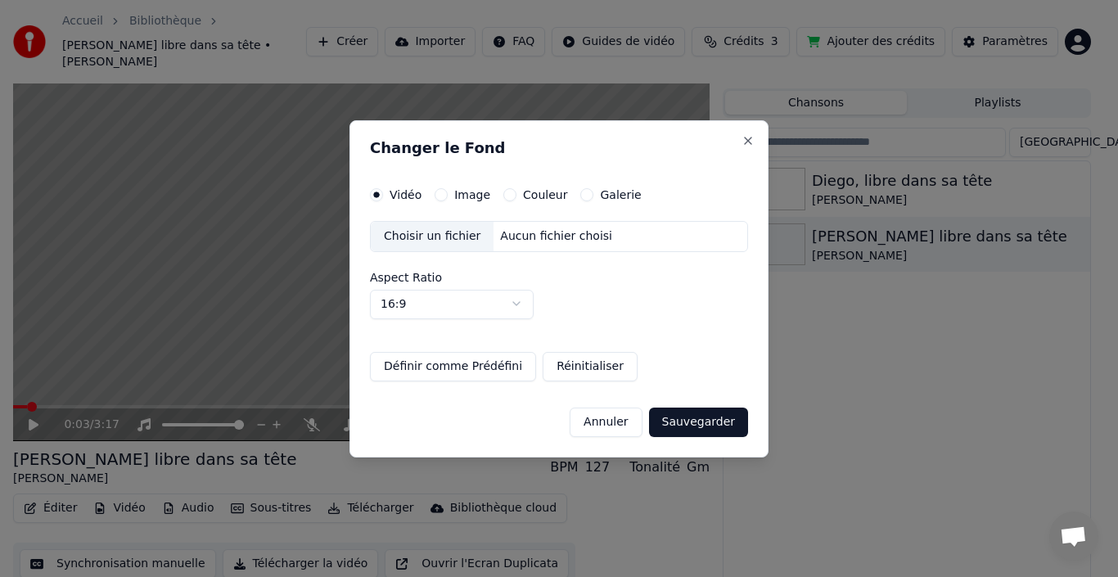
click at [454, 199] on label "Image" at bounding box center [472, 194] width 36 height 11
click at [448, 199] on button "Image" at bounding box center [441, 194] width 13 height 13
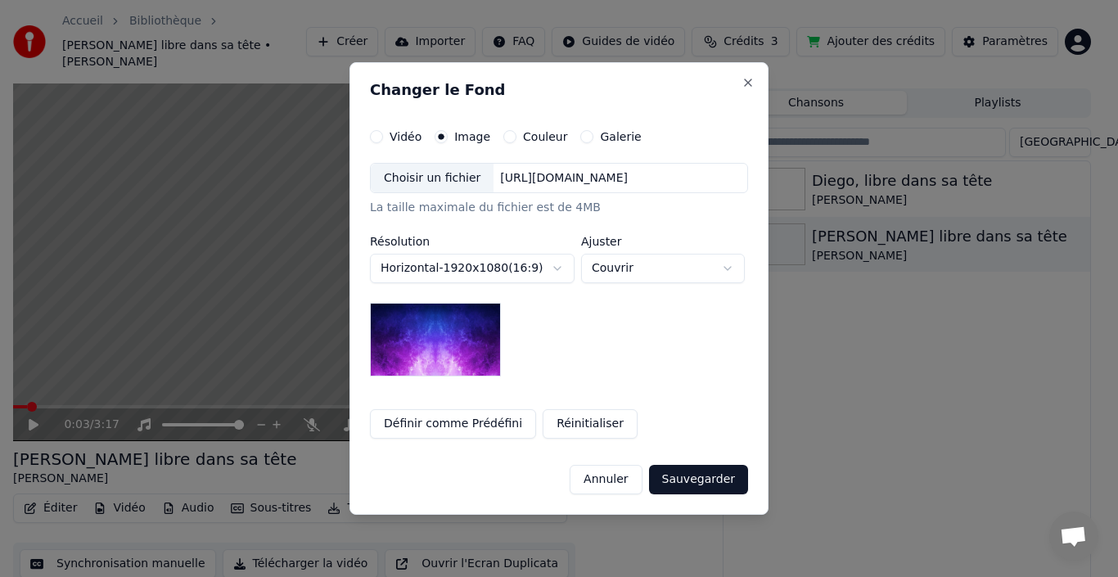
click at [416, 174] on div "Choisir un fichier" at bounding box center [432, 178] width 123 height 29
click at [420, 174] on div "Choisir un fichier" at bounding box center [432, 178] width 123 height 29
click at [386, 179] on div "Choisir un fichier" at bounding box center [432, 178] width 123 height 29
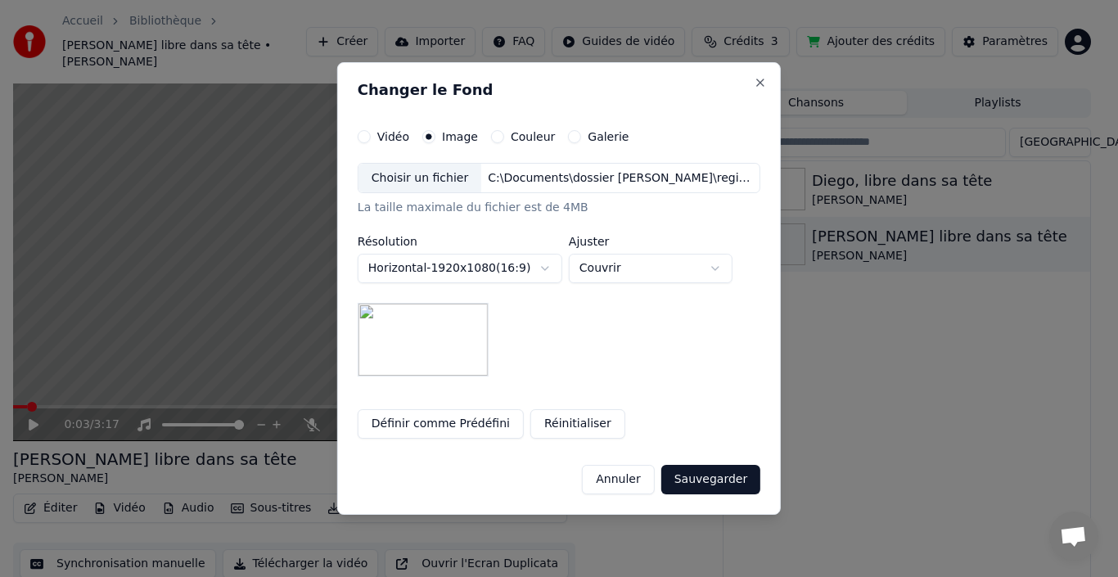
click at [557, 271] on button "Horizontal - 1920 x 1080 ( 16 : 9 )" at bounding box center [460, 268] width 205 height 29
click at [540, 263] on button "Horizontal - 3840 x 2160 ( 16 : 9 )" at bounding box center [460, 268] width 205 height 29
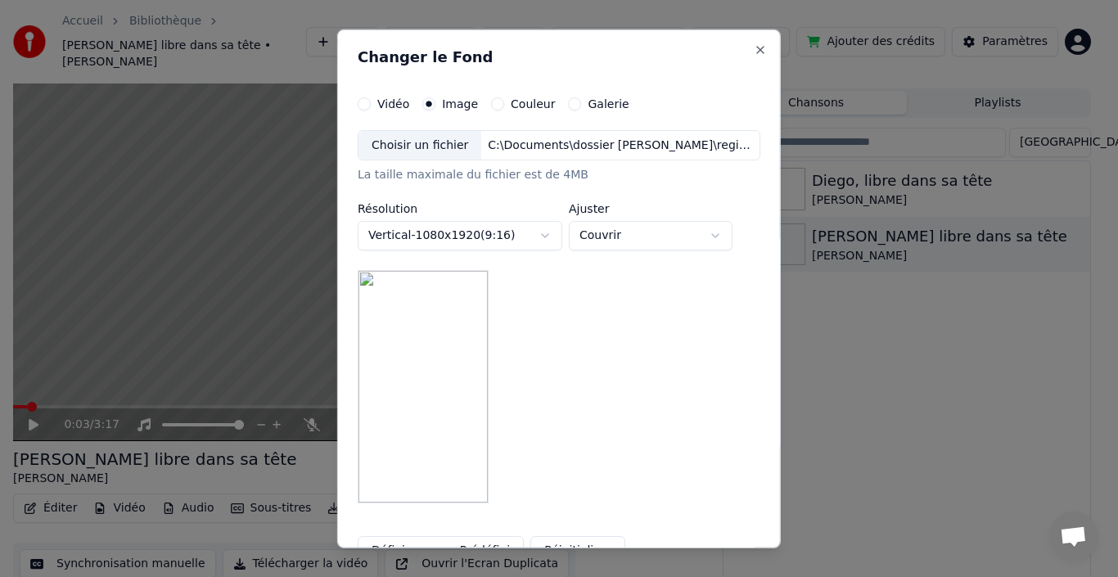
click at [552, 234] on body "**********" at bounding box center [552, 254] width 1105 height 577
click at [527, 233] on button "Vertical - 1080 x 1350 ( 4 : 5 )" at bounding box center [460, 235] width 205 height 29
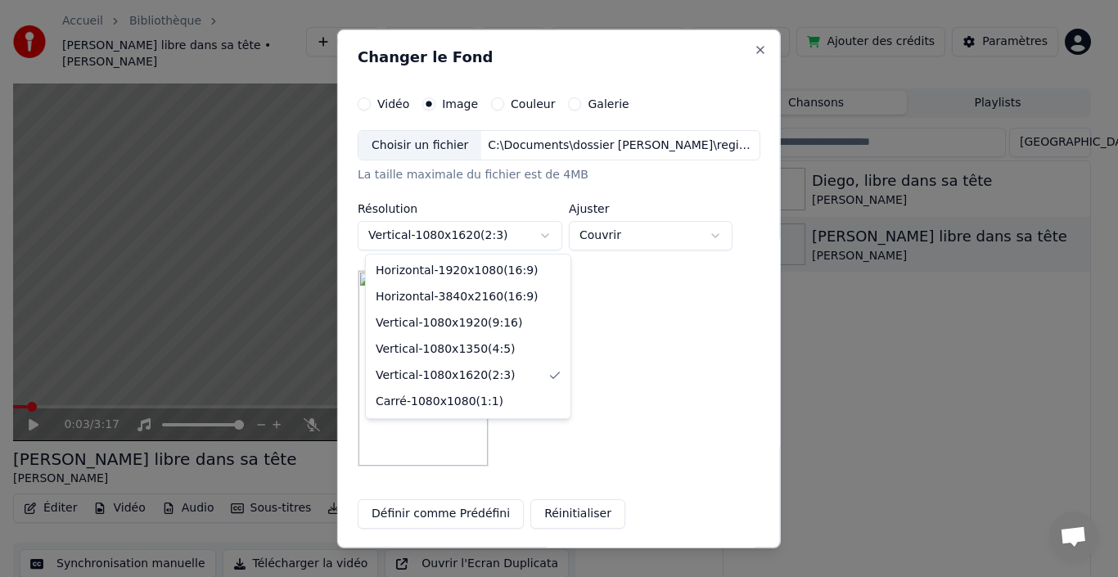
click at [548, 227] on body "**********" at bounding box center [552, 254] width 1105 height 577
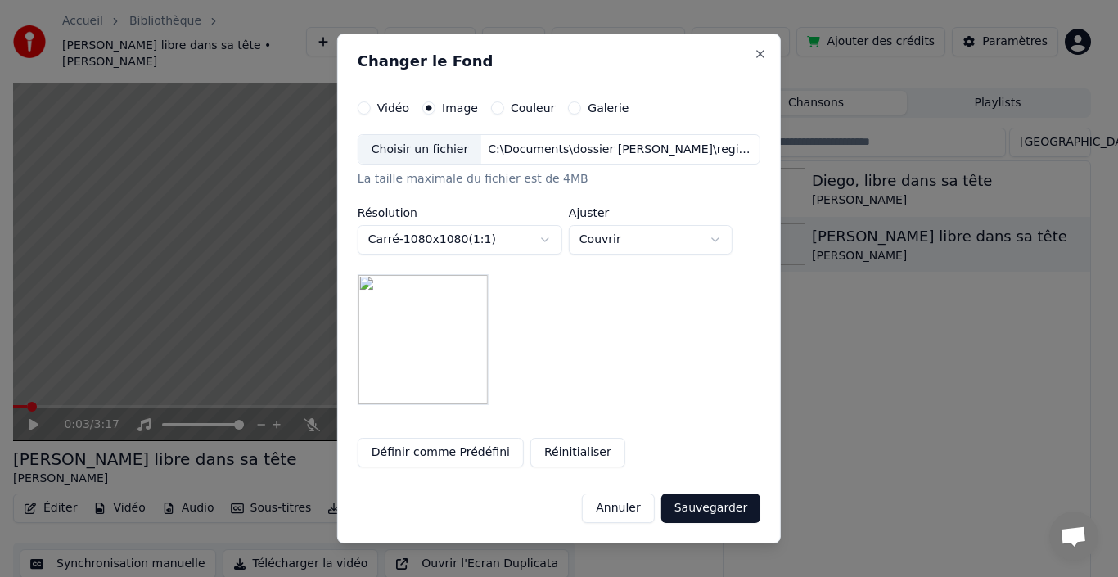
click at [535, 238] on body "**********" at bounding box center [552, 254] width 1105 height 577
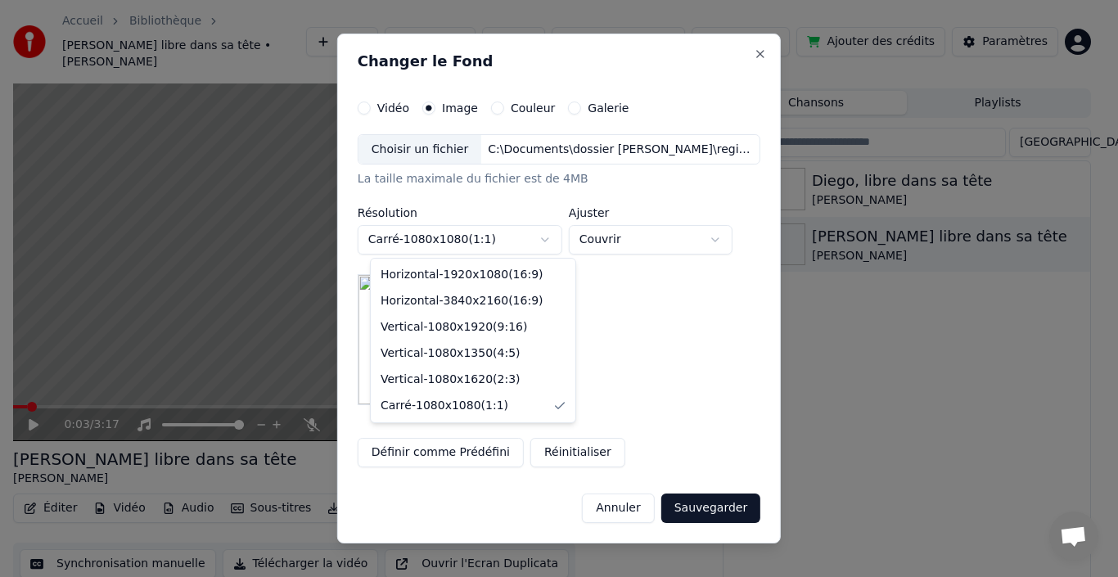
select select "*********"
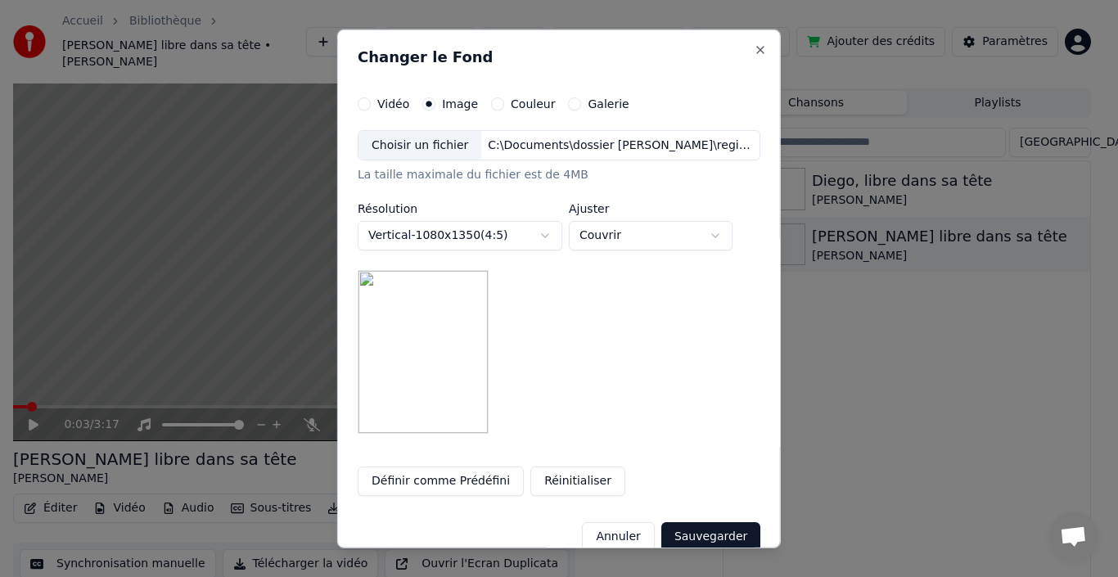
click at [688, 539] on button "Sauvegarder" at bounding box center [711, 536] width 99 height 29
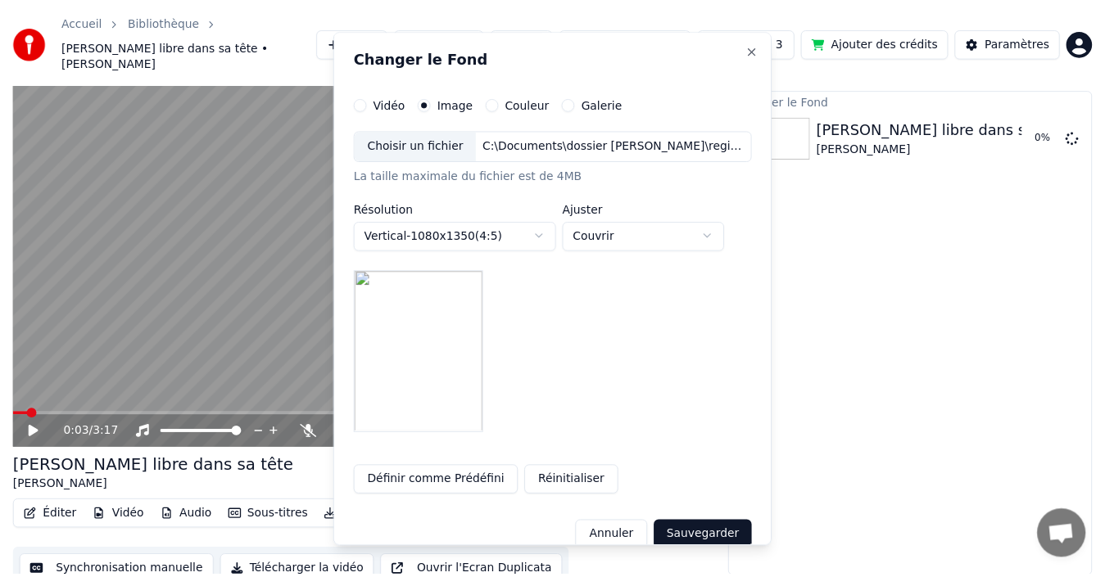
scroll to position [26, 0]
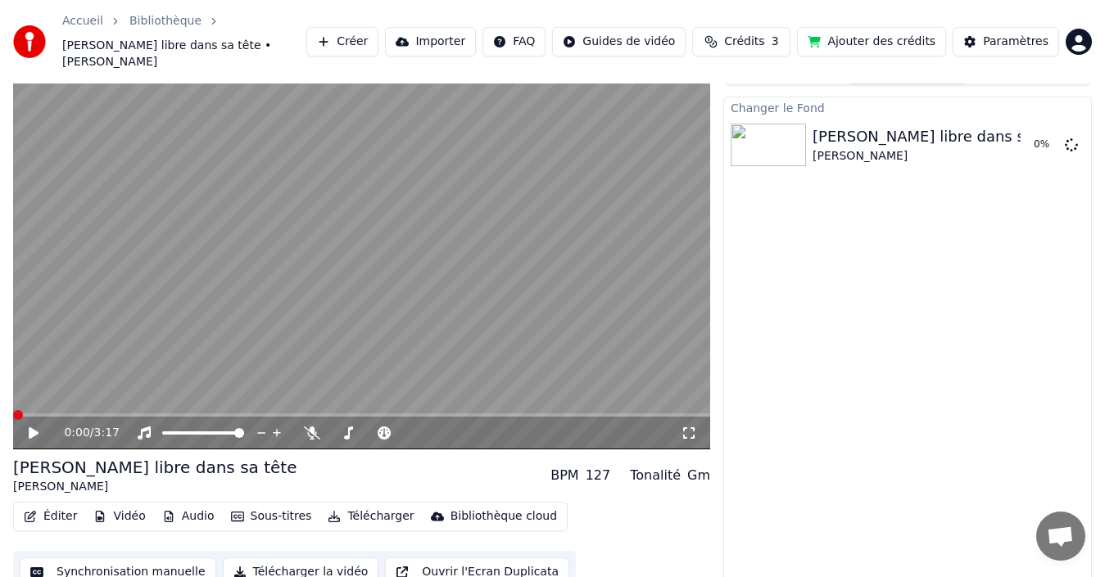
click at [13, 410] on span at bounding box center [18, 415] width 10 height 10
click at [33, 427] on icon at bounding box center [34, 432] width 10 height 11
click at [29, 427] on icon at bounding box center [45, 433] width 38 height 13
click at [13, 410] on span at bounding box center [18, 415] width 10 height 10
click at [31, 427] on icon at bounding box center [34, 432] width 10 height 11
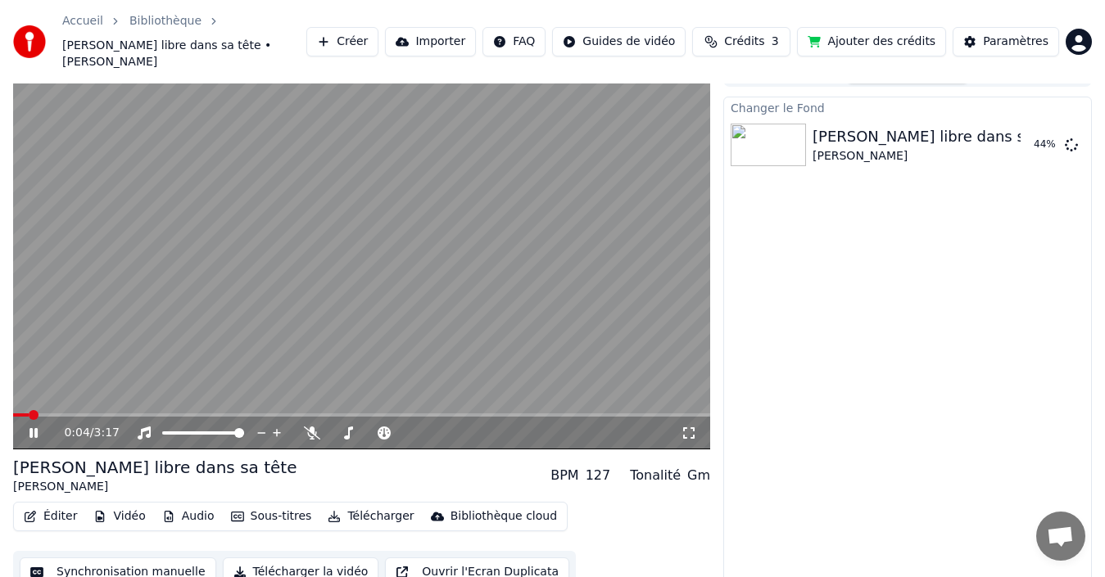
click at [29, 427] on icon at bounding box center [45, 433] width 38 height 13
click at [29, 427] on icon at bounding box center [34, 432] width 10 height 11
click at [38, 427] on icon at bounding box center [45, 433] width 38 height 13
click at [61, 413] on span at bounding box center [361, 414] width 697 height 3
click at [74, 410] on span at bounding box center [77, 415] width 10 height 10
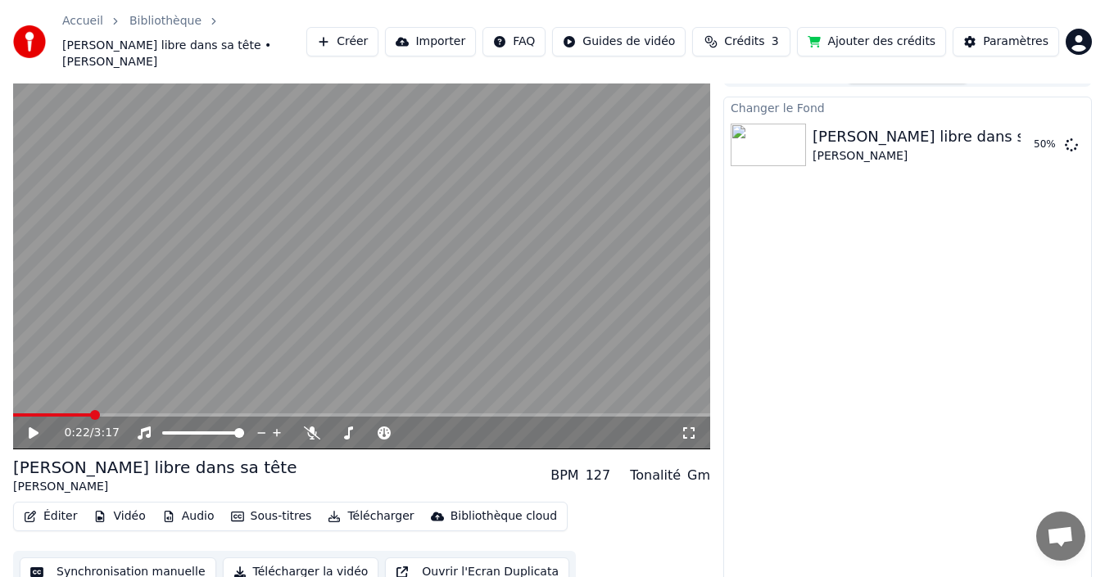
click at [93, 413] on span at bounding box center [361, 414] width 697 height 3
click at [106, 413] on span at bounding box center [361, 414] width 697 height 3
click at [122, 413] on span at bounding box center [361, 414] width 697 height 3
click at [138, 413] on span at bounding box center [361, 414] width 697 height 3
click at [34, 427] on icon at bounding box center [34, 432] width 10 height 11
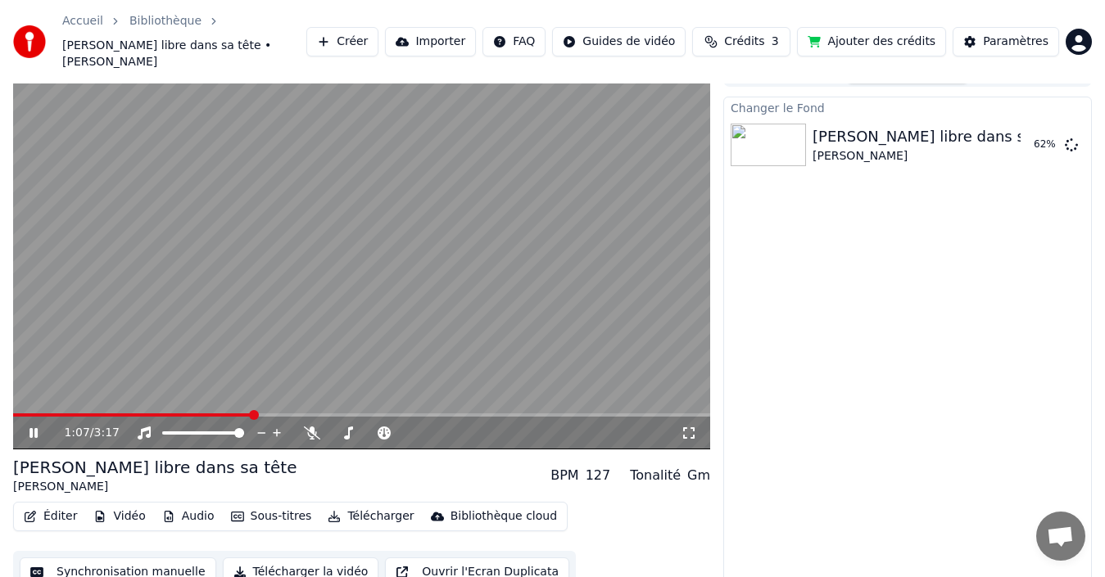
click at [28, 427] on icon at bounding box center [45, 433] width 38 height 13
click at [1085, 34] on html "Accueil Bibliothèque Diego libre dans sa tête • [PERSON_NAME] Importer FAQ Guid…" at bounding box center [552, 262] width 1105 height 577
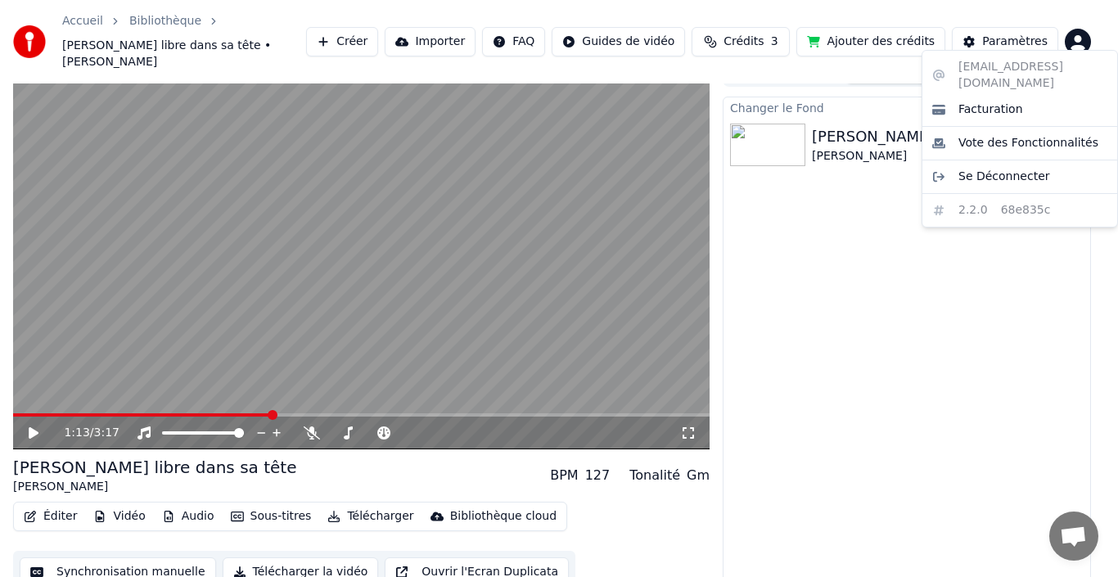
click at [375, 36] on html "Accueil Bibliothèque Diego libre dans sa tête • [PERSON_NAME] Importer FAQ Guid…" at bounding box center [559, 262] width 1118 height 577
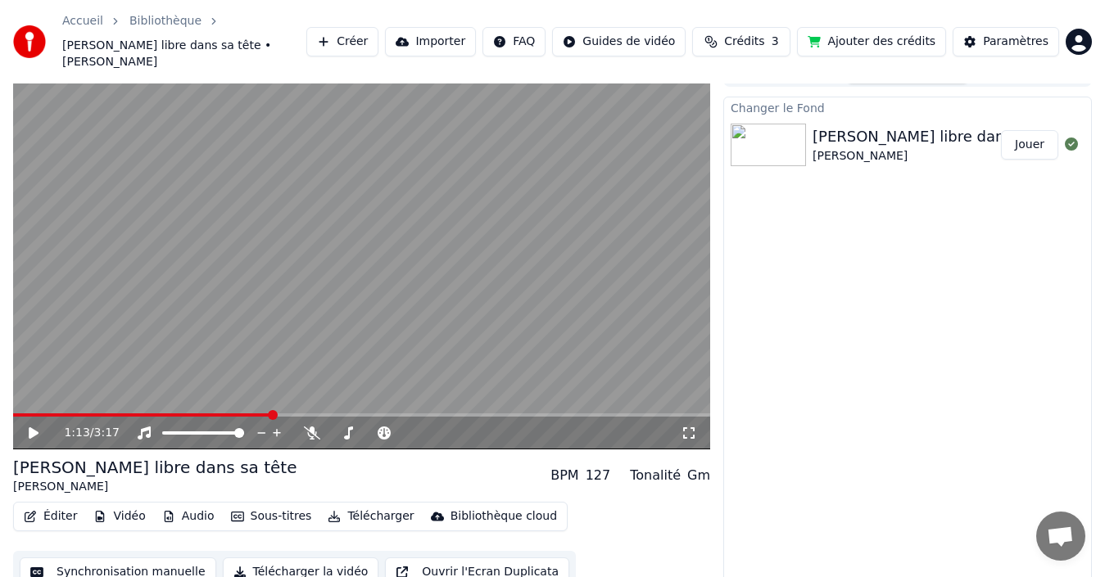
click at [378, 43] on button "Créer" at bounding box center [342, 41] width 72 height 29
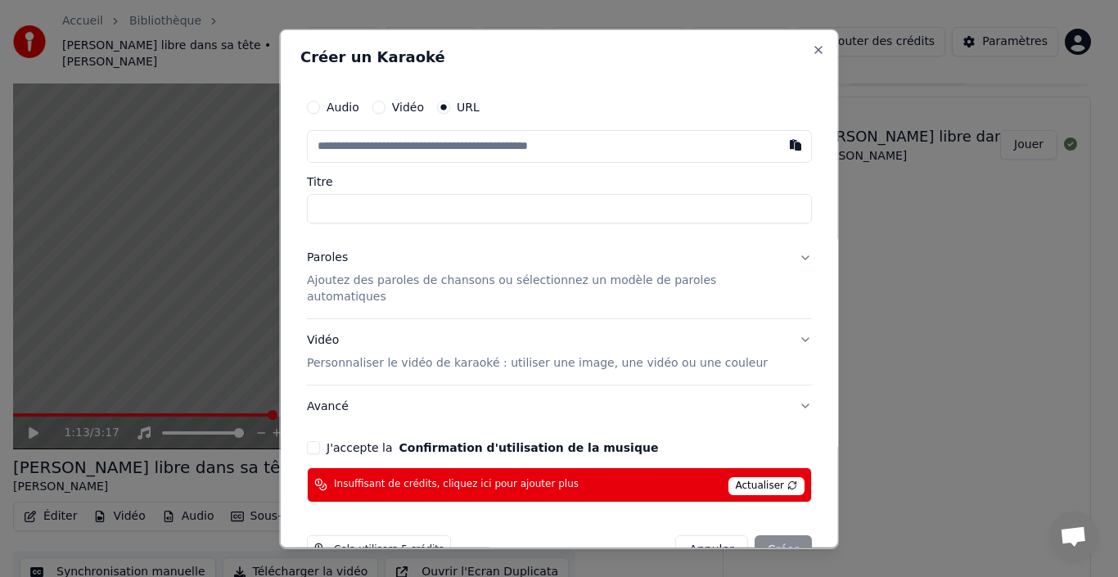
click at [385, 111] on button "Vidéo" at bounding box center [378, 106] width 13 height 13
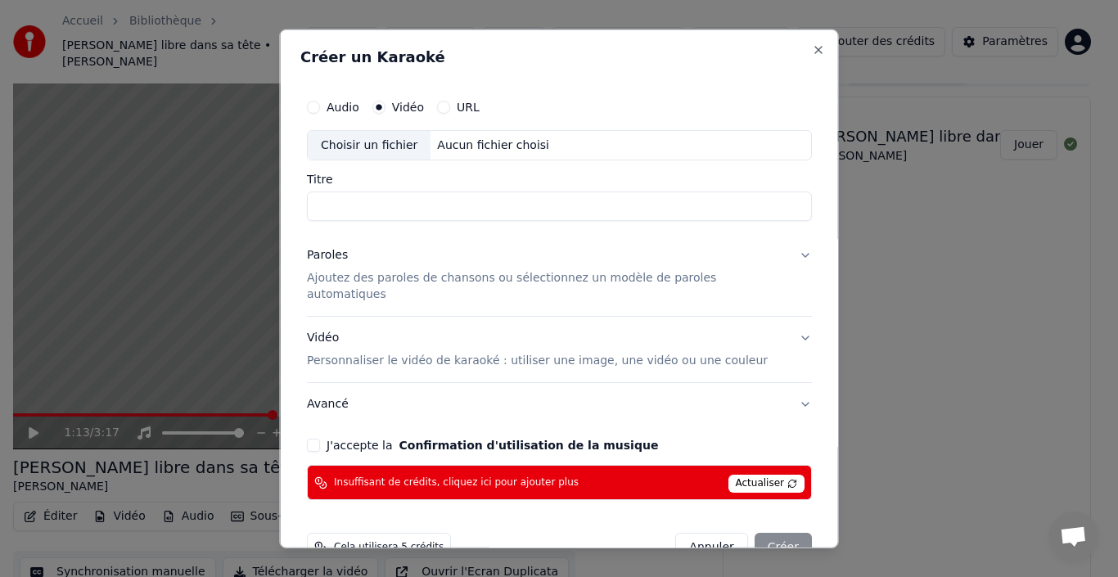
click at [450, 111] on button "URL" at bounding box center [443, 106] width 13 height 13
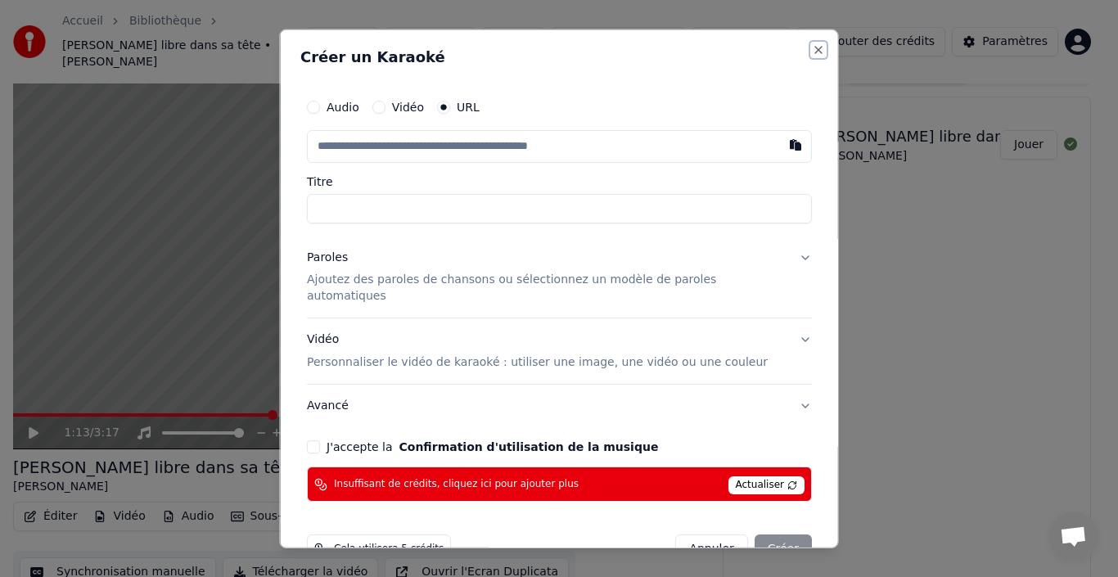
click at [812, 55] on button "Close" at bounding box center [818, 49] width 13 height 13
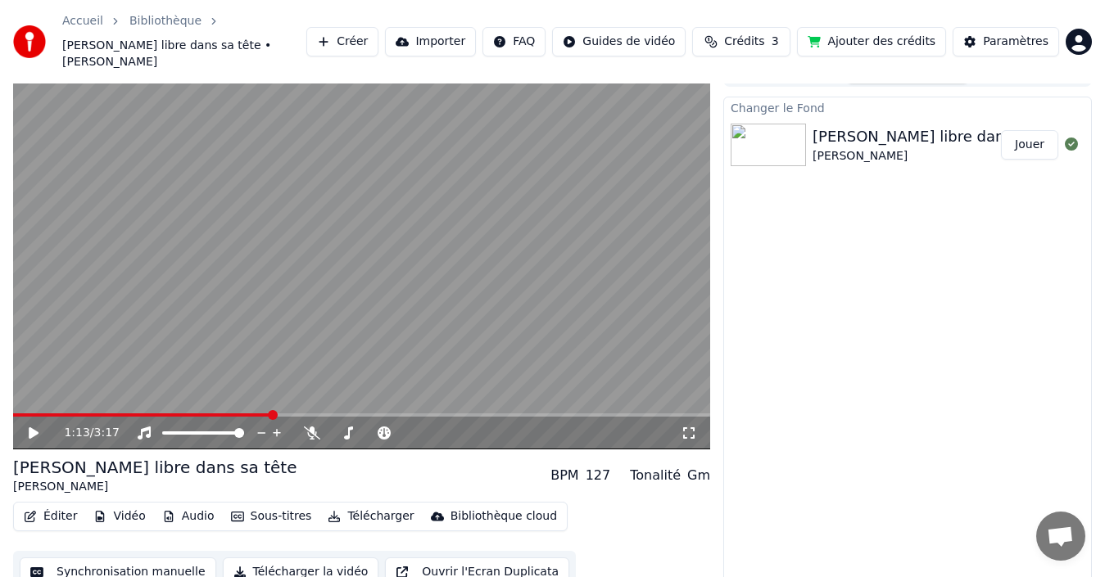
click at [1071, 31] on html "Accueil Bibliothèque Diego libre dans sa tête • [PERSON_NAME] Importer FAQ Guid…" at bounding box center [552, 262] width 1105 height 577
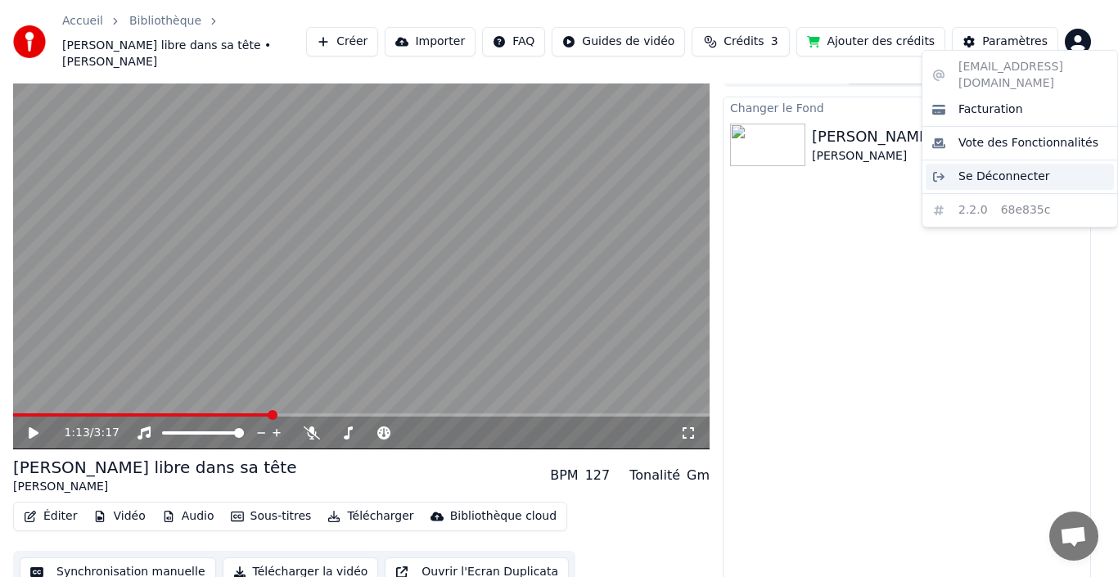
click at [1009, 169] on span "Se Déconnecter" at bounding box center [1005, 177] width 92 height 16
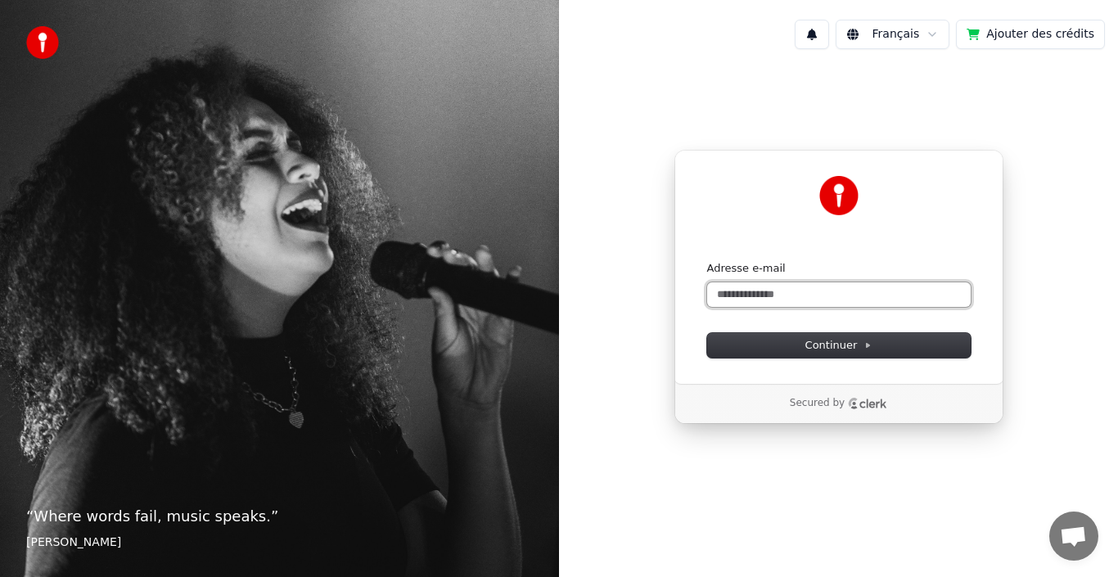
click at [785, 288] on input "Adresse e-mail" at bounding box center [839, 294] width 264 height 25
click at [773, 305] on input "*******" at bounding box center [839, 294] width 264 height 25
click at [707, 261] on button "submit" at bounding box center [707, 261] width 0 height 0
type input "**********"
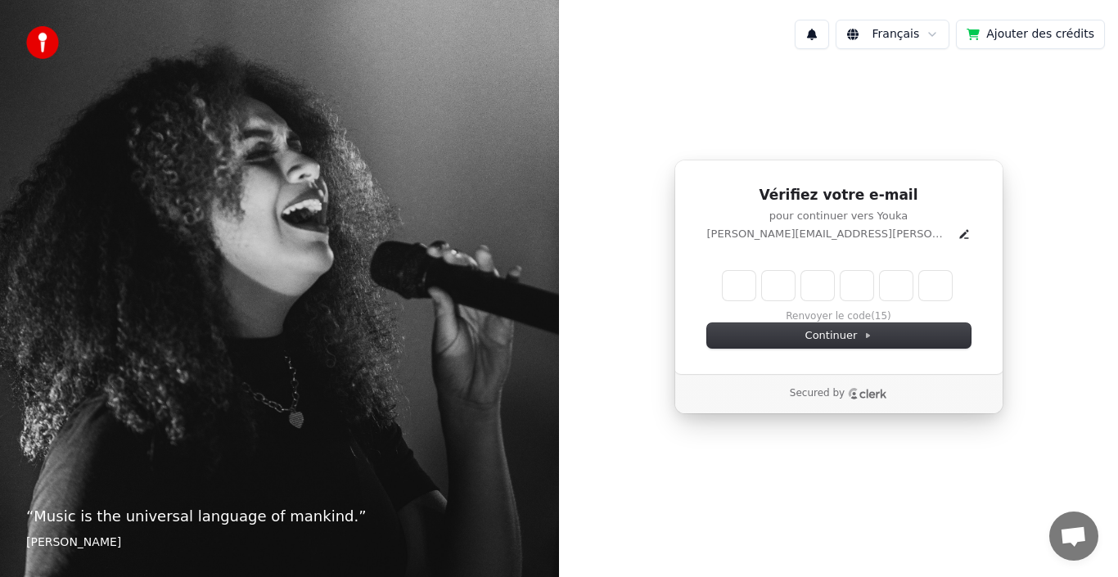
type input "*"
type input "**"
type input "*"
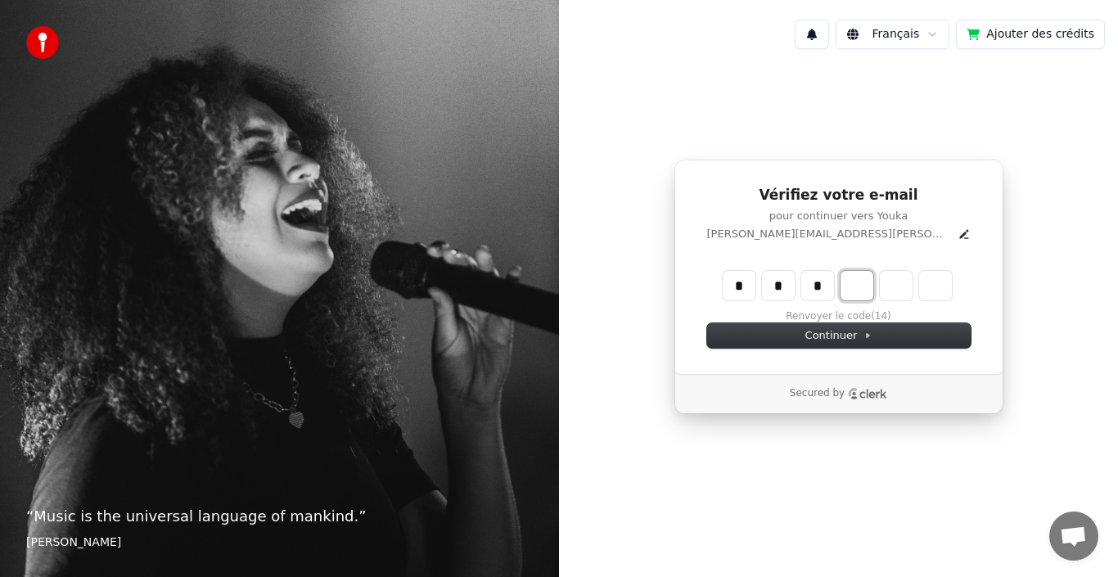
type input "***"
type input "*"
type input "****"
type input "*"
type input "******"
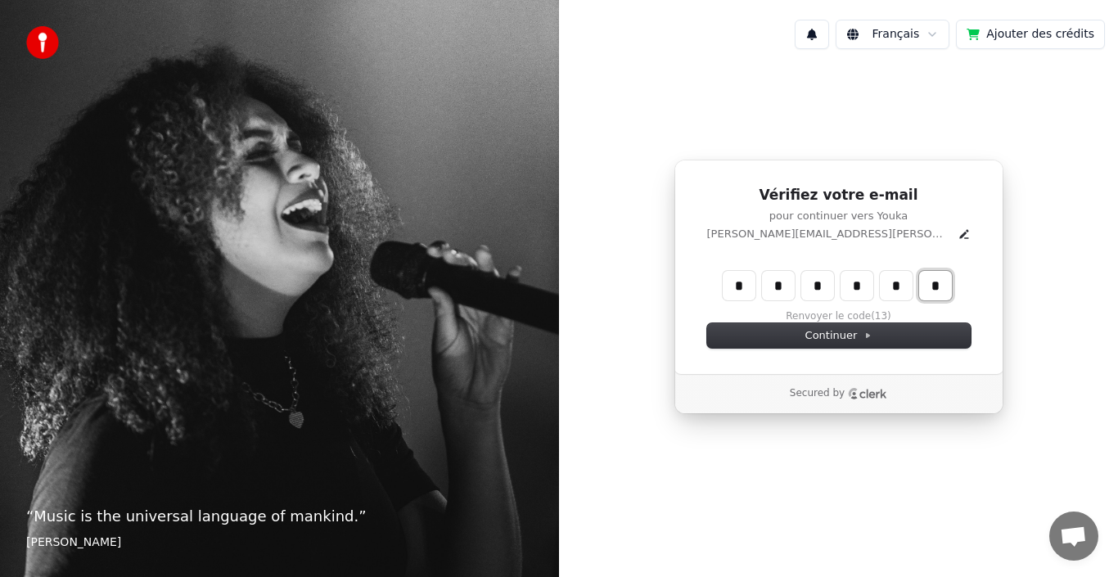
type input "*"
